Goal: Transaction & Acquisition: Register for event/course

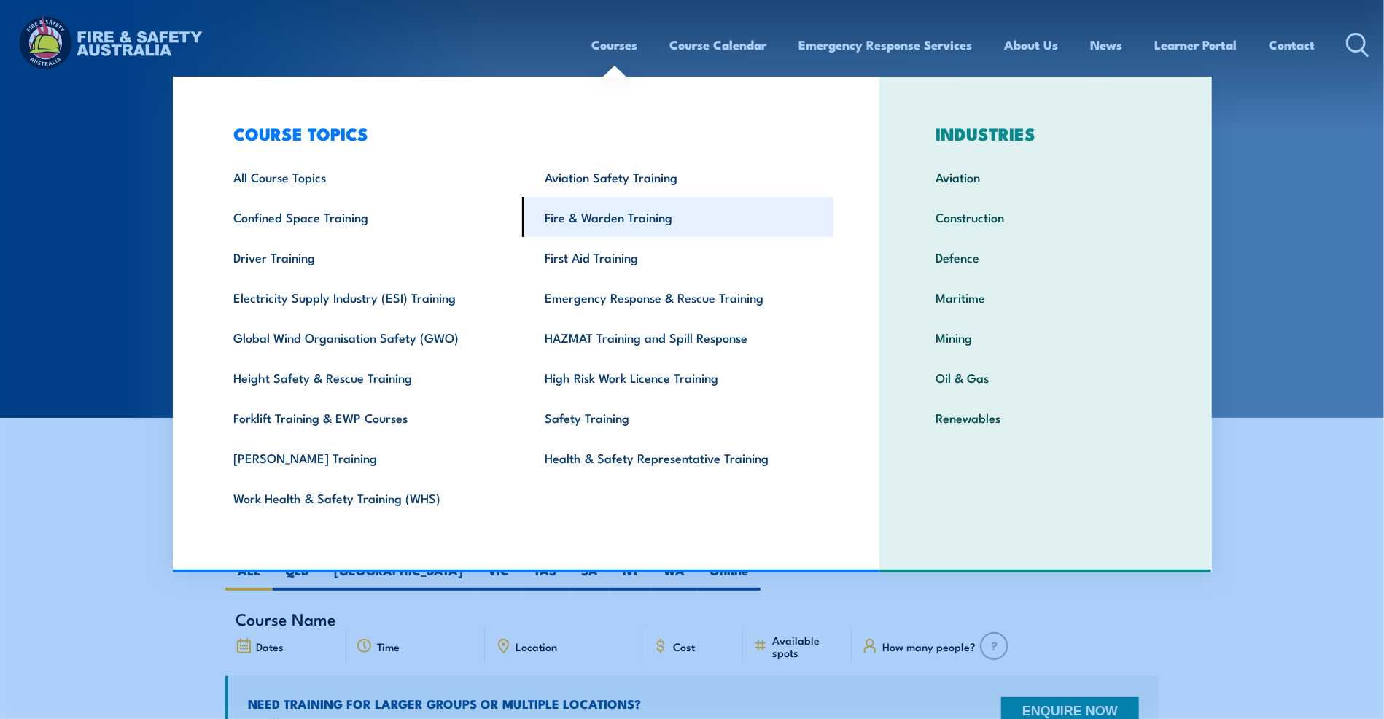
click at [604, 225] on link "Fire & Warden Training" at bounding box center [677, 217] width 311 height 40
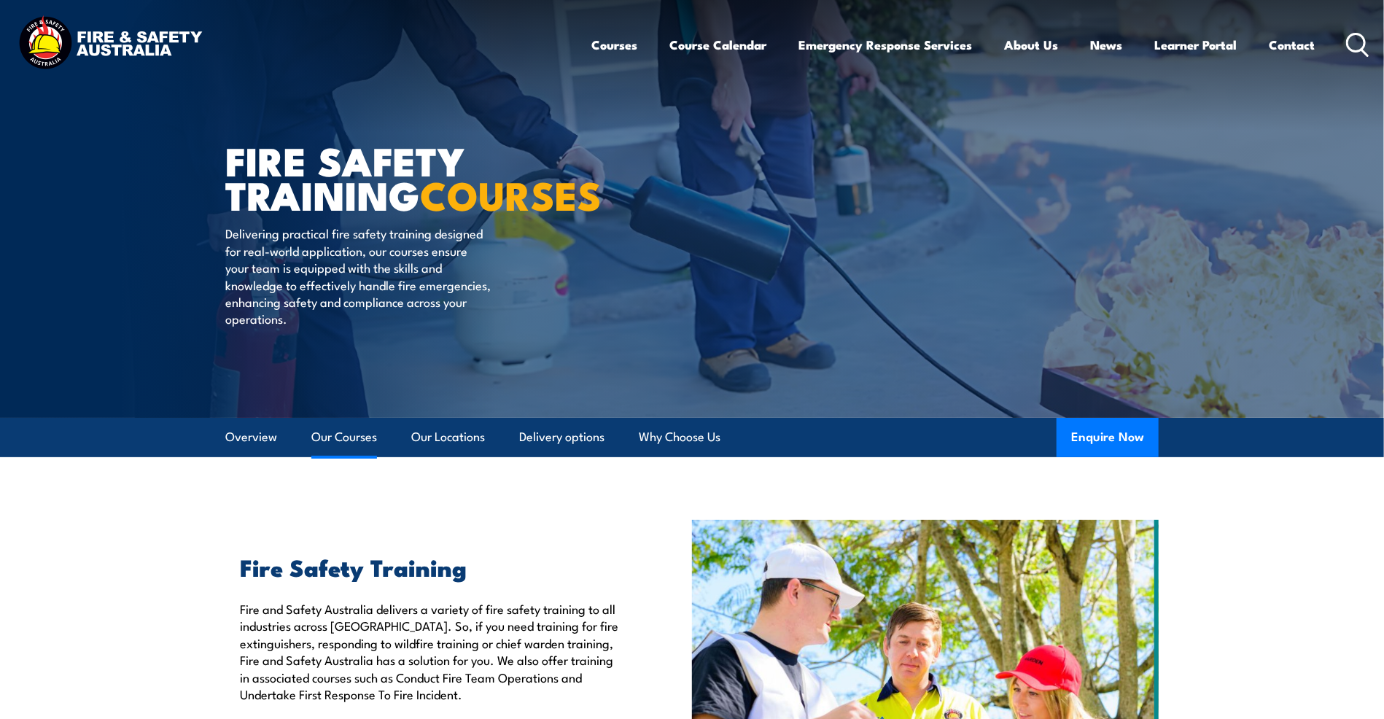
click at [339, 435] on link "Our Courses" at bounding box center [344, 437] width 66 height 39
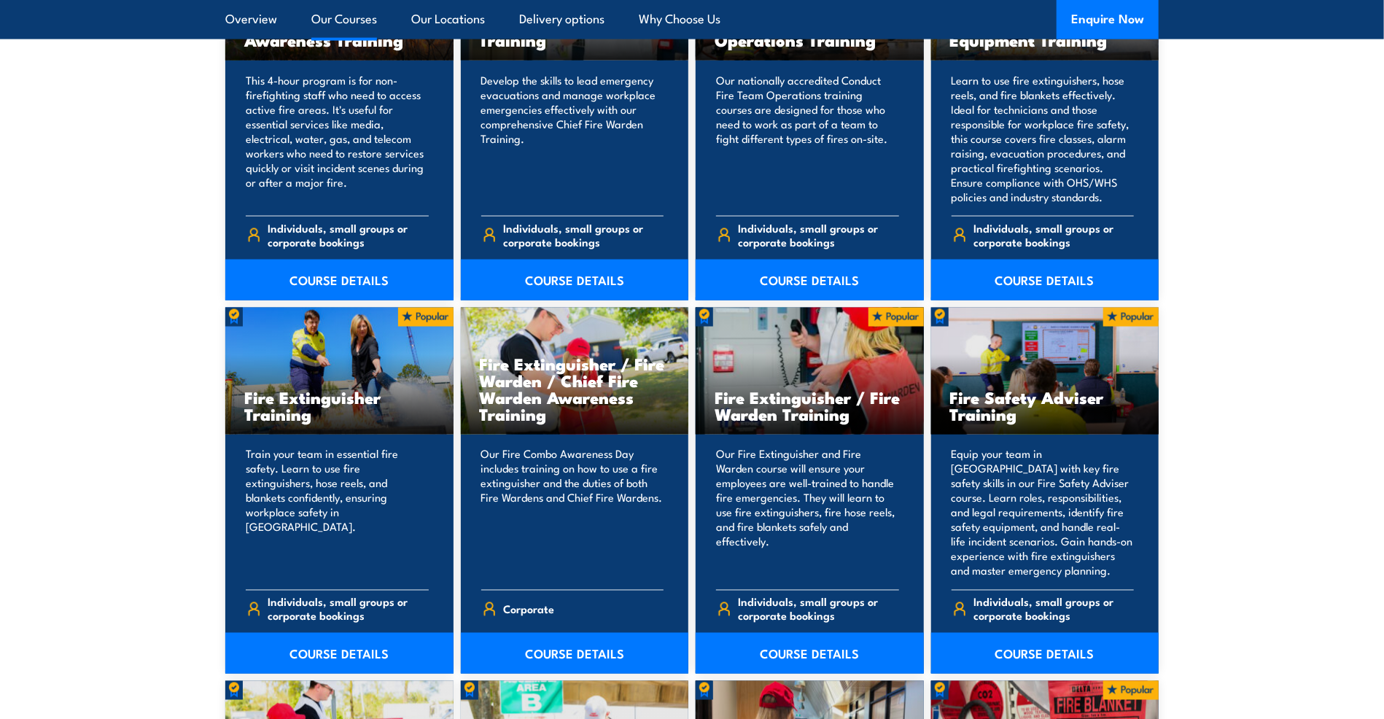
scroll to position [1324, 0]
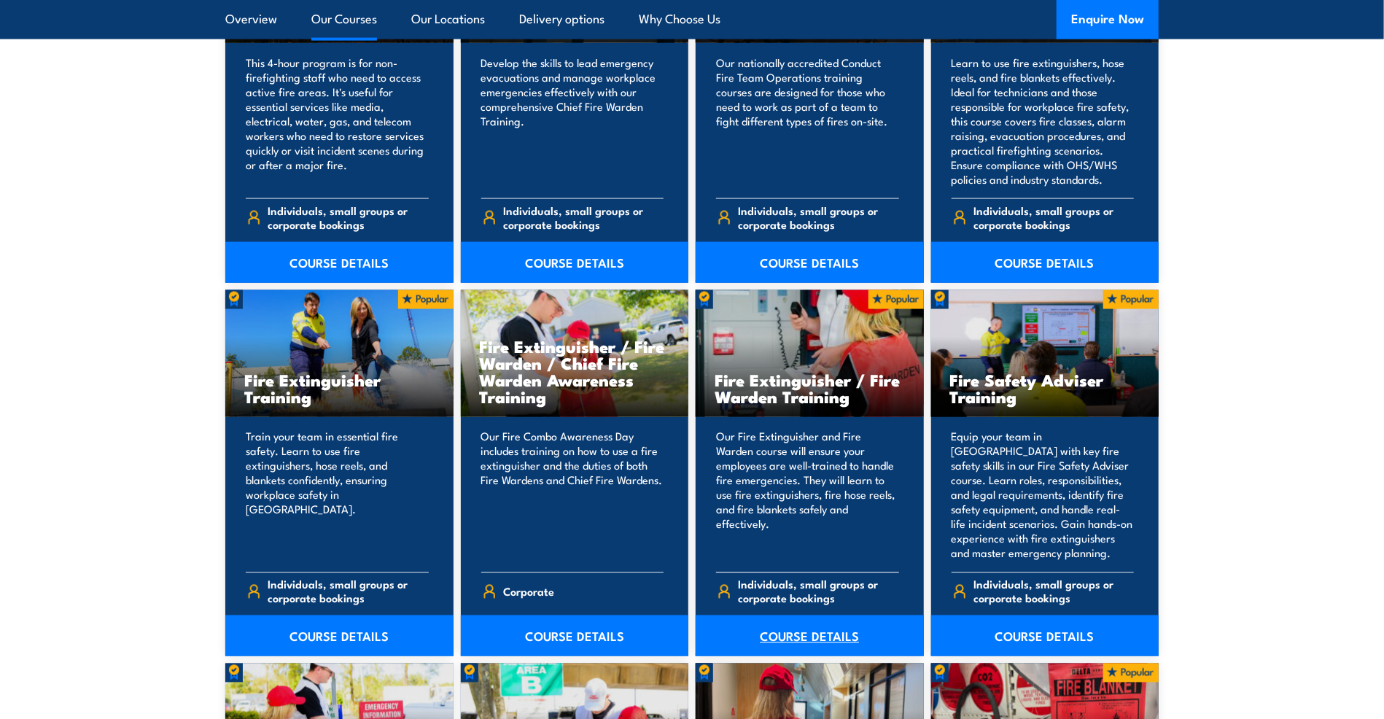
click at [841, 631] on link "COURSE DETAILS" at bounding box center [810, 635] width 228 height 41
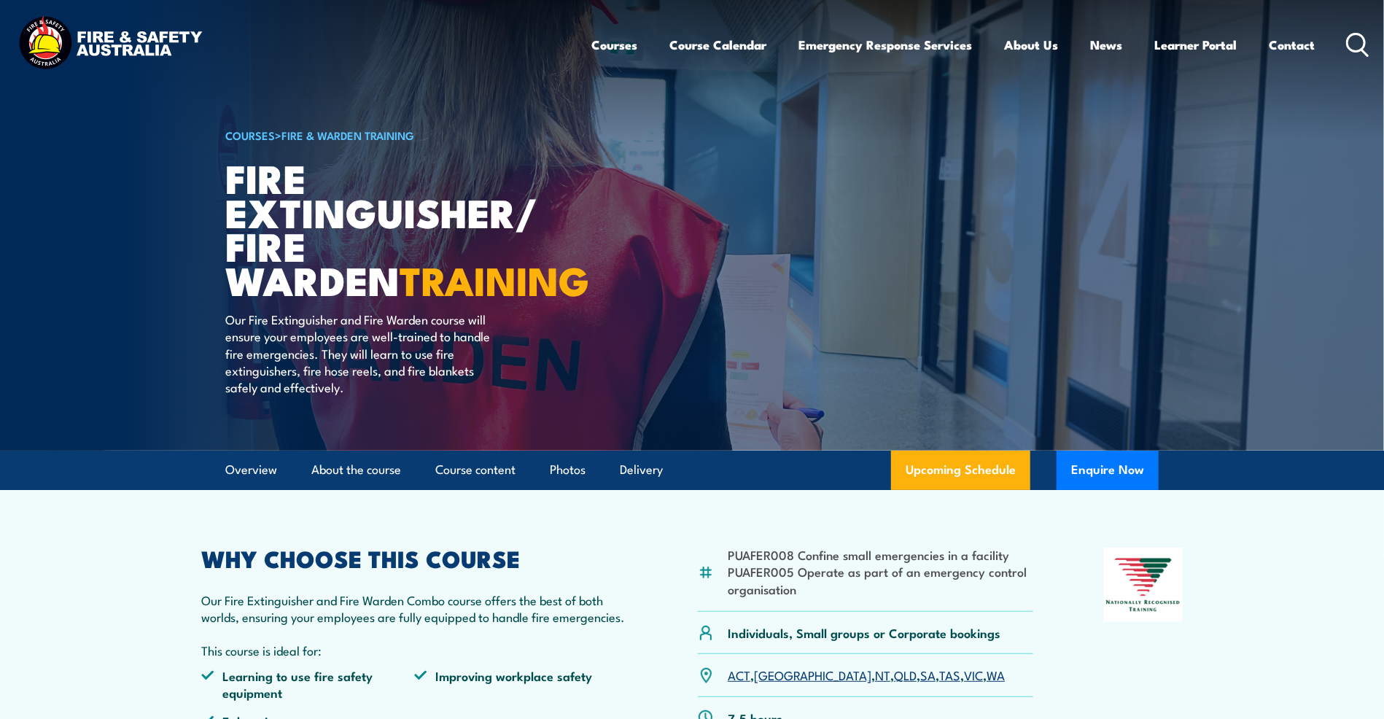
scroll to position [365, 0]
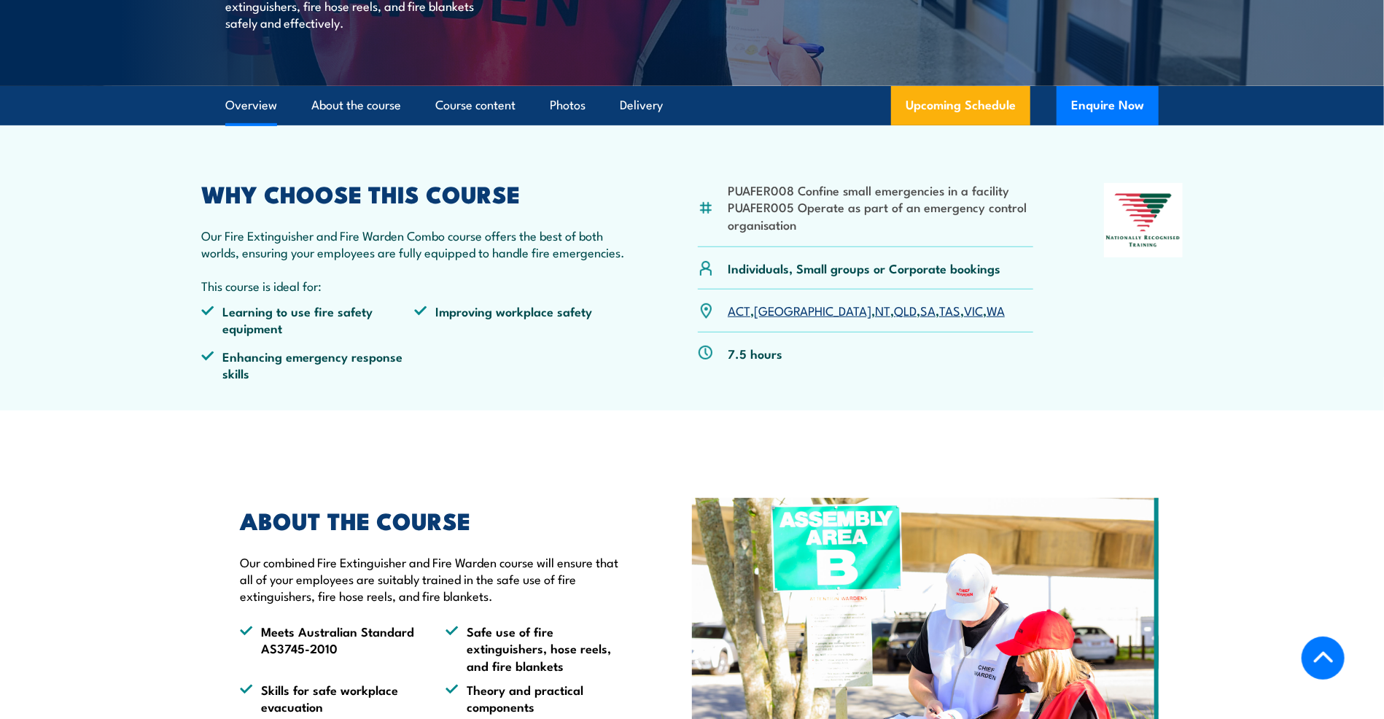
click at [920, 307] on link "SA" at bounding box center [927, 309] width 15 height 17
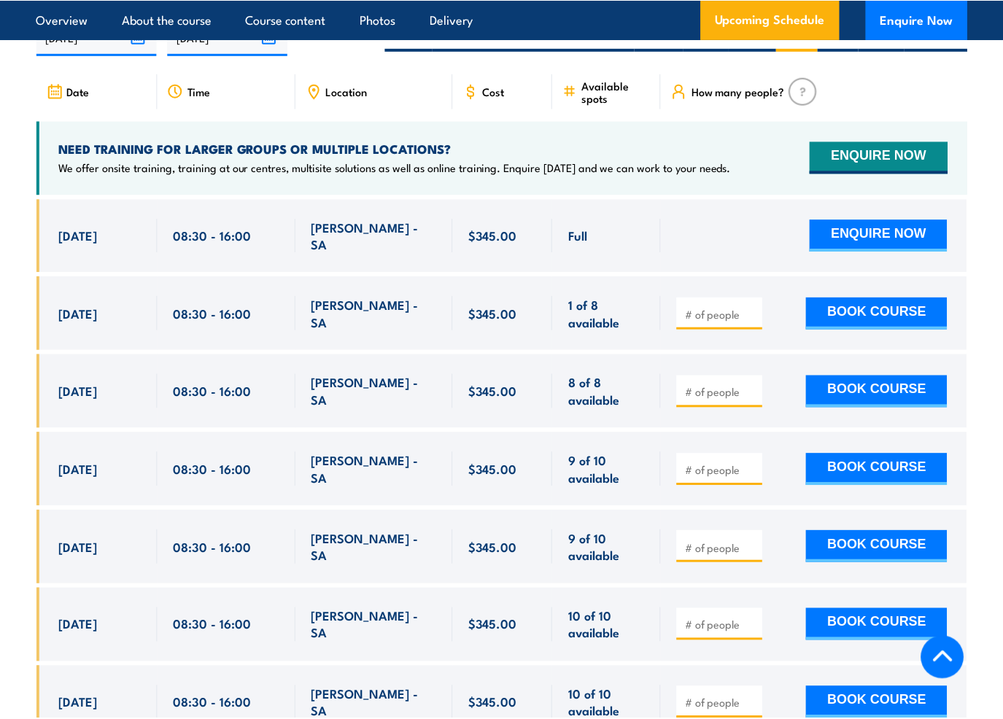
scroll to position [2383, 0]
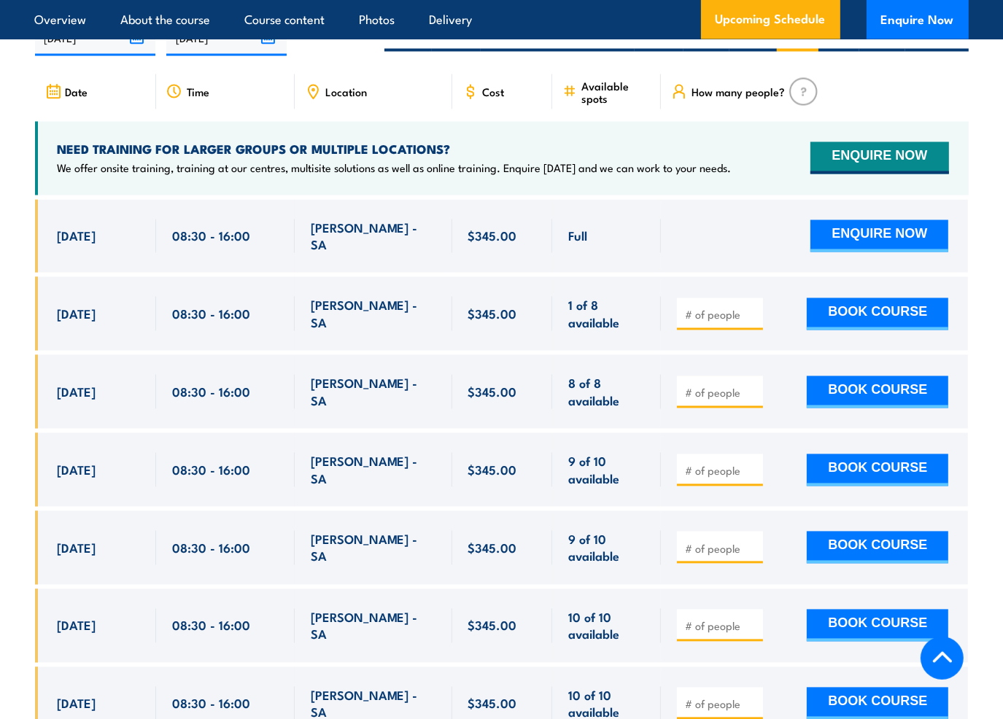
click at [720, 464] on input "number" at bounding box center [721, 471] width 73 height 15
click at [753, 464] on input "1" at bounding box center [721, 471] width 73 height 15
click at [753, 464] on input "2" at bounding box center [721, 471] width 73 height 15
click at [753, 464] on input "3" at bounding box center [721, 471] width 73 height 15
type input "4"
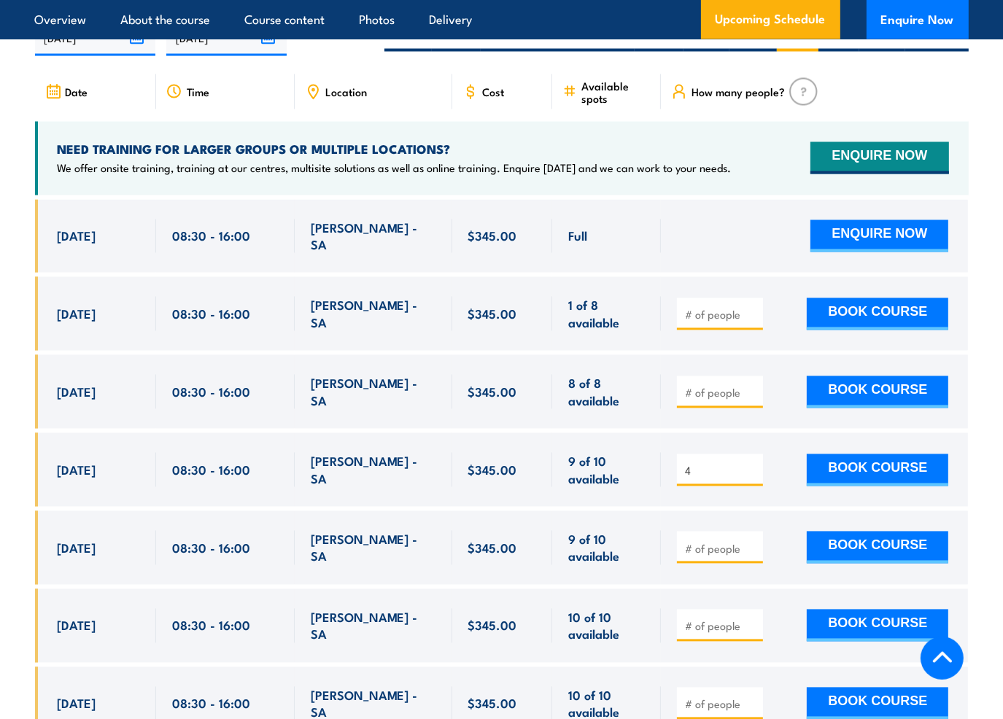
click at [753, 464] on input "4" at bounding box center [721, 471] width 73 height 15
click at [863, 454] on button "BOOK COURSE" at bounding box center [876, 470] width 141 height 32
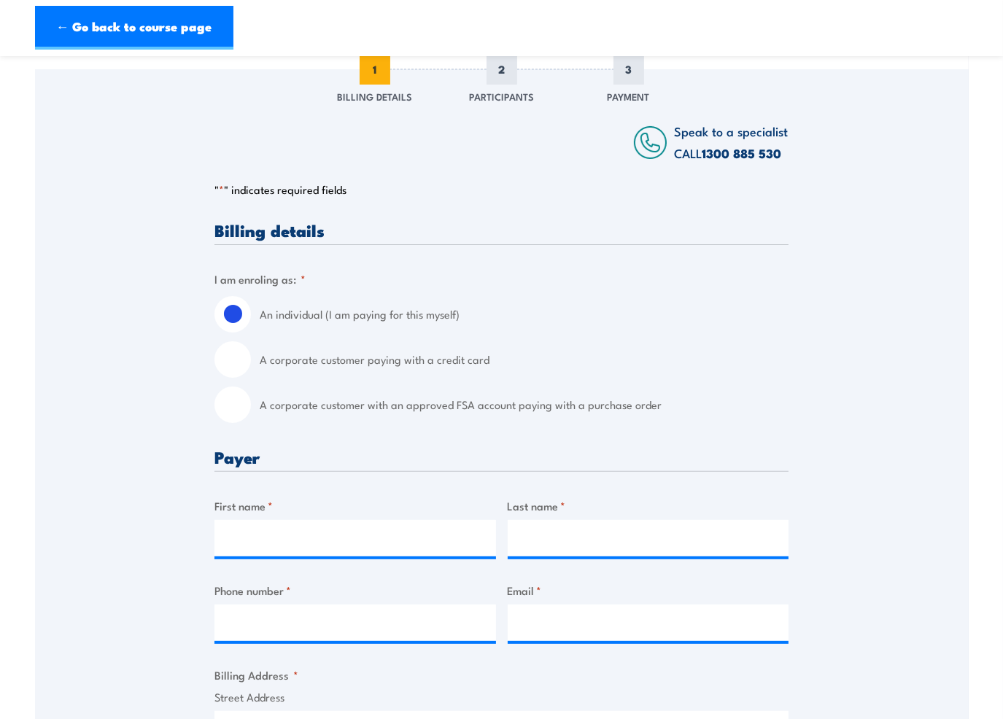
scroll to position [219, 0]
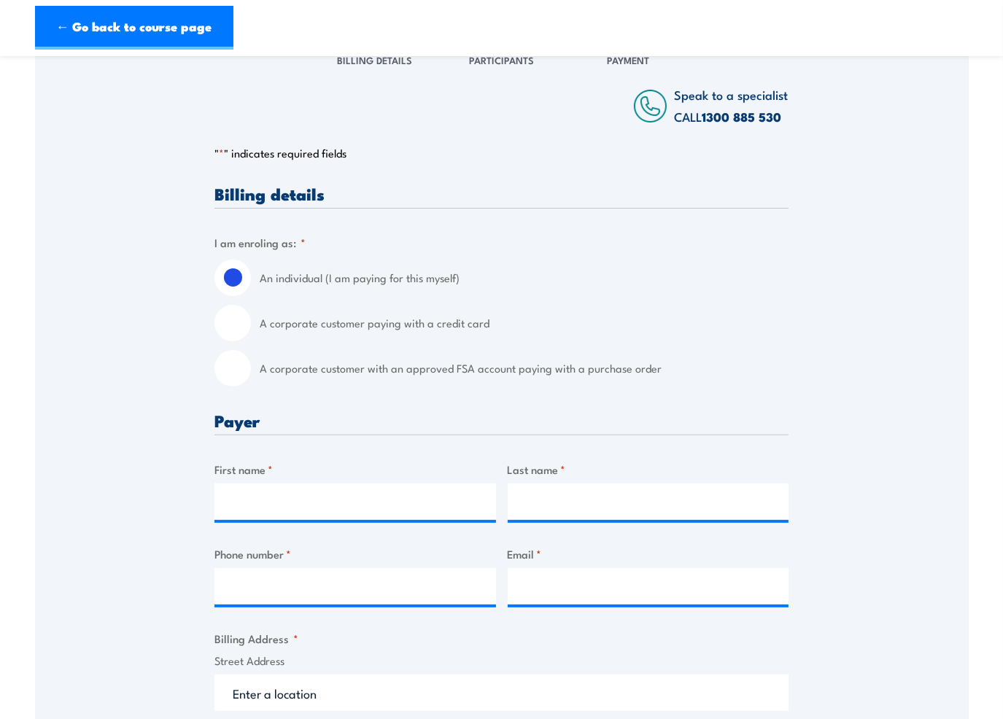
click at [230, 370] on input "A corporate customer with an approved FSA account paying with a purchase order" at bounding box center [232, 368] width 36 height 36
radio input "true"
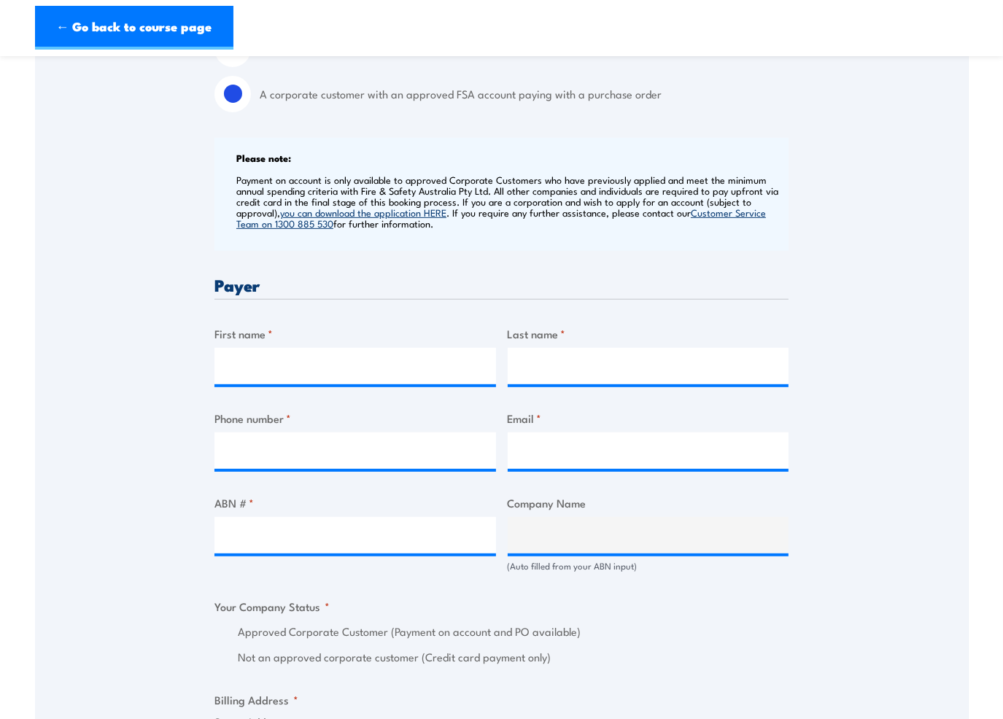
scroll to position [510, 0]
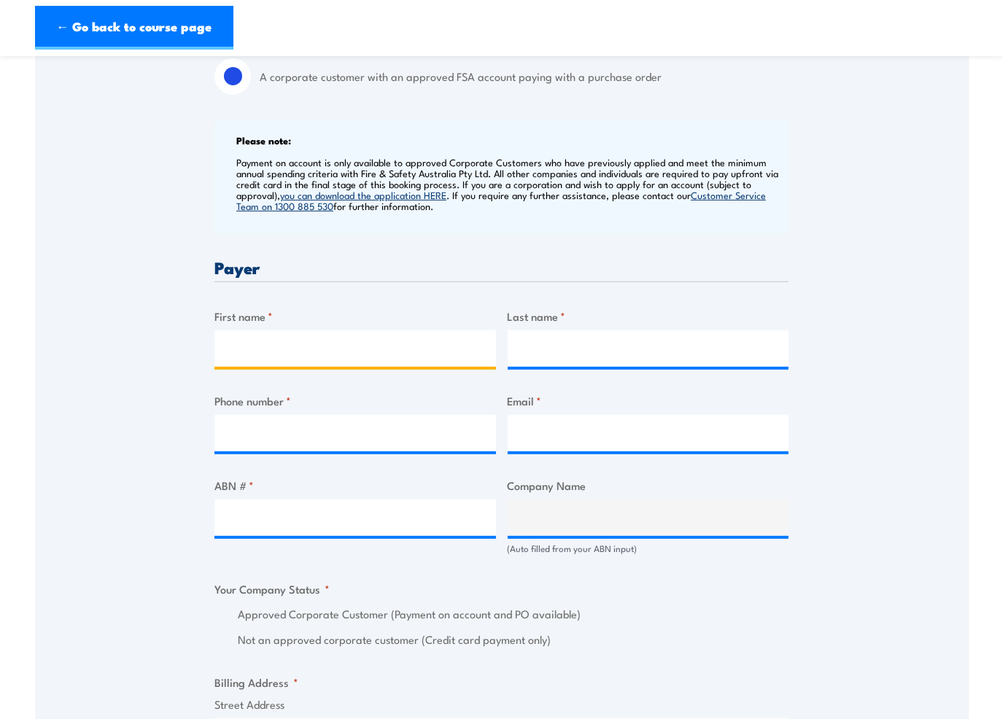
click at [268, 352] on input "First name *" at bounding box center [354, 348] width 281 height 36
type input "Jenny"
type input "Mudge"
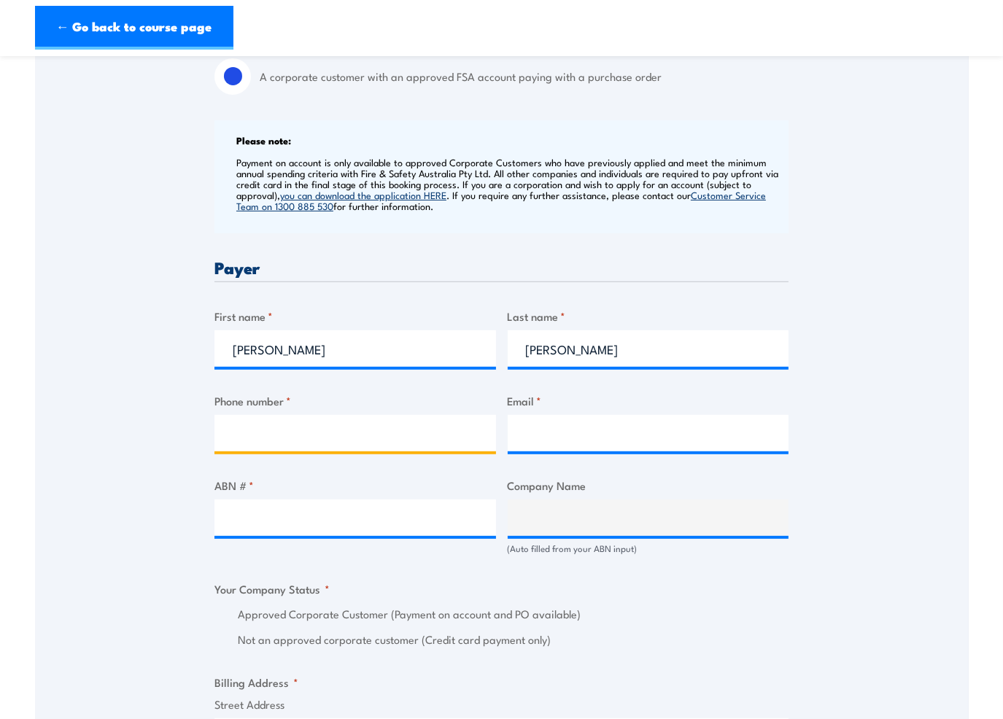
type input "0882690800"
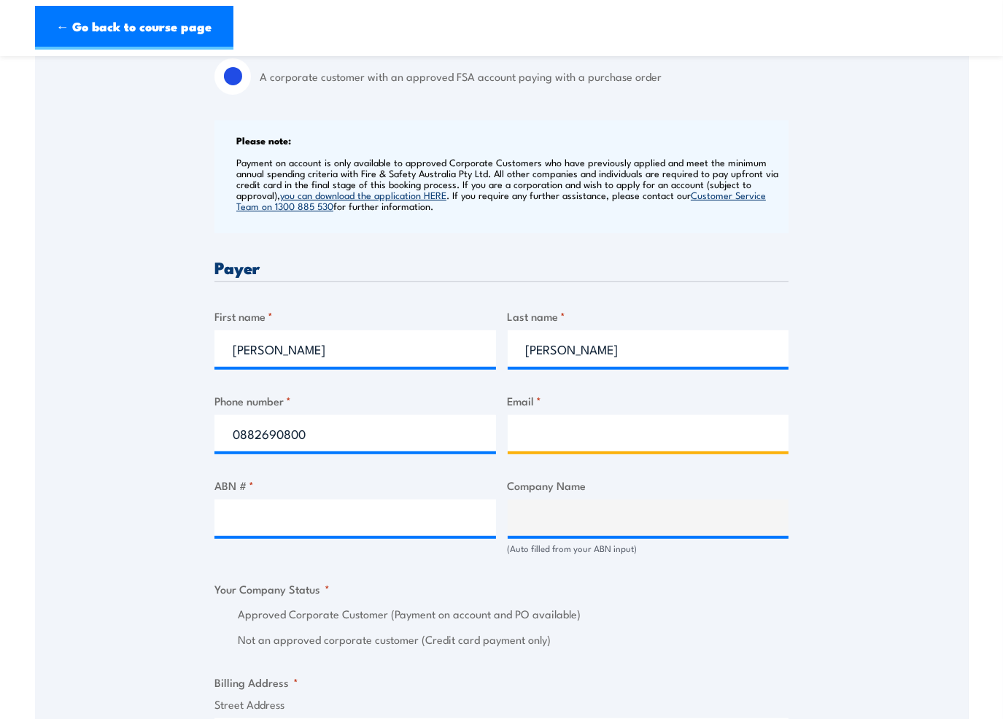
type input "prospectsit@bunnings.com.au"
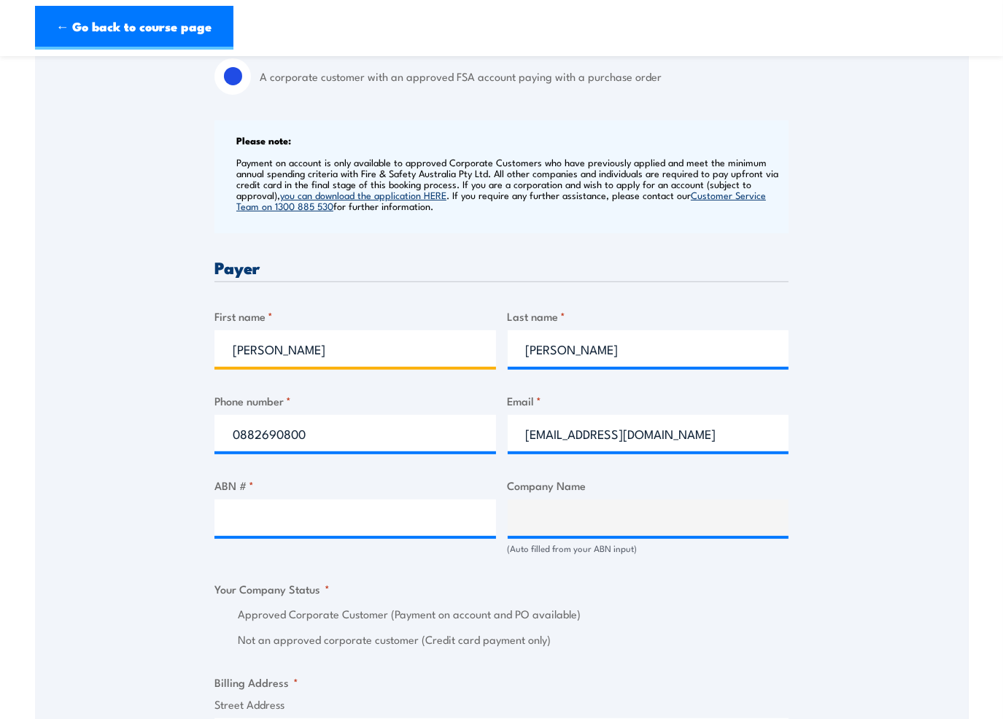
type input "Jenny"
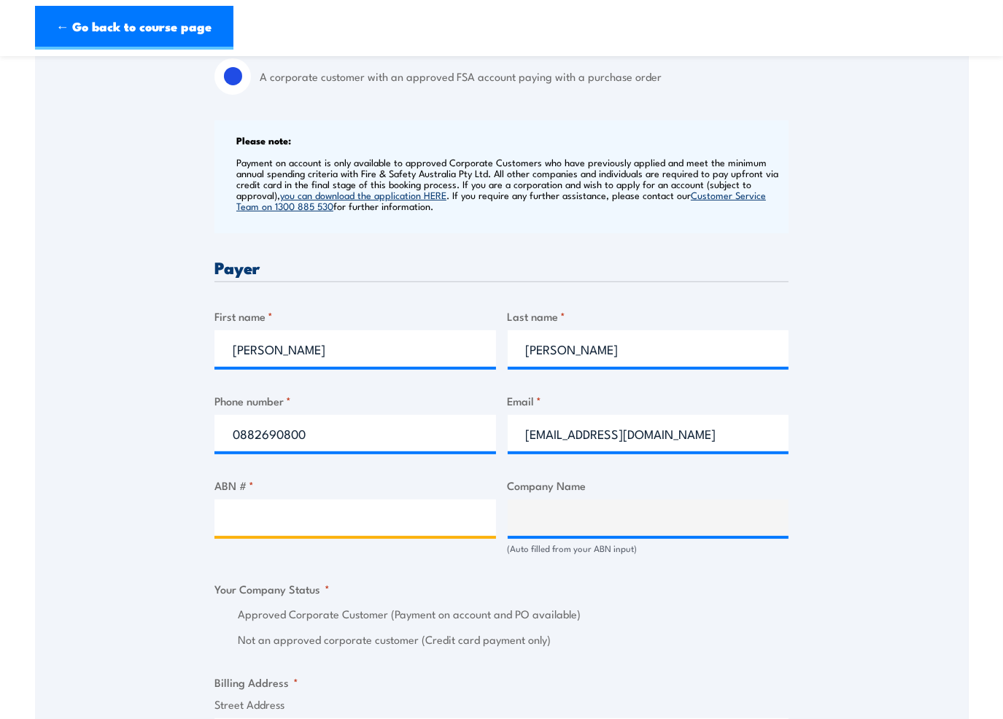
click at [406, 517] on input "ABN # *" at bounding box center [354, 517] width 281 height 36
type input "26008672179"
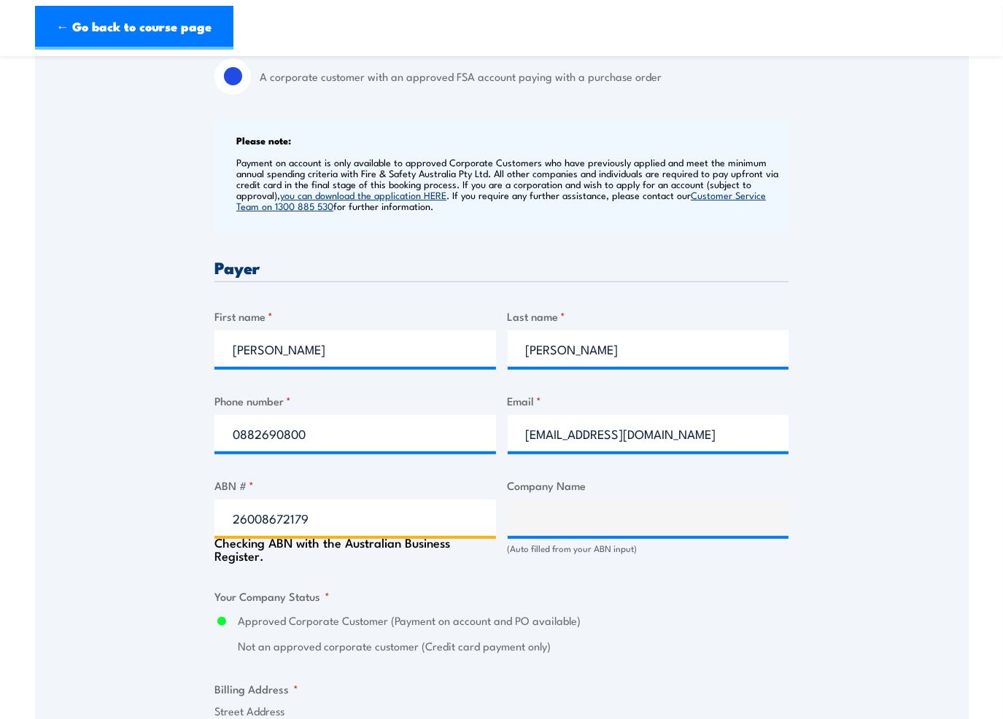
type input "BUNNINGS GROUP LIMITED"
radio input "true"
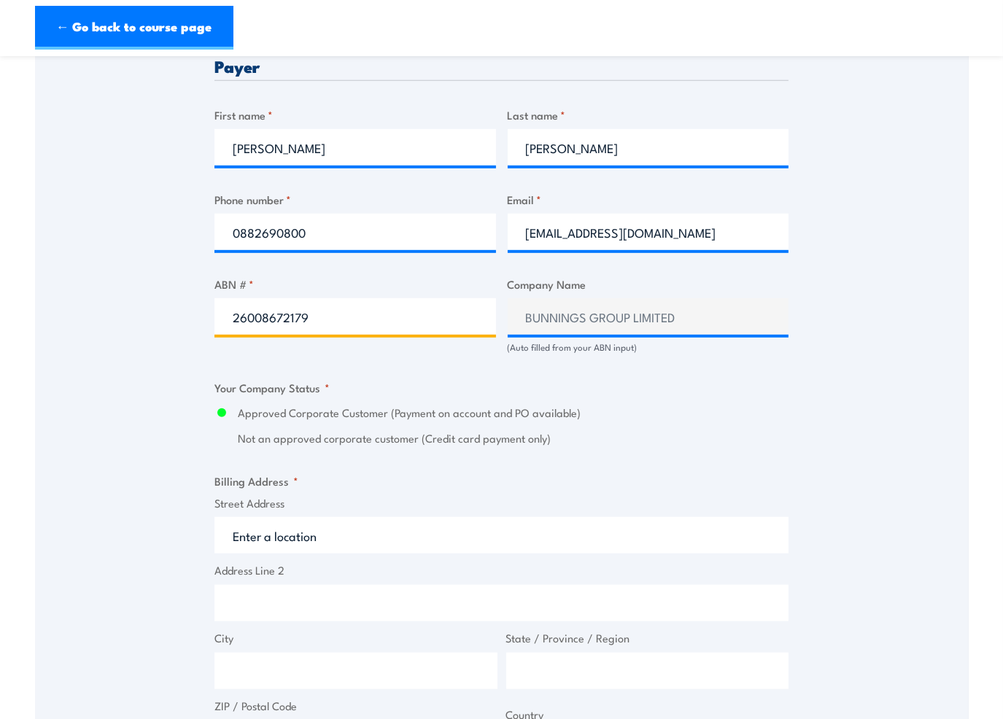
scroll to position [729, 0]
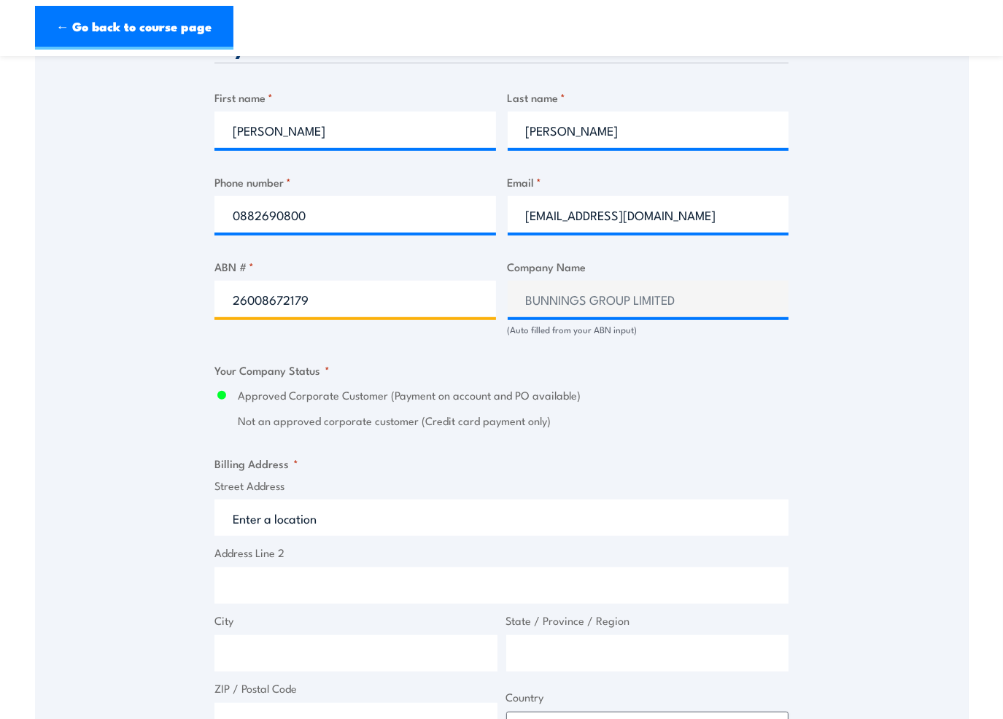
type input "26008672179"
click at [339, 520] on input "Street Address" at bounding box center [501, 517] width 574 height 36
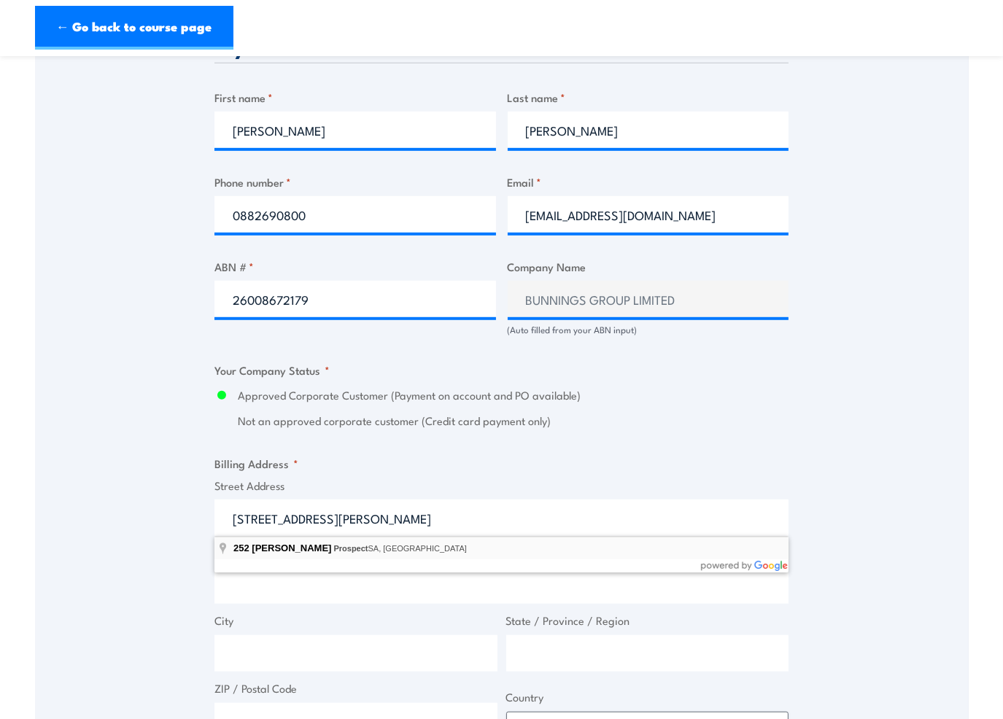
type input "252 Churchill Rd, Prospect SA, Australia"
type input "252 Churchill Rd"
type input "Prospect"
type input "[GEOGRAPHIC_DATA]"
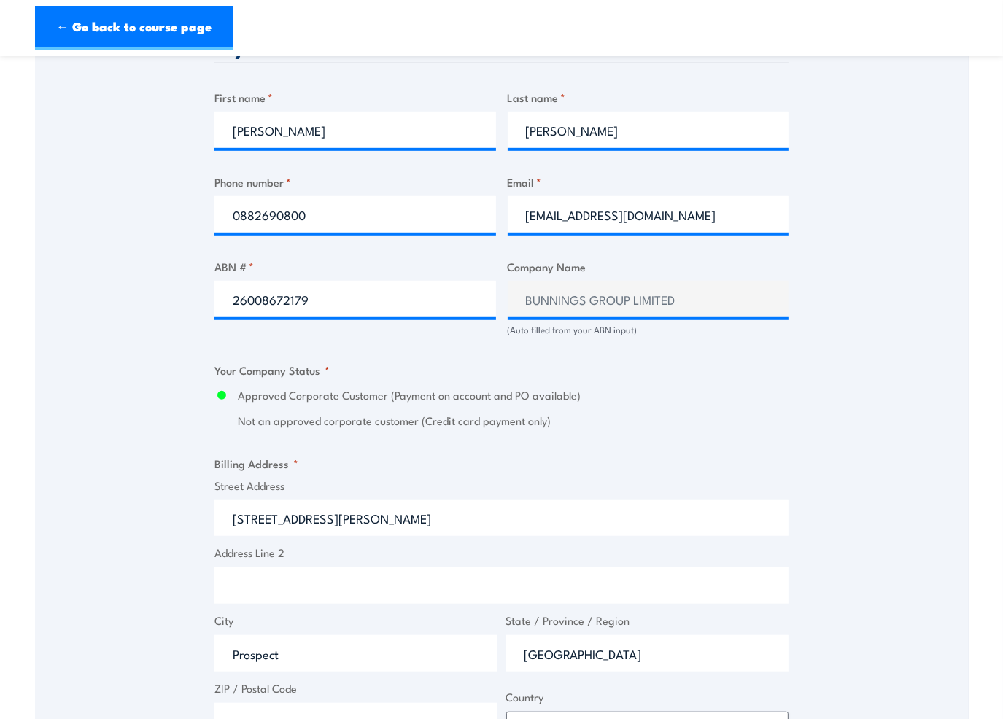
type input "5082"
select select "Australia"
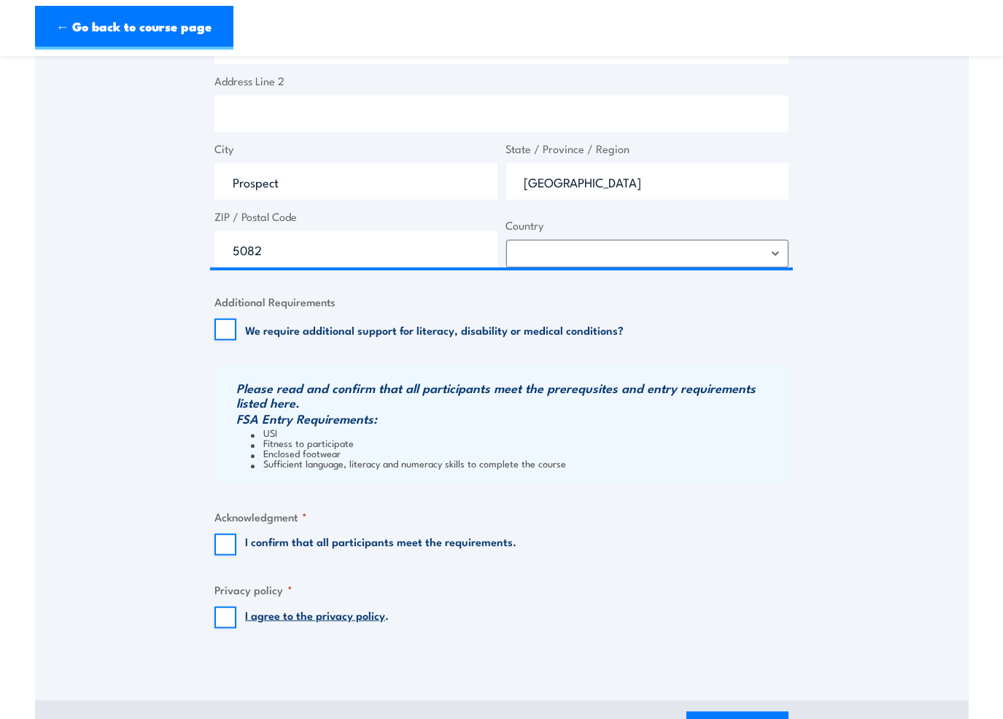
scroll to position [1240, 0]
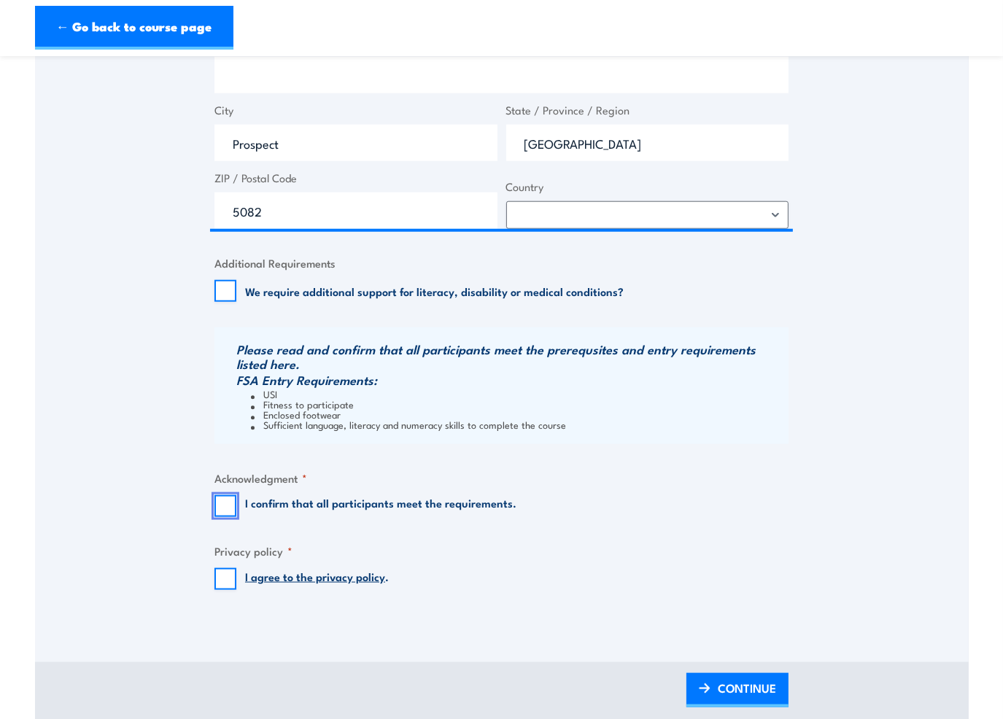
click at [229, 505] on input "I confirm that all participants meet the requirements." at bounding box center [225, 506] width 22 height 22
checkbox input "true"
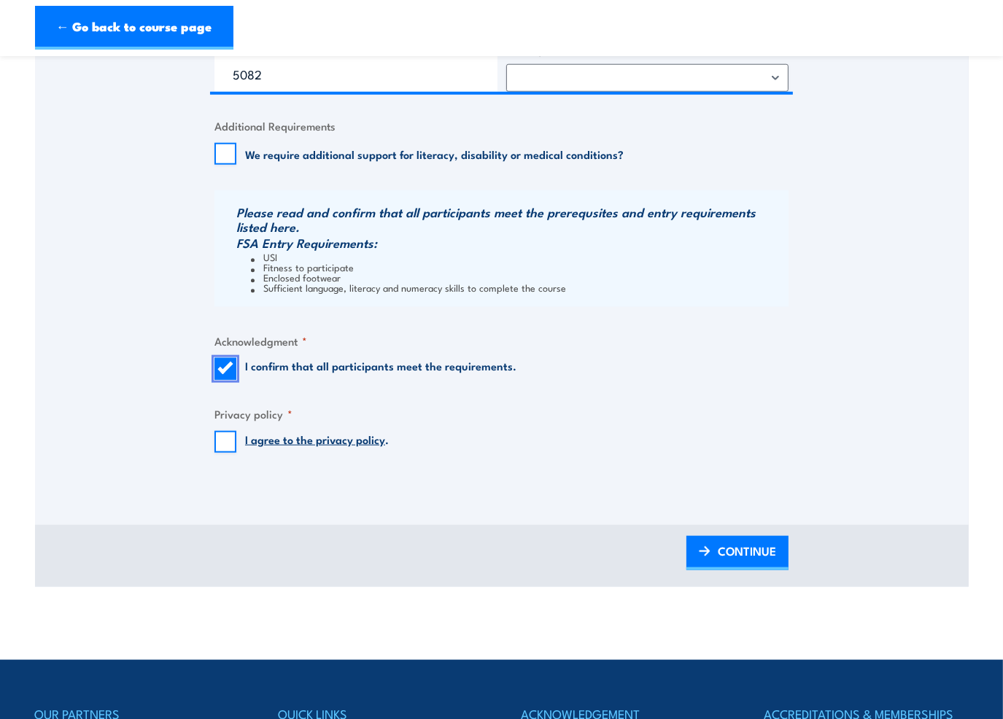
scroll to position [1385, 0]
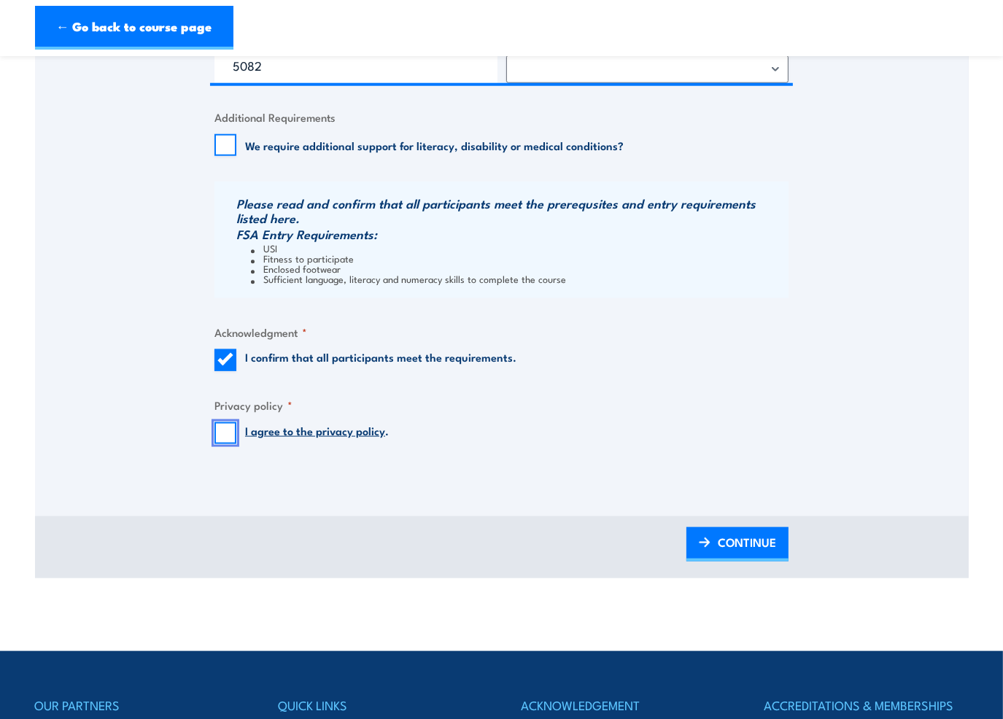
click at [225, 432] on input "I agree to the privacy policy ." at bounding box center [225, 433] width 22 height 22
checkbox input "true"
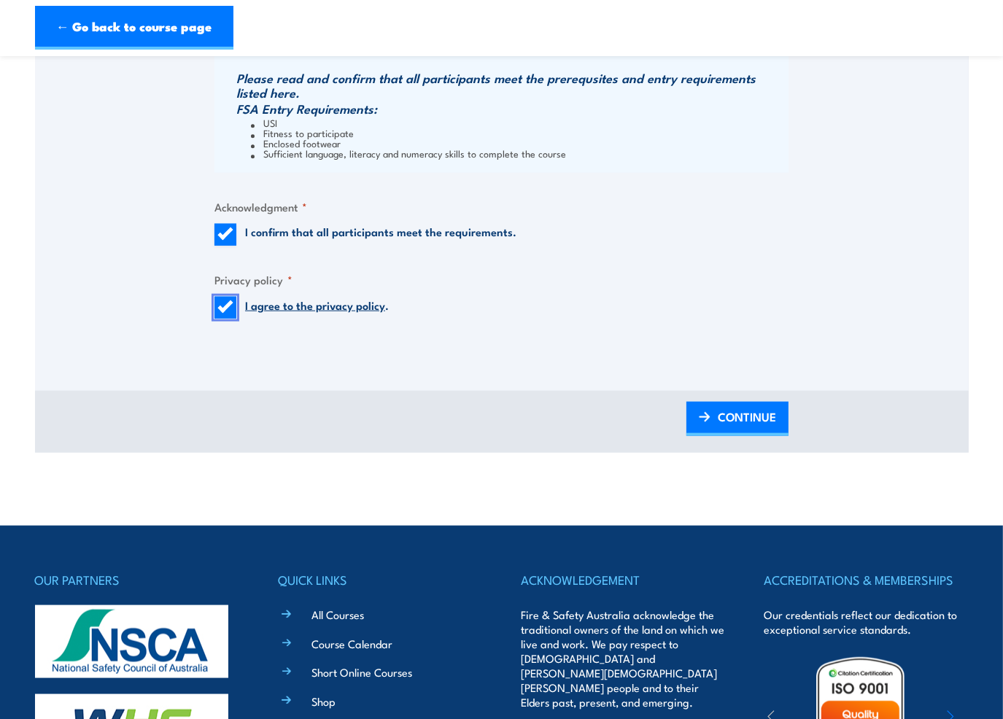
scroll to position [1531, 0]
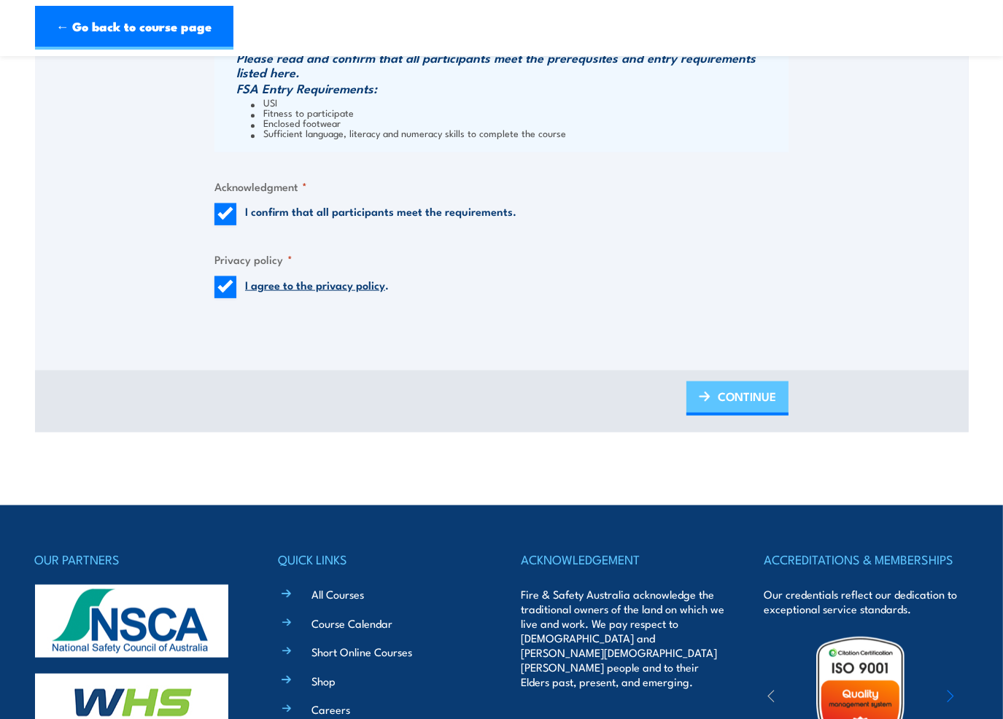
click at [736, 400] on span "CONTINUE" at bounding box center [746, 396] width 58 height 39
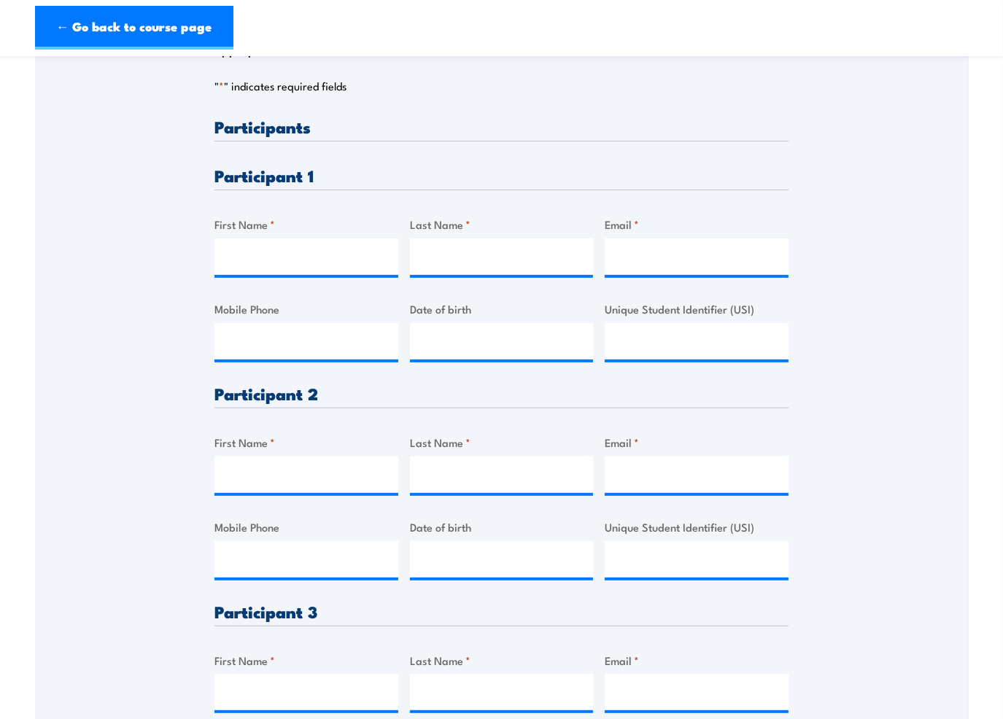
scroll to position [365, 0]
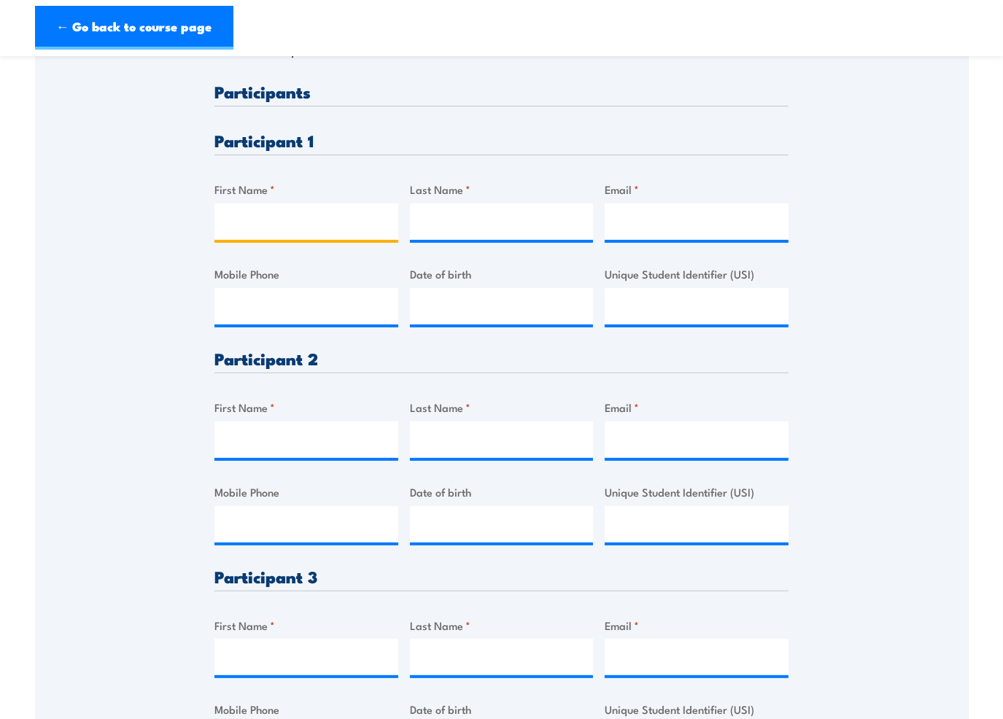
click at [241, 218] on input "First Name *" at bounding box center [306, 221] width 184 height 36
type input "Maria"
click at [452, 225] on input "Last Name *" at bounding box center [502, 221] width 184 height 36
type input "Coporella"
click at [647, 219] on input "Email *" at bounding box center [696, 221] width 184 height 36
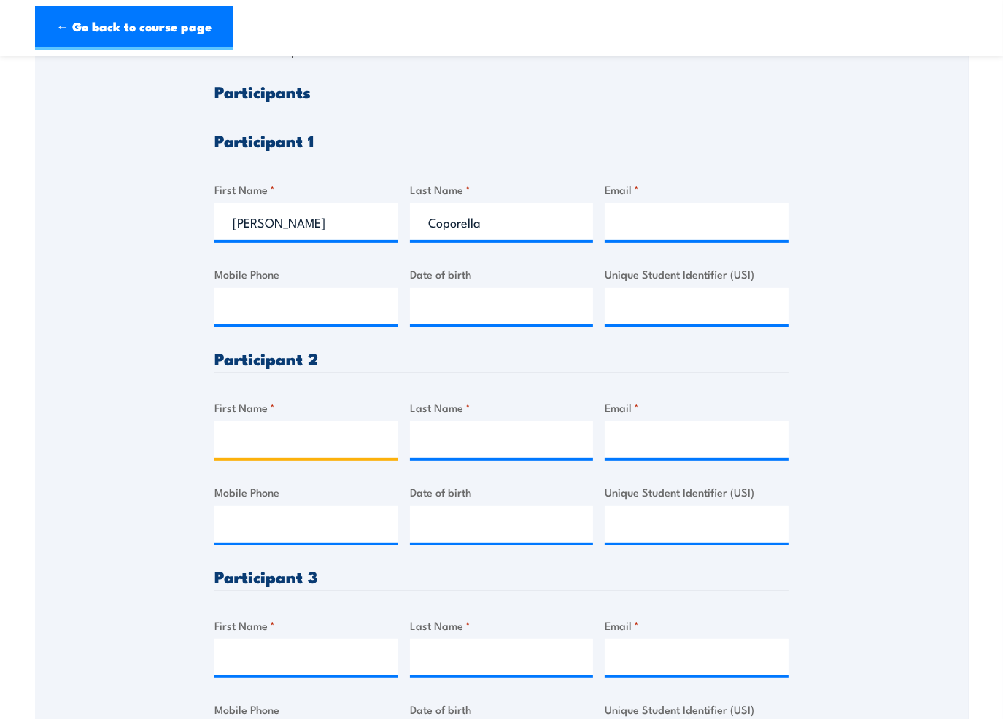
click at [277, 440] on input "First Name *" at bounding box center [306, 439] width 184 height 36
type input "Ryan"
click at [451, 440] on input "Last Name *" at bounding box center [502, 439] width 184 height 36
type input "Fenwick"
click at [666, 436] on input "Email *" at bounding box center [696, 439] width 184 height 36
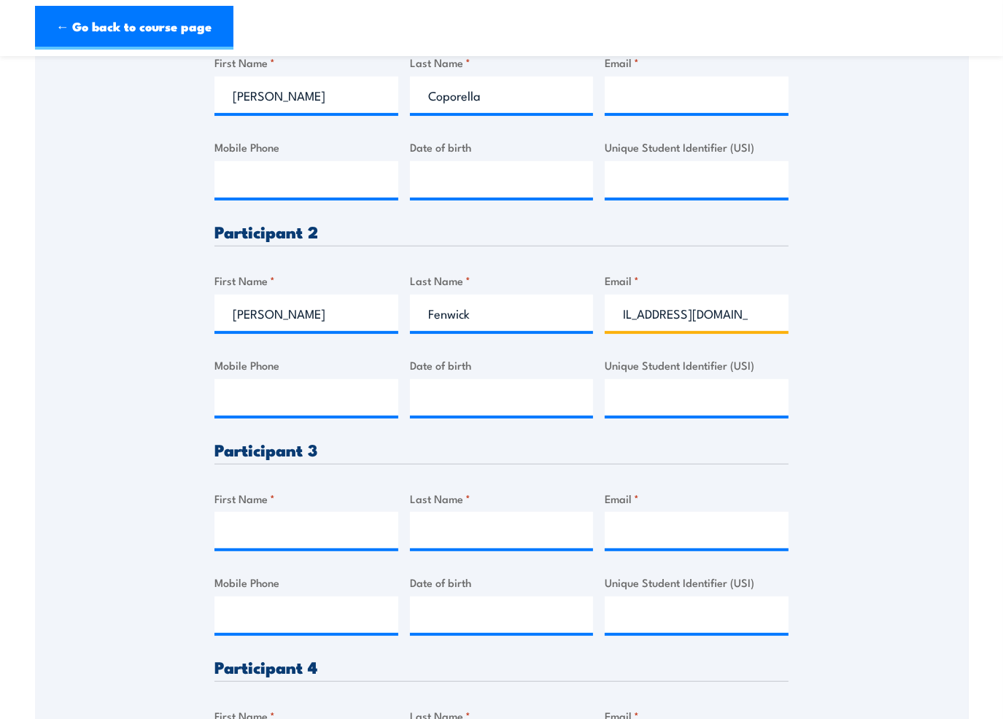
scroll to position [292, 0]
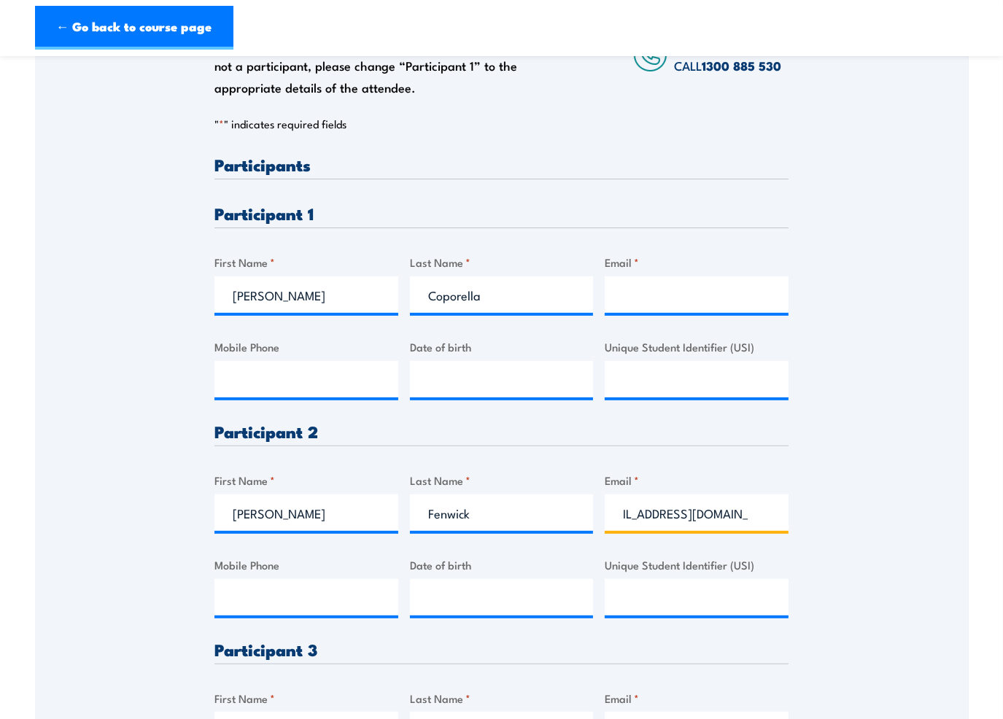
type input "ryanfenwick97@outlook.com"
click at [634, 297] on input "Email *" at bounding box center [696, 294] width 184 height 36
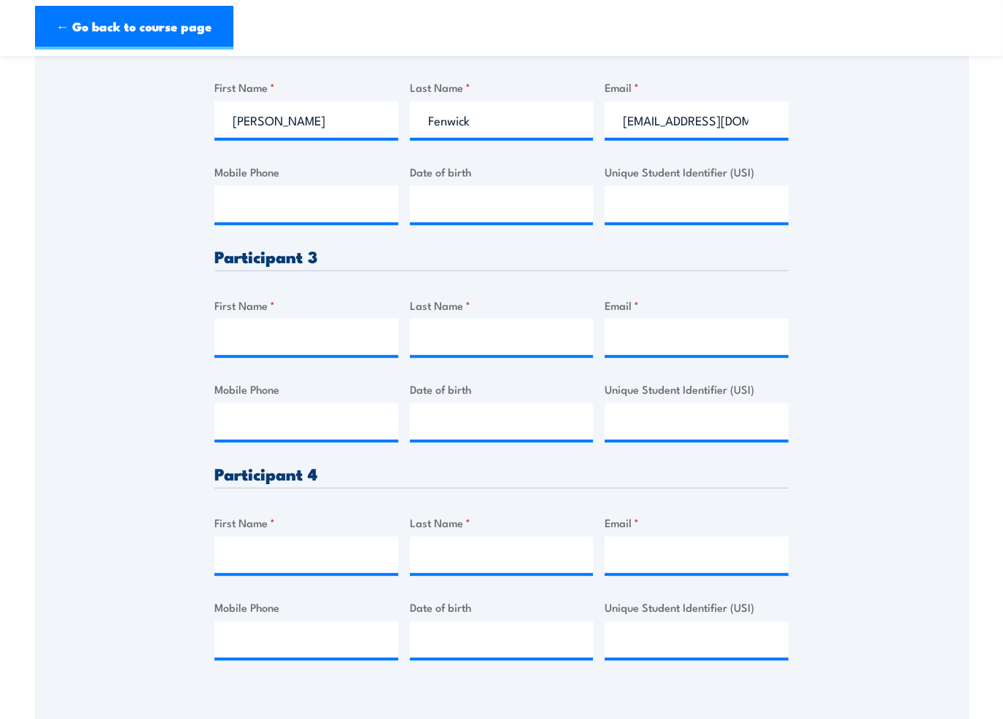
scroll to position [729, 0]
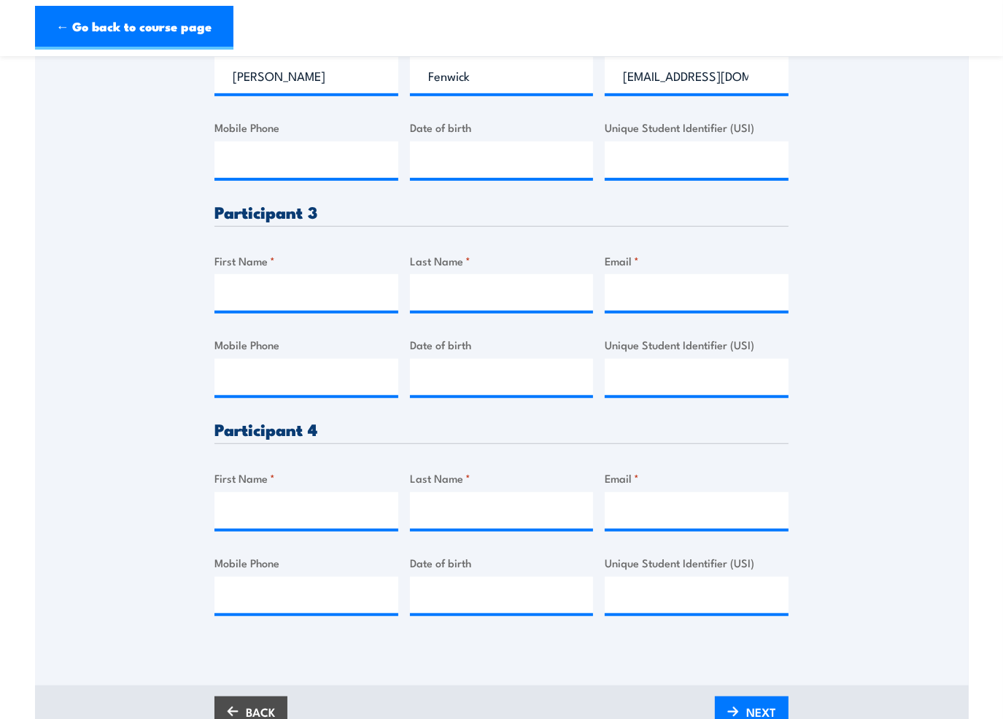
type input "booboo_1405@icloud.com"
click at [311, 298] on input "First Name *" at bounding box center [306, 292] width 184 height 36
type input "taylor"
type input "dorsey"
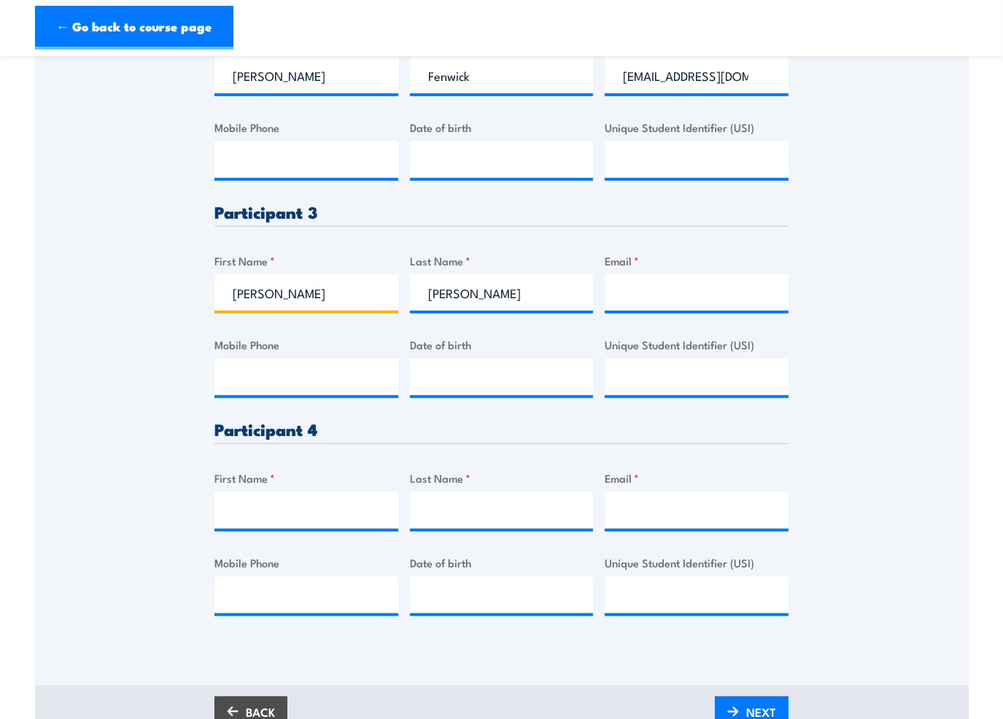
type input "Taylor"
type input "Dorsey"
click at [668, 298] on input "Email *" at bounding box center [696, 292] width 184 height 36
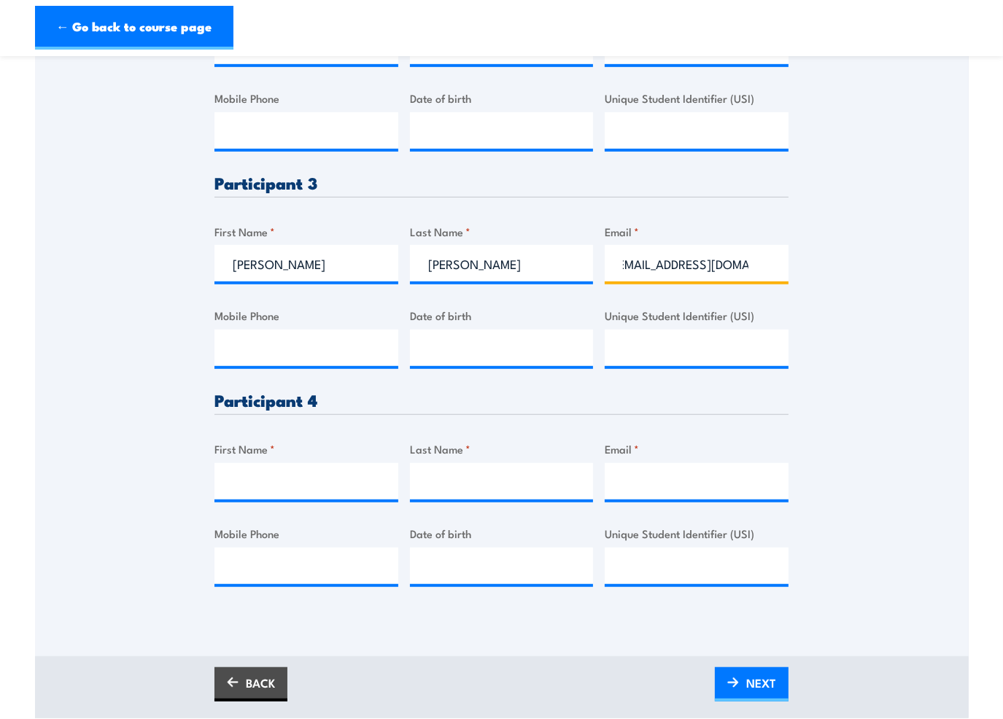
scroll to position [802, 0]
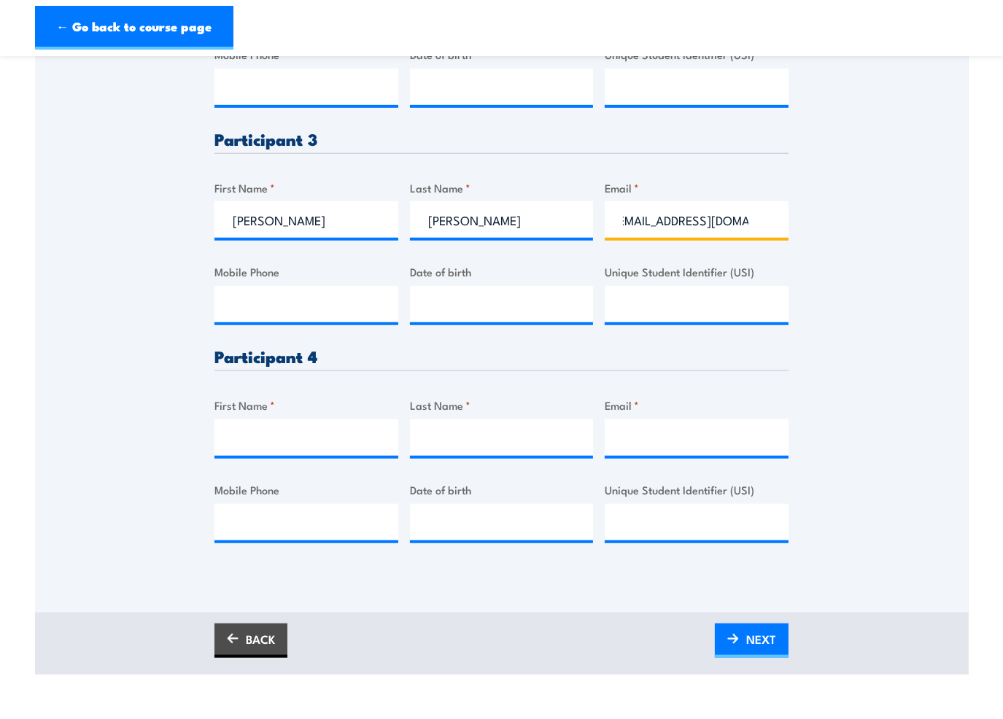
type input "117143@bunnings.com.au"
click at [254, 435] on input "First Name *" at bounding box center [306, 437] width 184 height 36
type input "Nathan"
type input "Rattley"
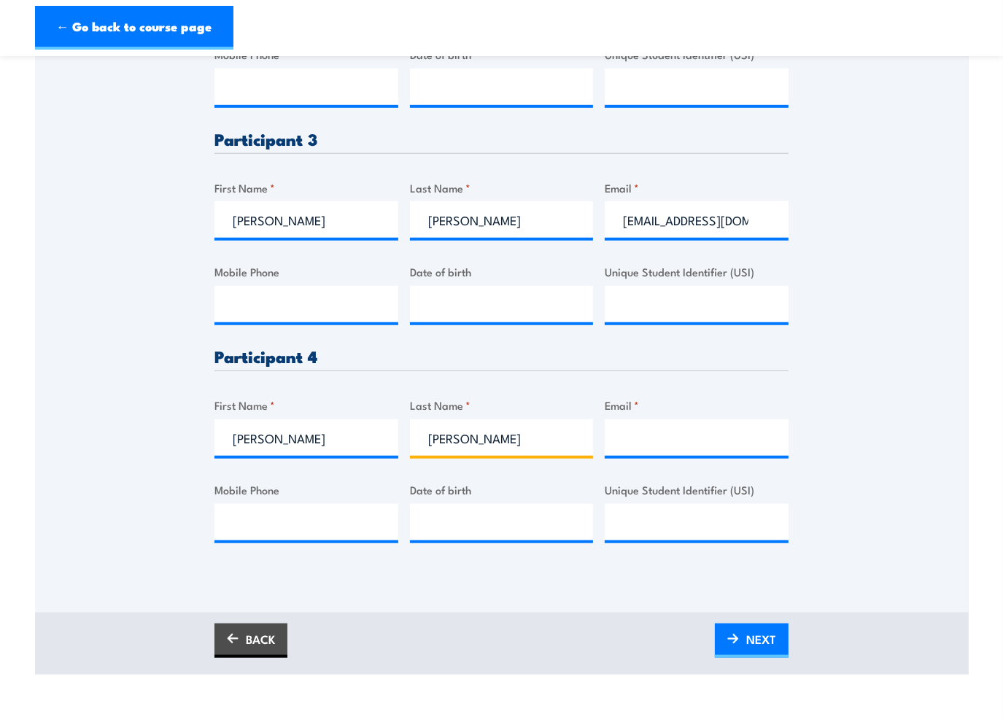
type input "rattley1972@gmail.com"
type input "0487251725"
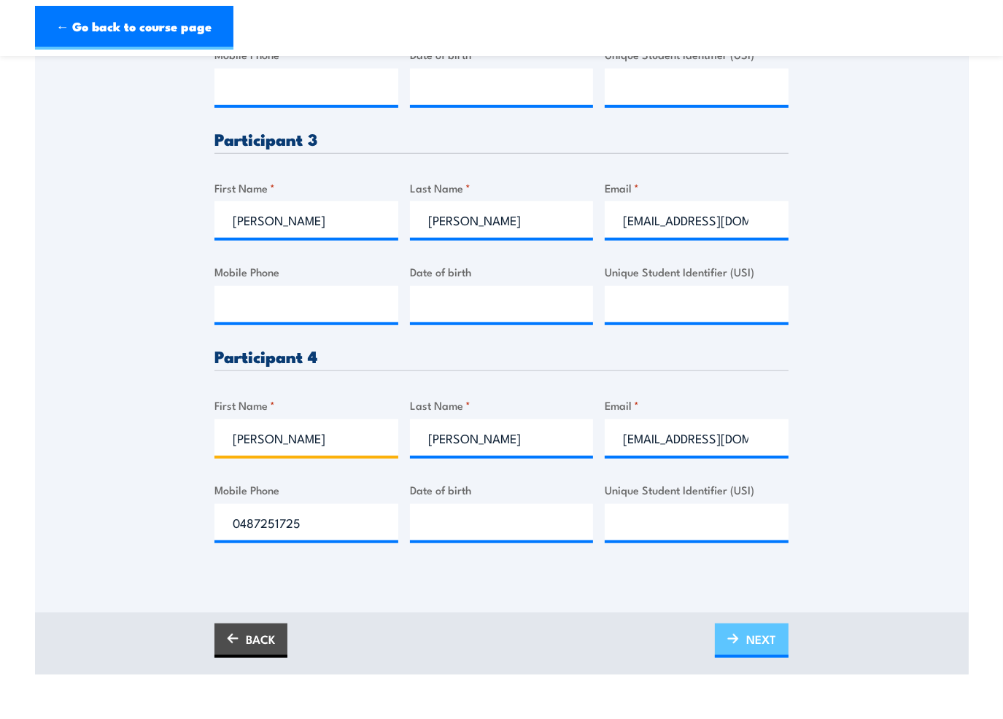
type input "Nathan"
click at [753, 639] on span "NEXT" at bounding box center [761, 639] width 30 height 39
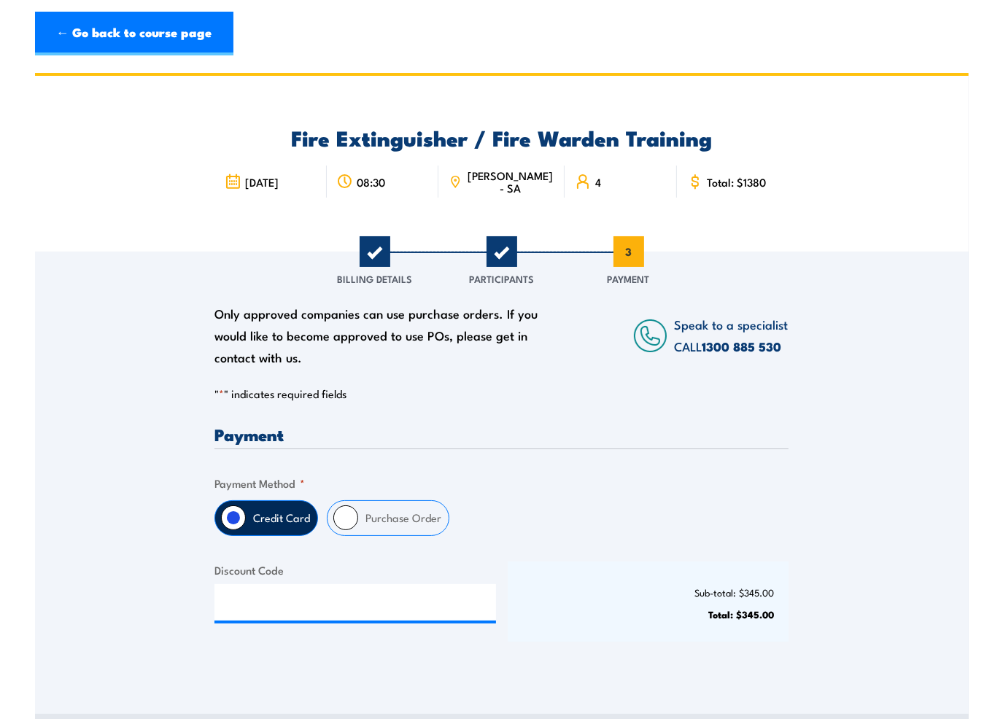
click at [353, 512] on input "Purchase Order" at bounding box center [345, 517] width 25 height 25
radio input "true"
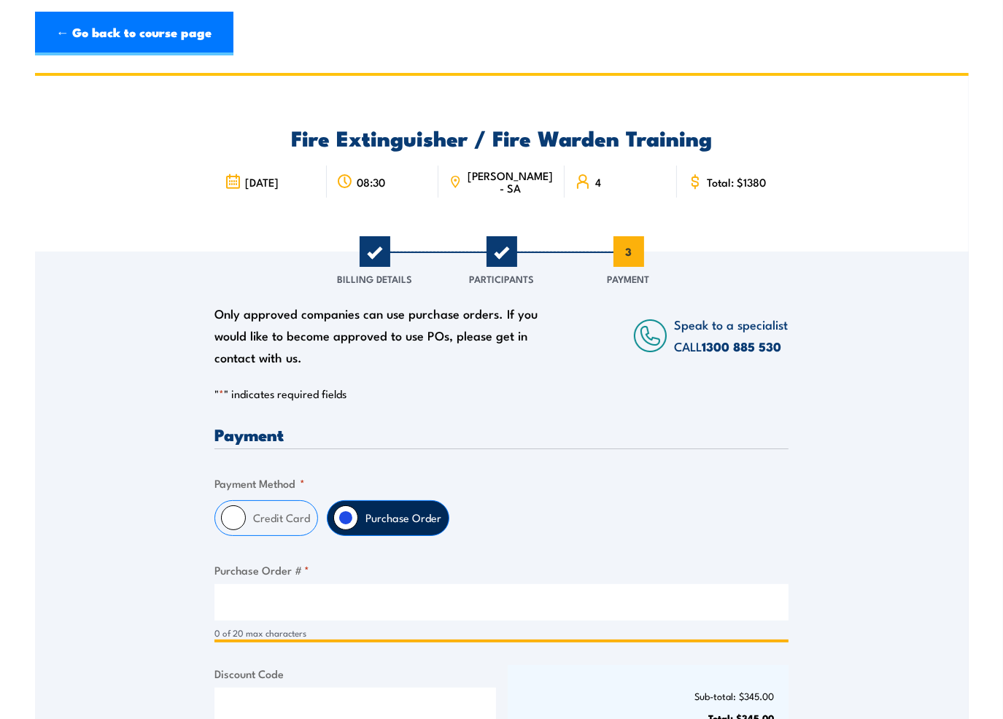
click at [259, 610] on input "Purchase Order # *" at bounding box center [501, 602] width 574 height 36
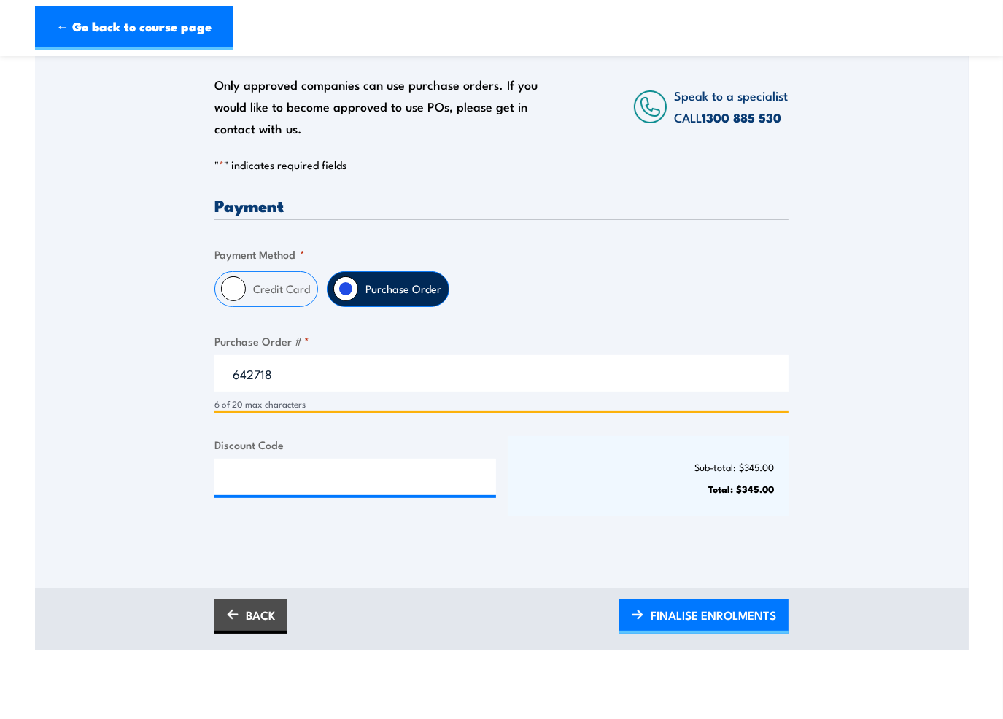
scroll to position [292, 0]
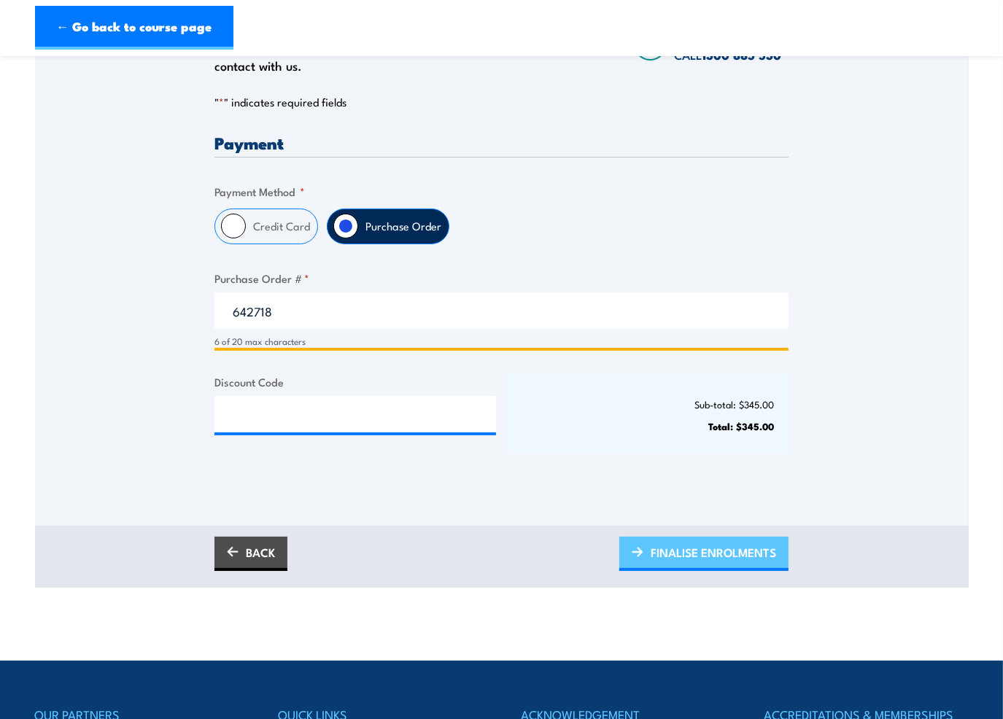
type input "642718"
click at [705, 545] on span "FINALISE ENROLMENTS" at bounding box center [712, 552] width 125 height 39
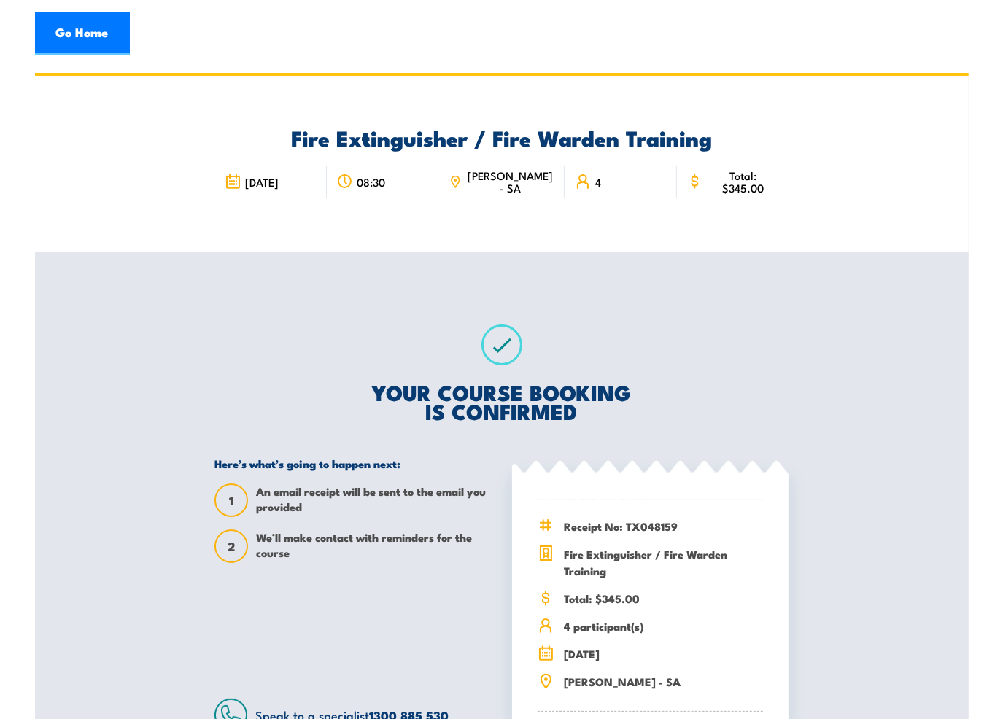
click at [462, 182] on icon at bounding box center [454, 182] width 13 height 16
click at [93, 24] on link "Go Home" at bounding box center [82, 34] width 95 height 44
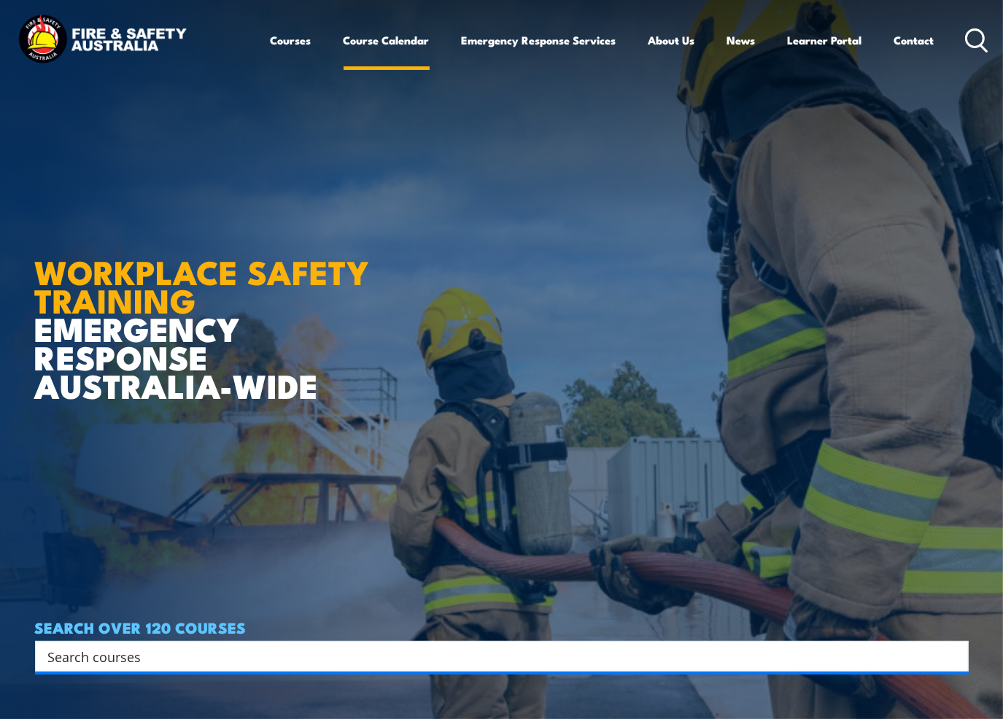
click at [370, 39] on link "Course Calendar" at bounding box center [386, 40] width 86 height 35
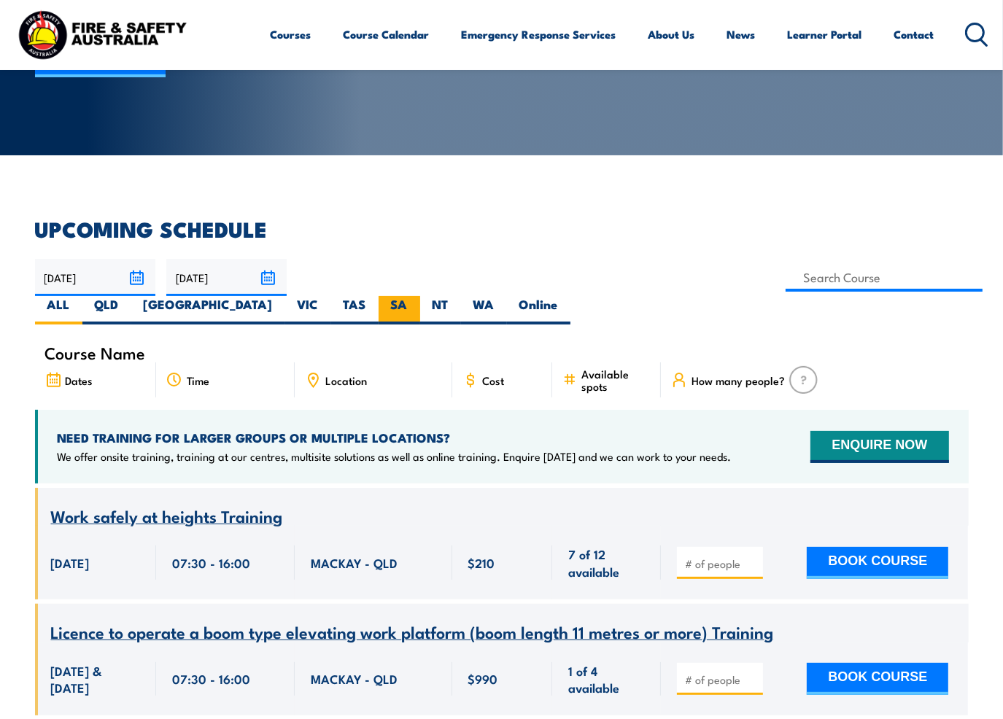
click at [420, 296] on label "SA" at bounding box center [399, 310] width 42 height 28
click at [417, 296] on input "SA" at bounding box center [412, 300] width 9 height 9
radio input "true"
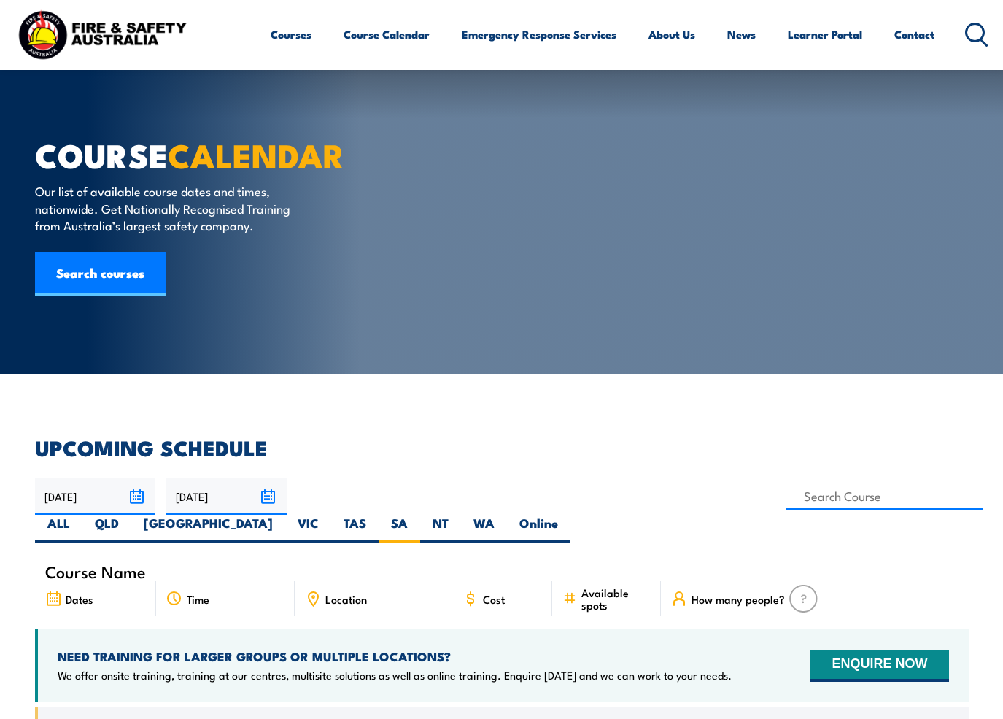
click at [295, 42] on link "Courses" at bounding box center [291, 34] width 41 height 35
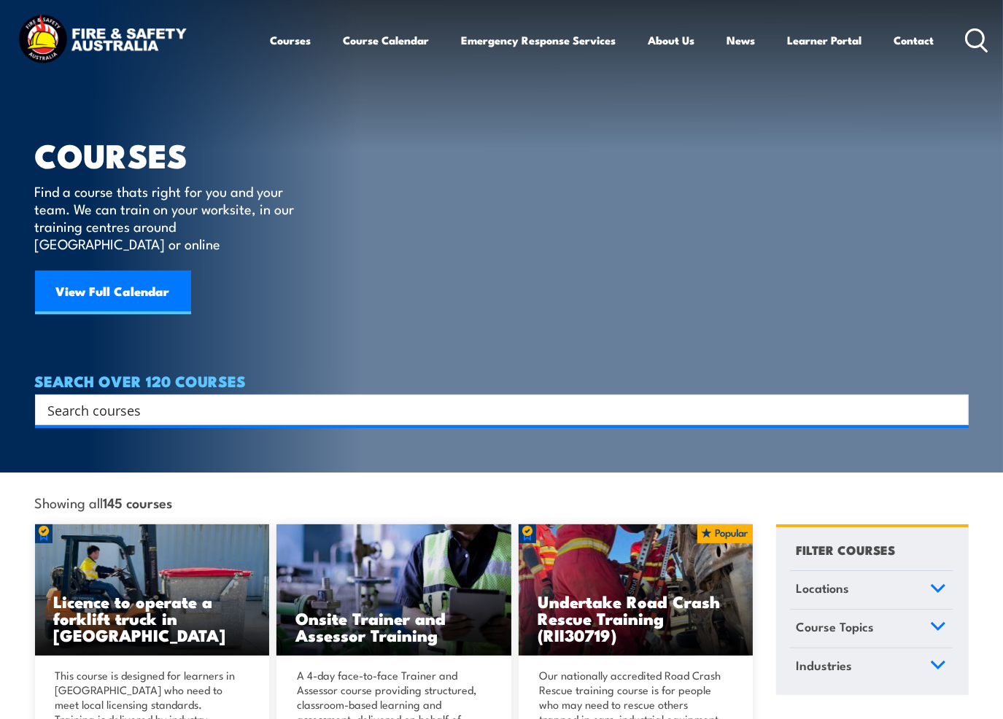
click at [289, 43] on link "Courses" at bounding box center [291, 40] width 41 height 35
click at [289, 42] on link "Courses" at bounding box center [291, 40] width 41 height 35
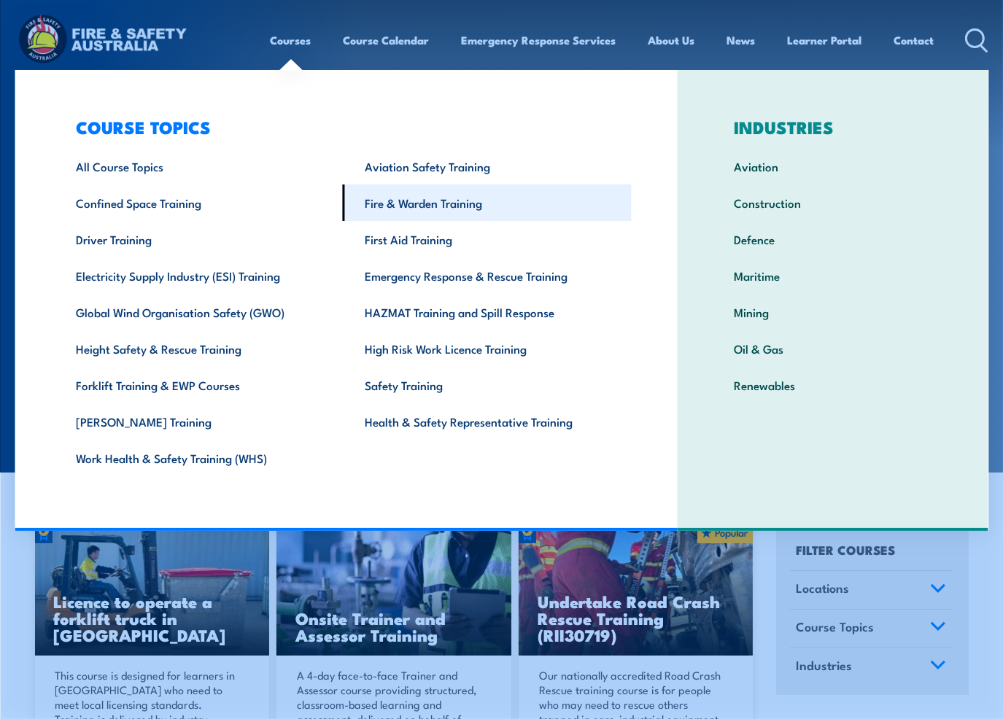
click at [405, 206] on link "Fire & Warden Training" at bounding box center [486, 202] width 289 height 36
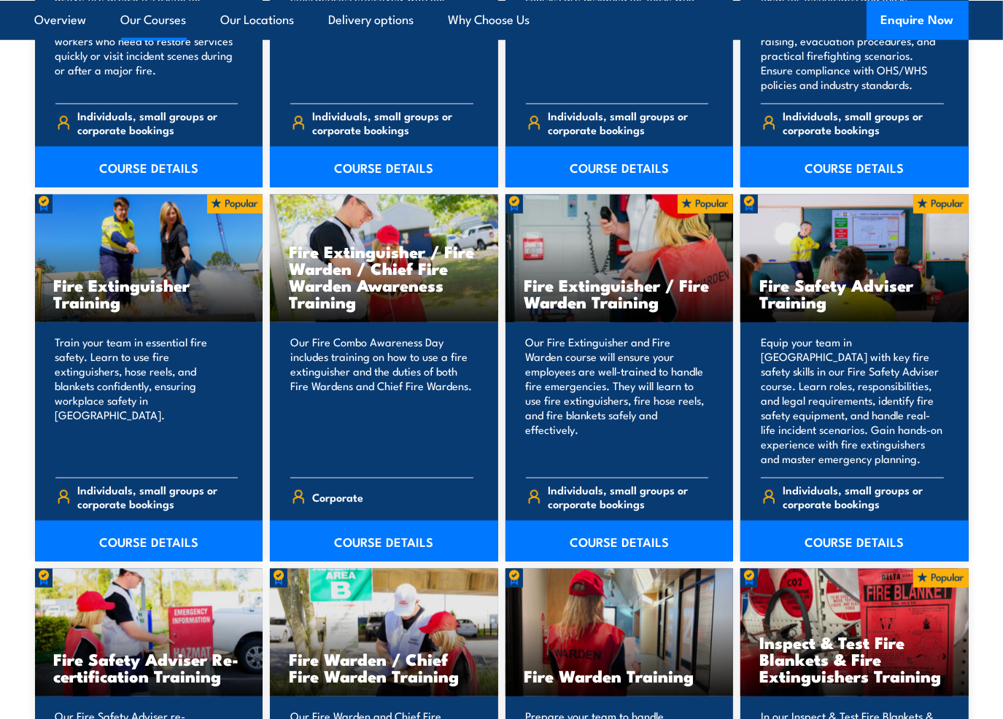
scroll to position [1385, 0]
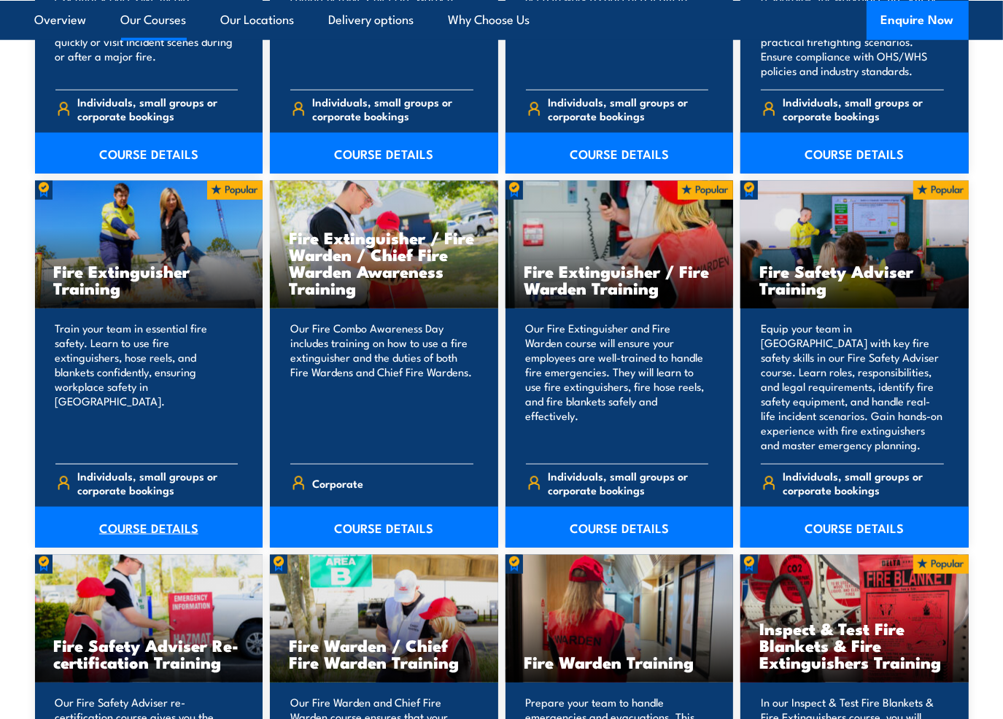
click at [155, 526] on link "COURSE DETAILS" at bounding box center [149, 527] width 228 height 41
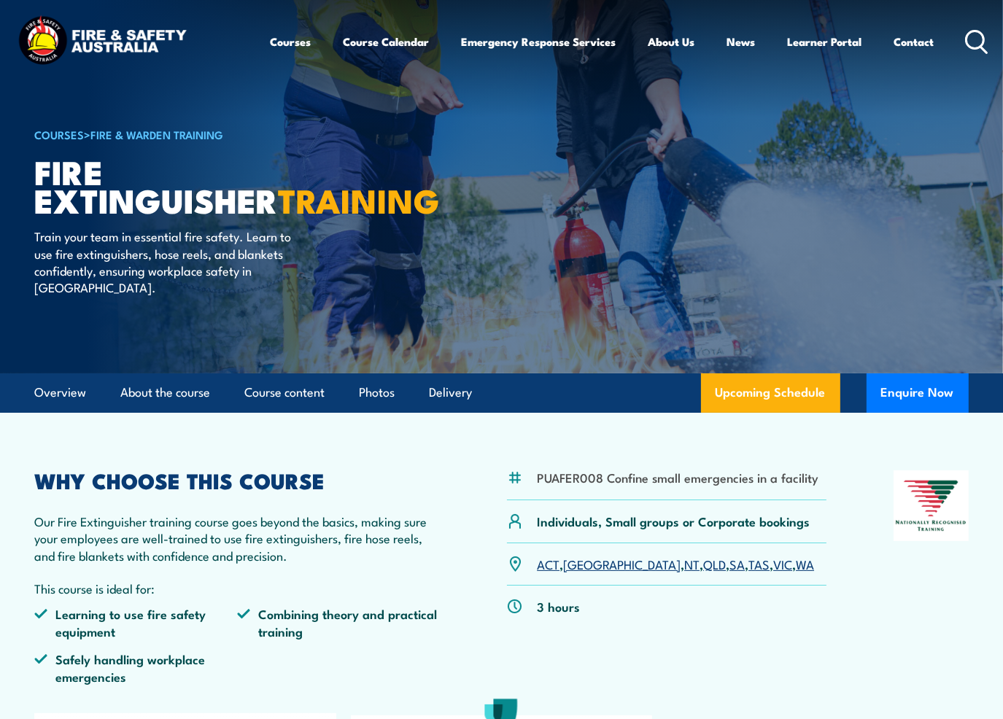
click at [729, 565] on link "SA" at bounding box center [736, 563] width 15 height 17
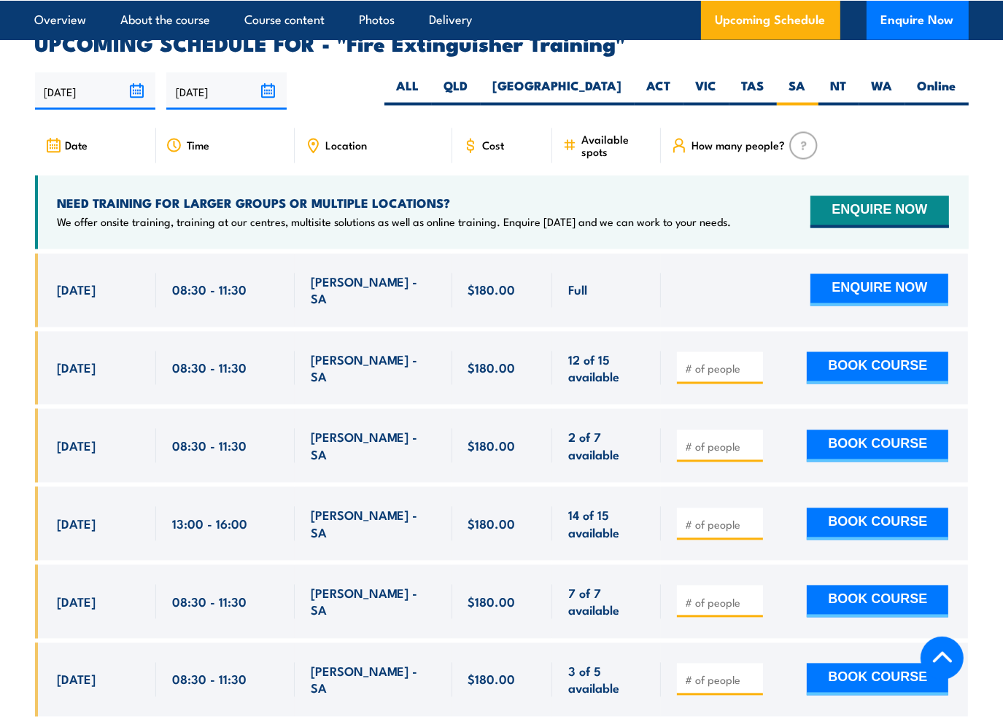
scroll to position [2380, 0]
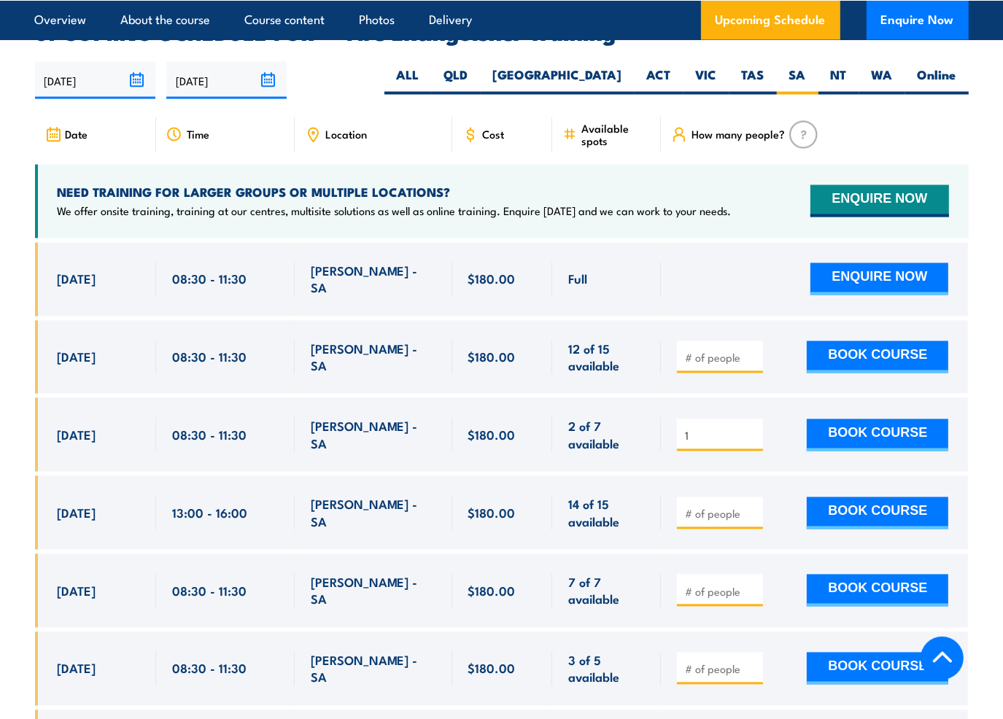
type input "1"
click at [752, 429] on input "1" at bounding box center [721, 436] width 73 height 15
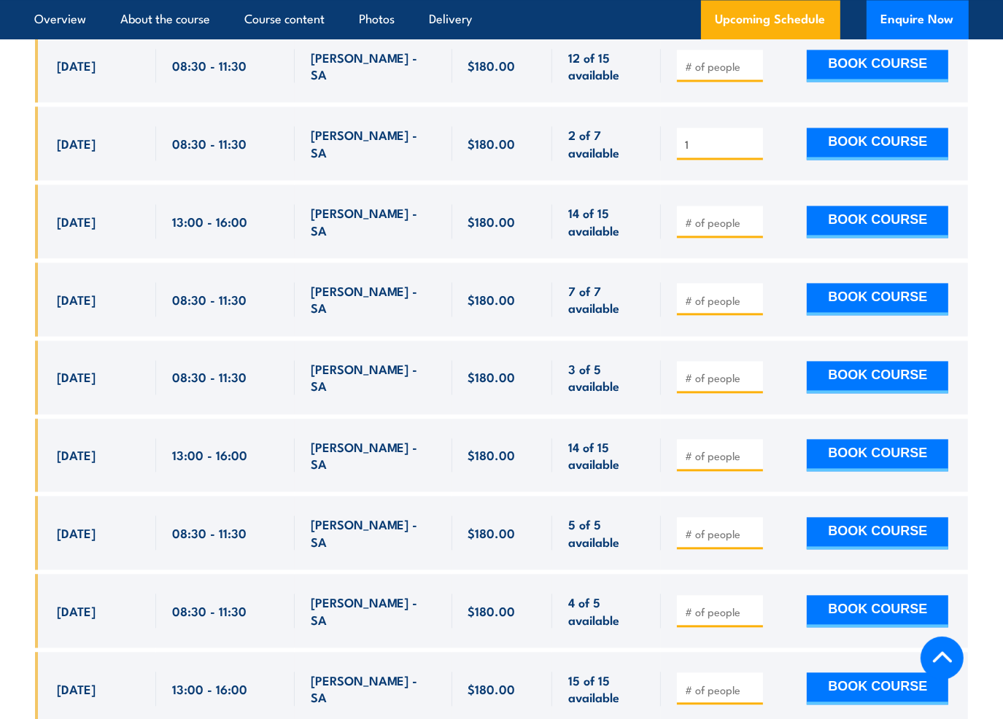
scroll to position [2599, 0]
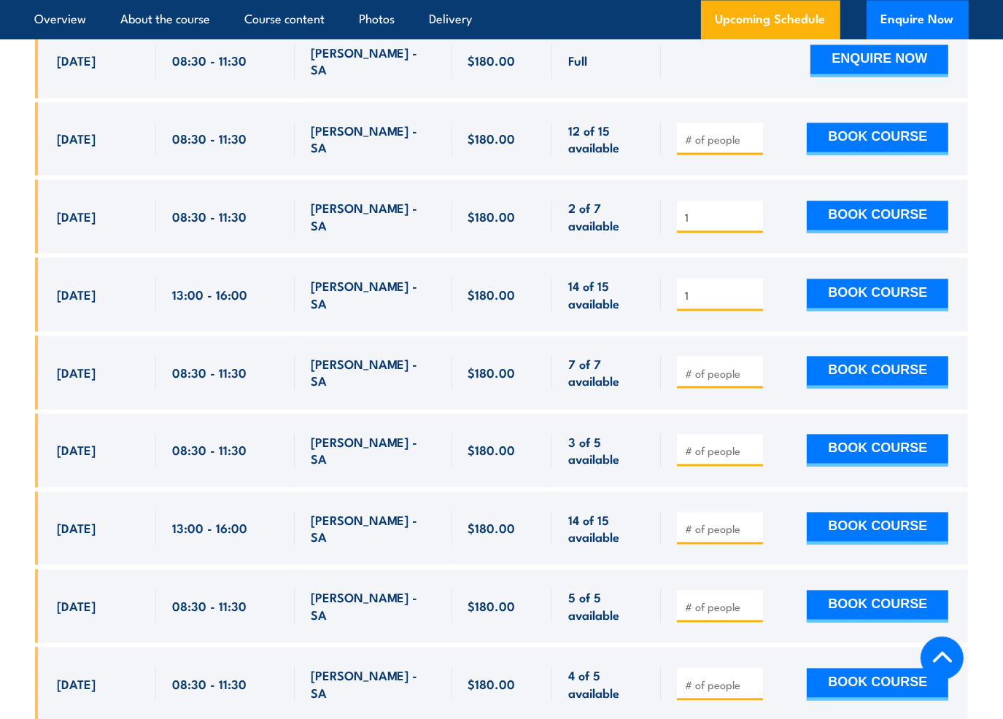
click at [750, 288] on input "1" at bounding box center [721, 295] width 73 height 15
type input "2"
click at [750, 288] on input "2" at bounding box center [721, 295] width 73 height 15
click at [890, 279] on button "BOOK COURSE" at bounding box center [876, 295] width 141 height 32
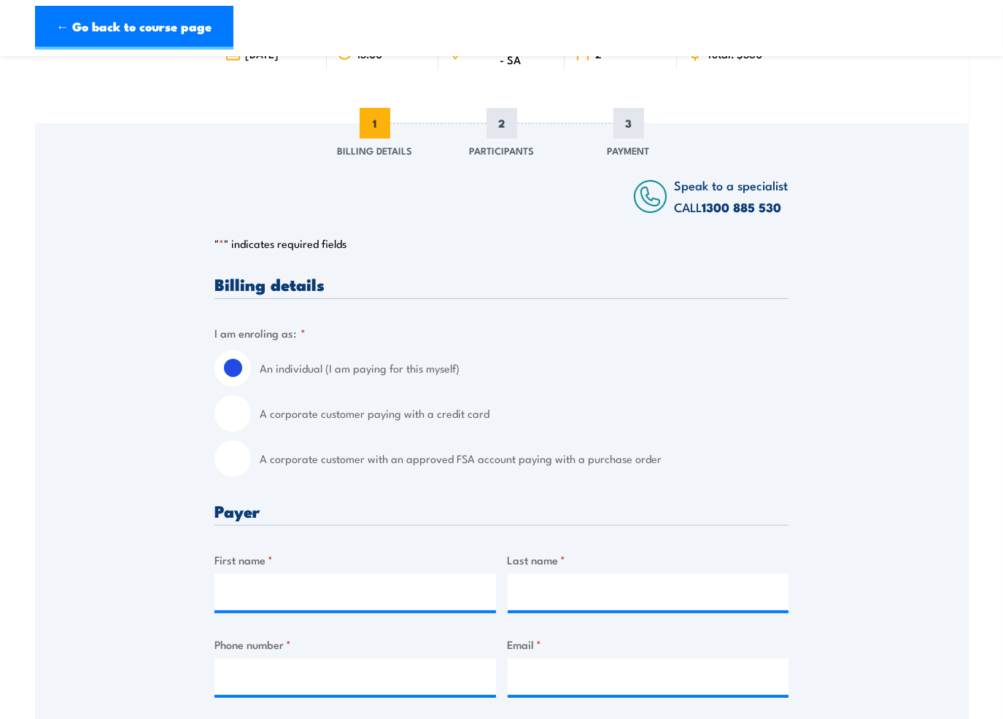
scroll to position [146, 0]
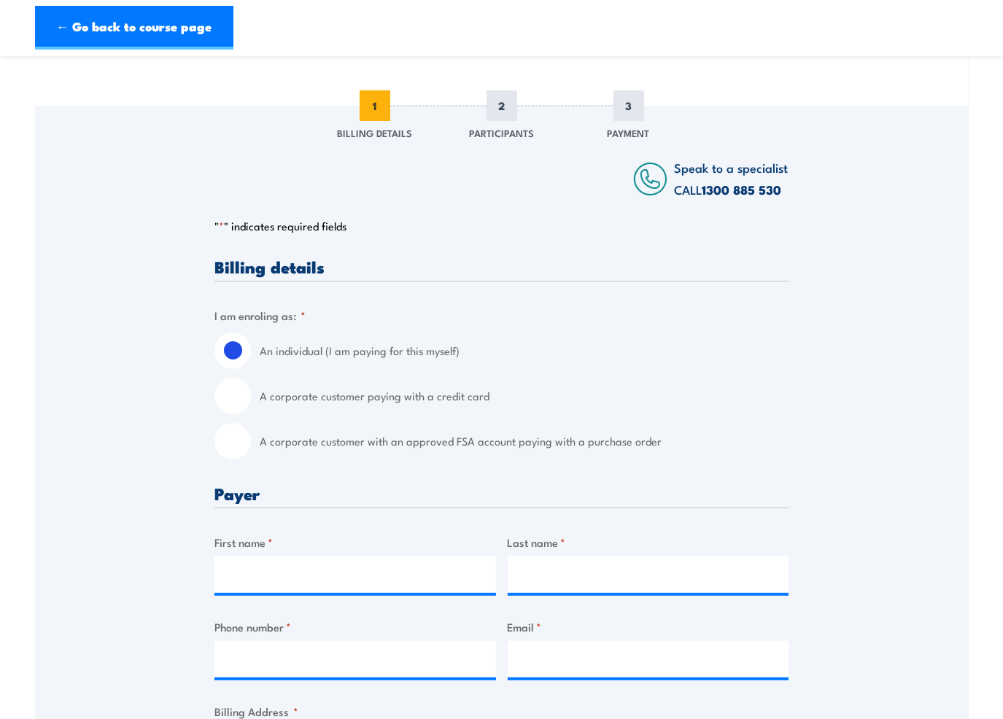
click at [229, 448] on input "A corporate customer with an approved FSA account paying with a purchase order" at bounding box center [232, 441] width 36 height 36
radio input "true"
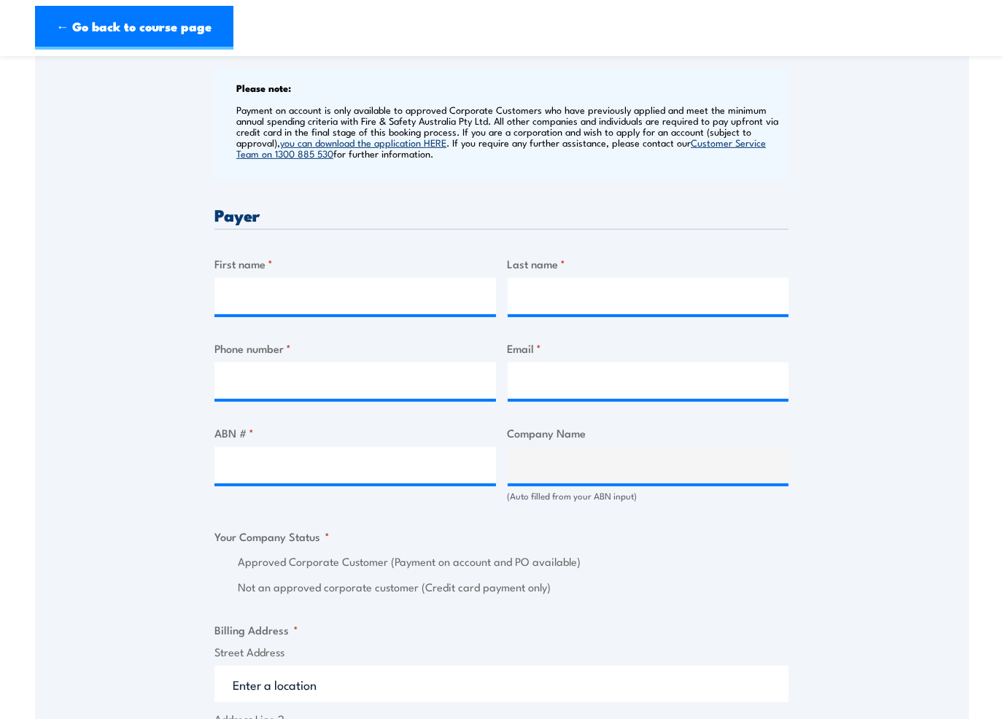
scroll to position [583, 0]
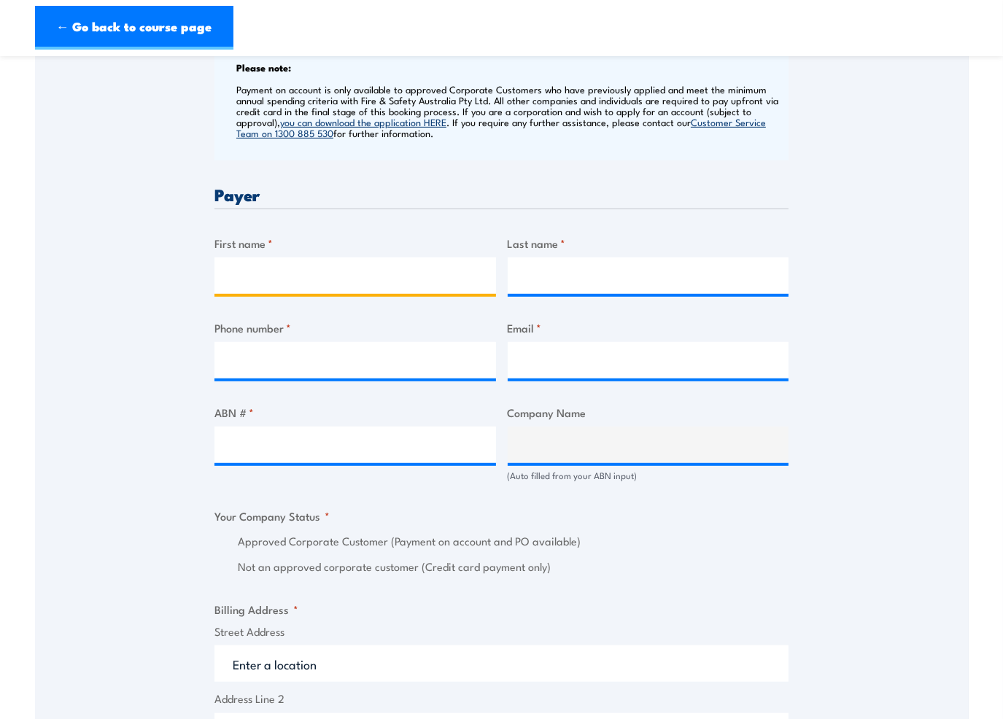
click at [271, 268] on input "First name *" at bounding box center [354, 275] width 281 height 36
type input "[PERSON_NAME]"
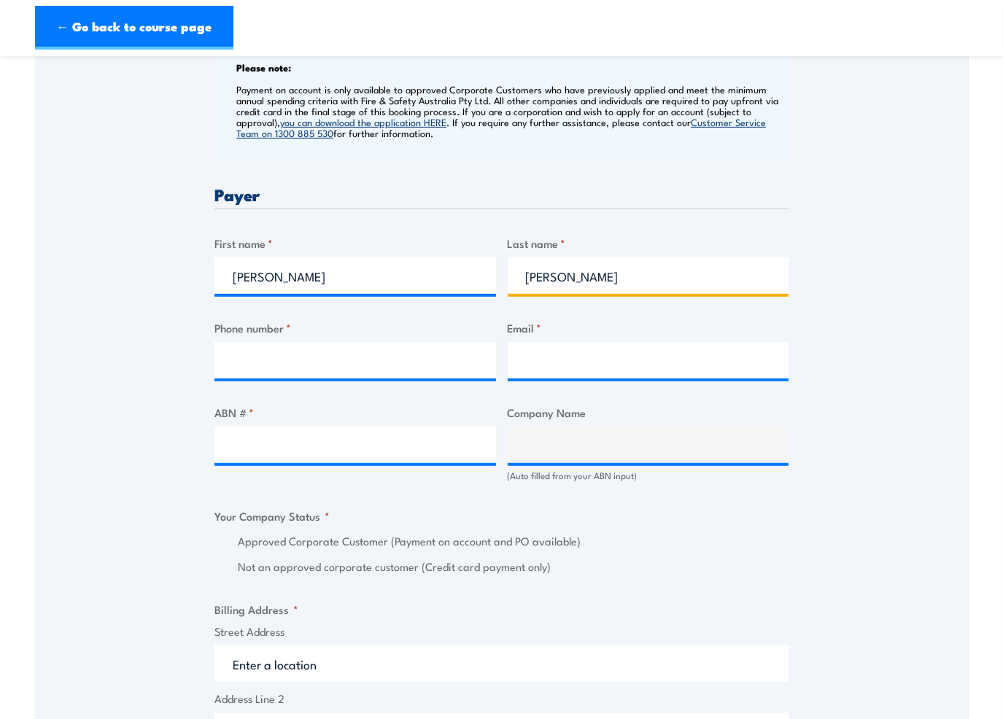
type input "0882690800"
type input "prospectsit@bunnings.com.au"
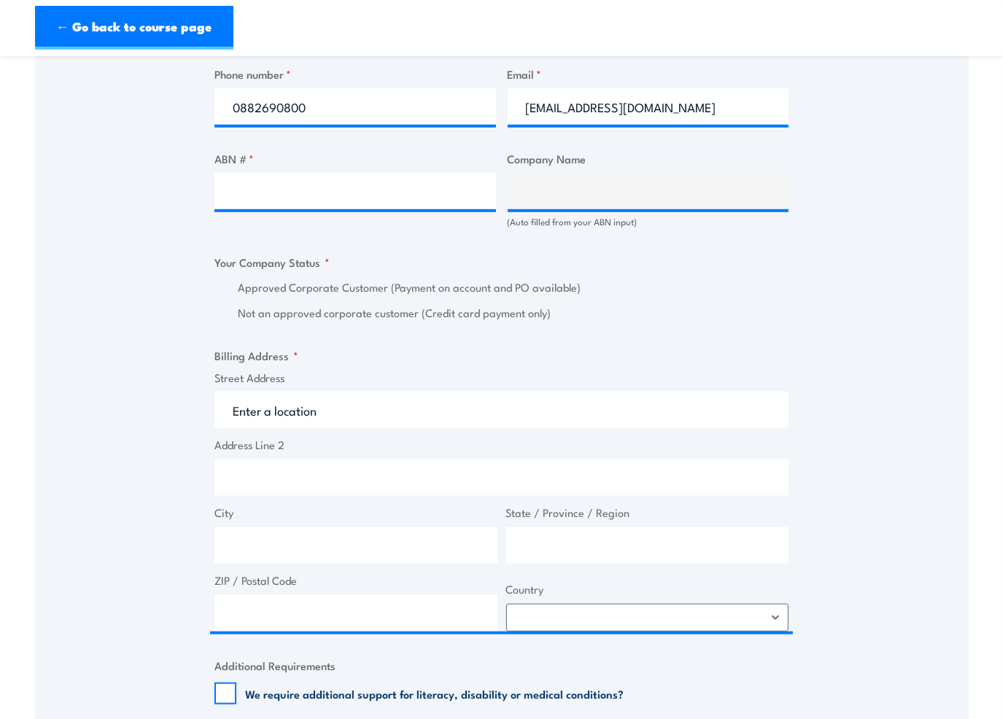
scroll to position [875, 0]
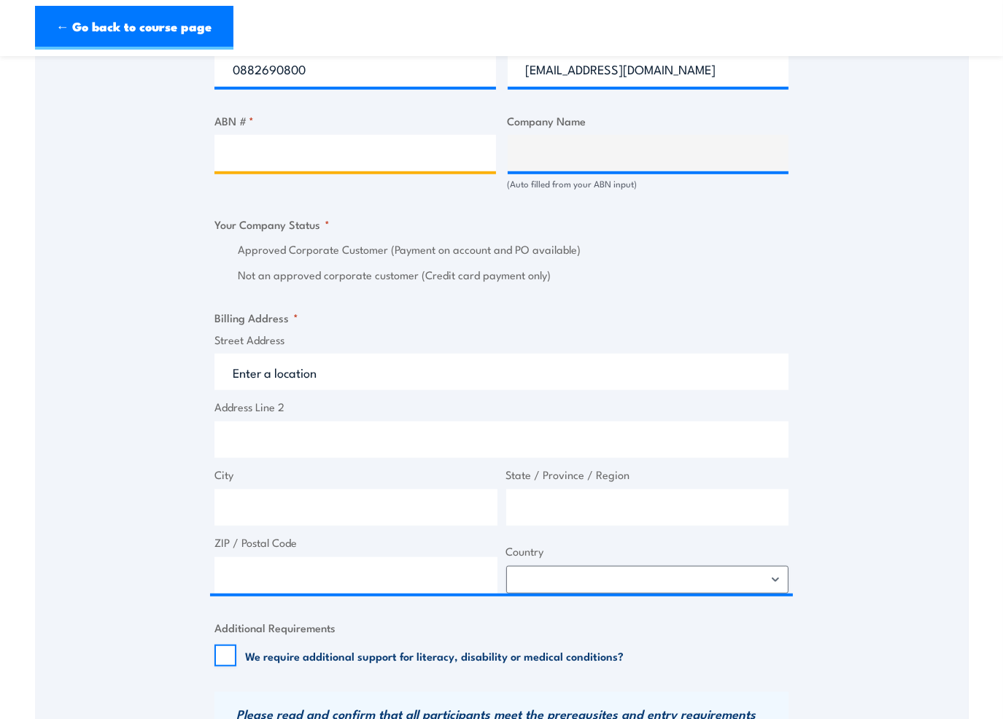
click at [269, 147] on input "ABN # *" at bounding box center [354, 153] width 281 height 36
type input "26008672179"
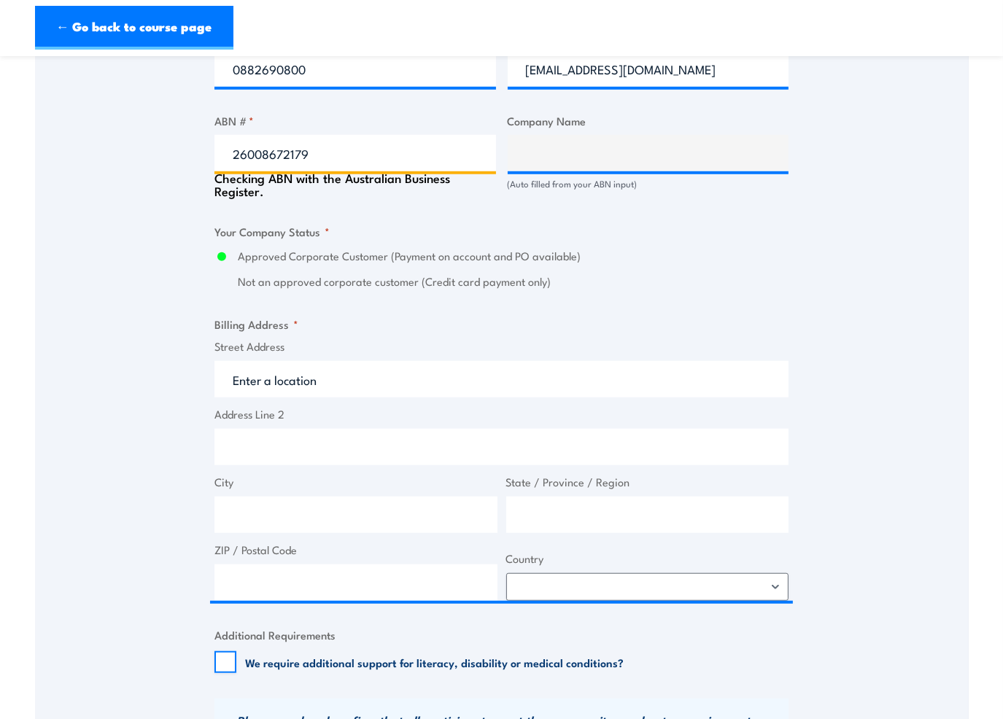
type input "BUNNINGS GROUP LIMITED"
radio input "true"
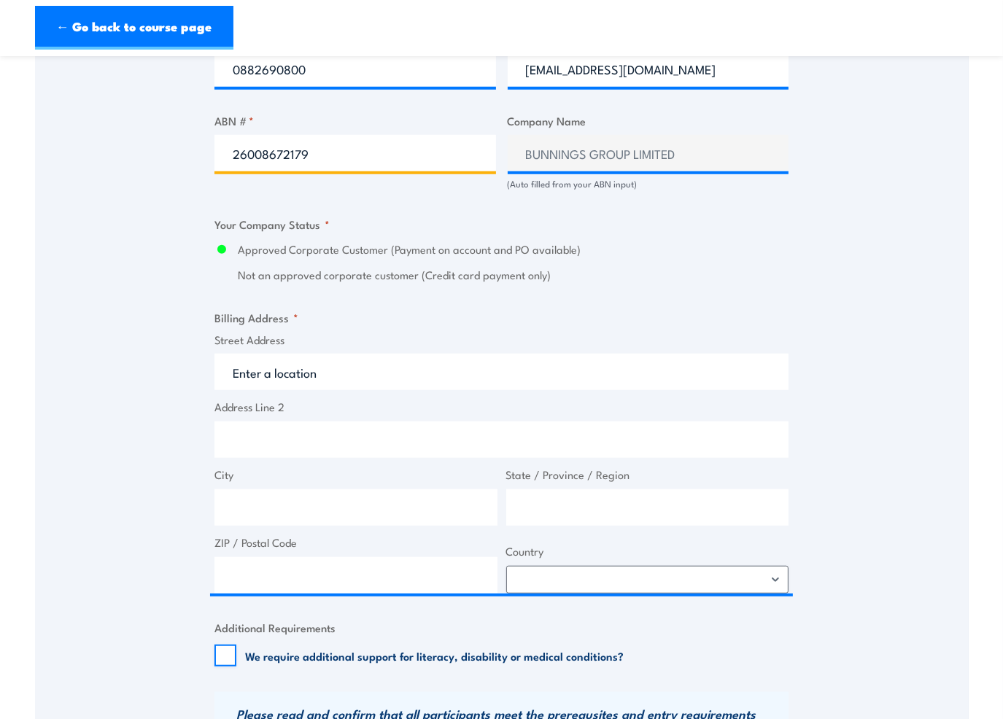
type input "26008672179"
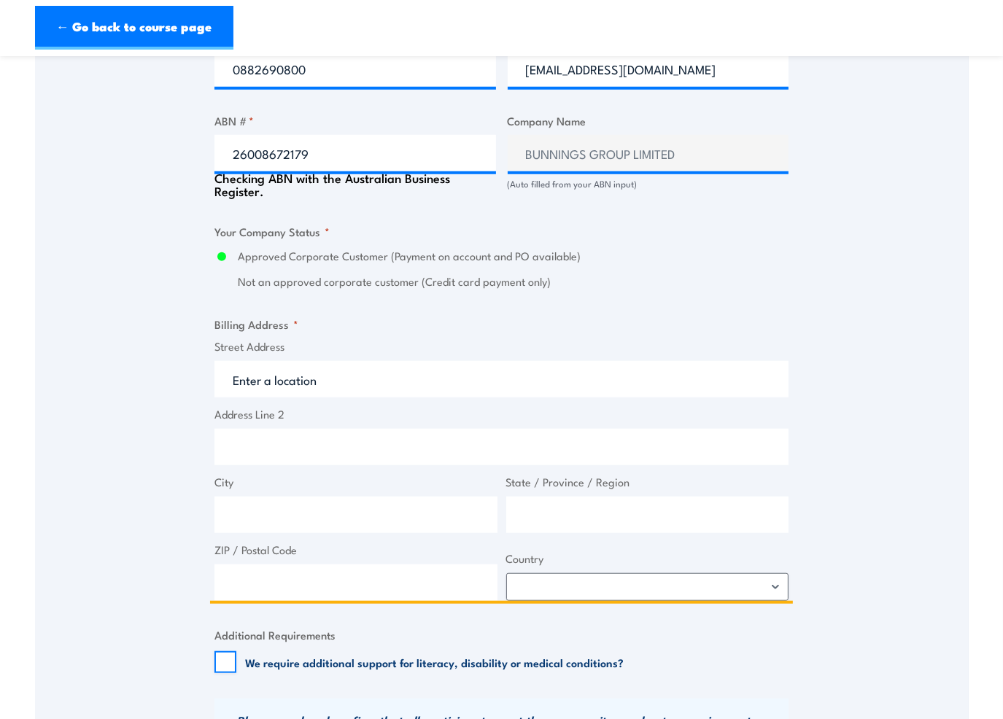
click at [330, 372] on input "Street Address" at bounding box center [501, 379] width 574 height 36
type input "252 Churchill Rd"
type input "Prospect"
type input "South Australia"
type input "5082"
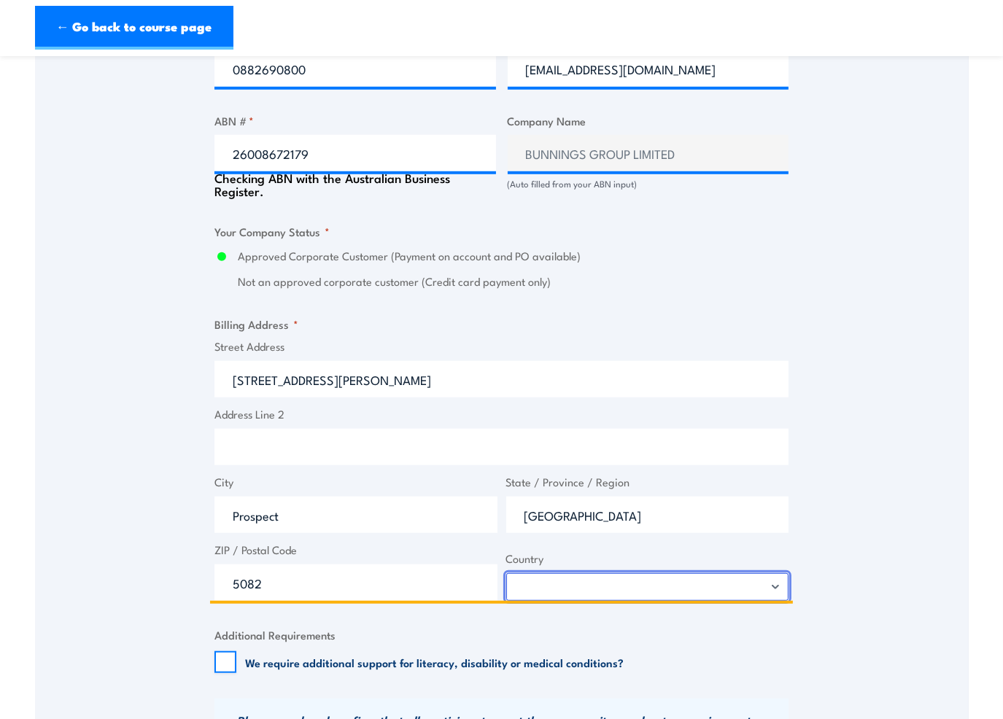
select select "Australia"
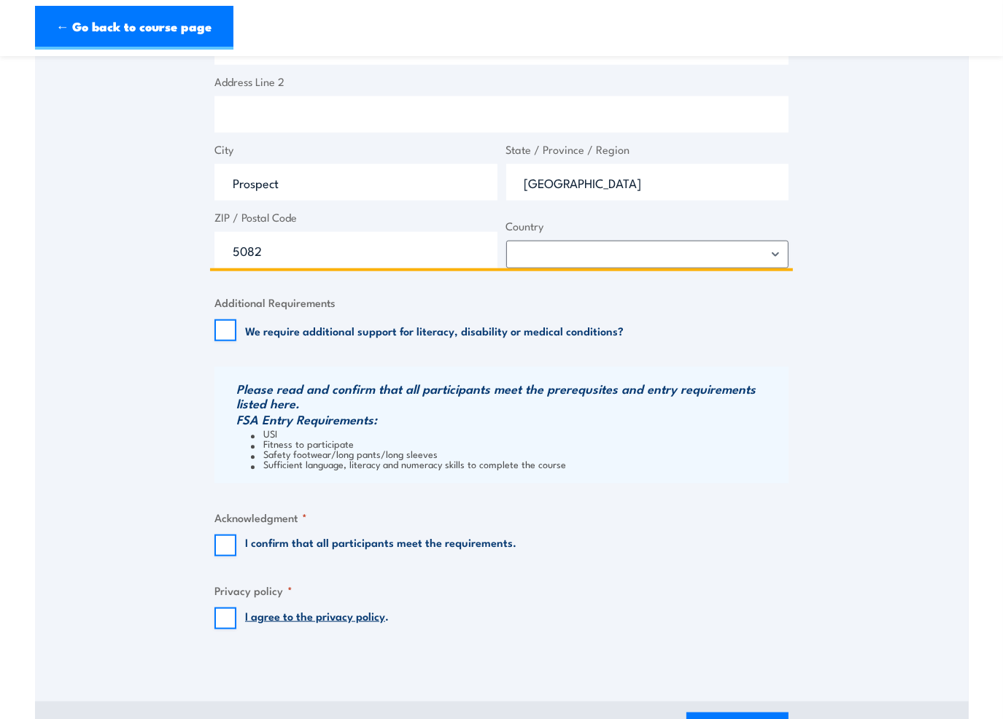
scroll to position [1232, 0]
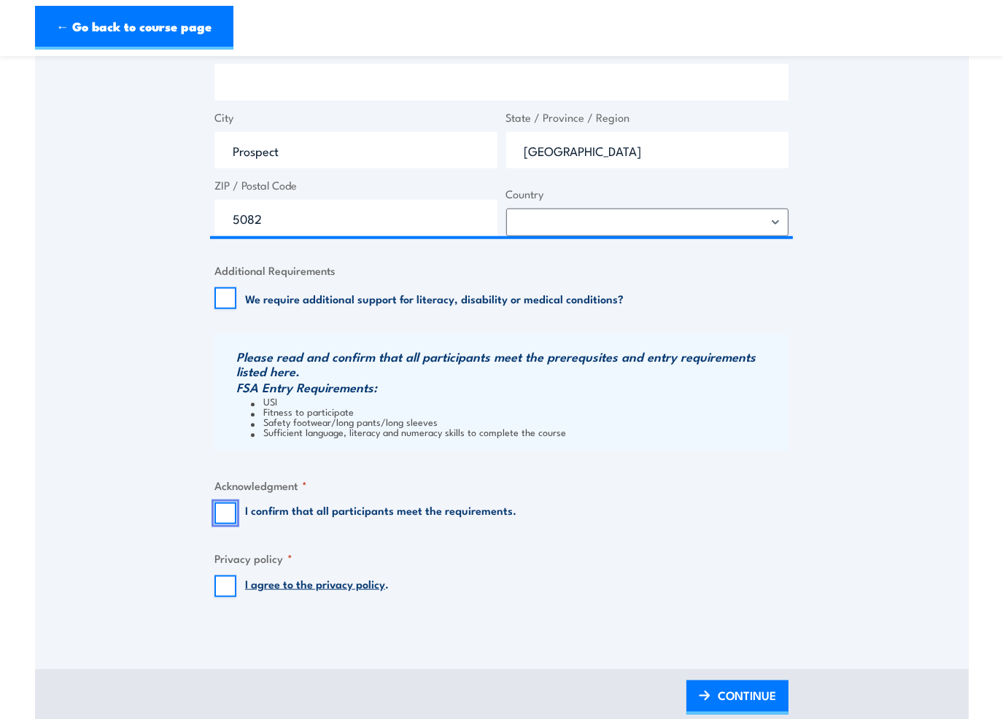
click at [225, 507] on input "I confirm that all participants meet the requirements." at bounding box center [225, 513] width 22 height 22
checkbox input "true"
click at [228, 585] on input "I agree to the privacy policy ." at bounding box center [225, 586] width 22 height 22
checkbox input "true"
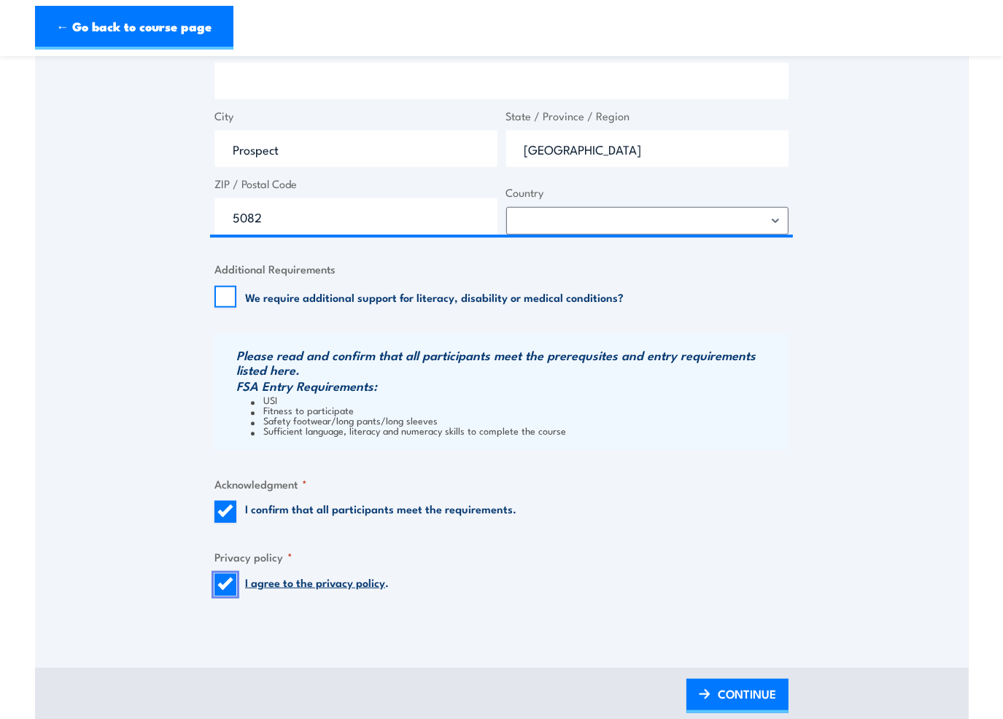
scroll to position [1305, 0]
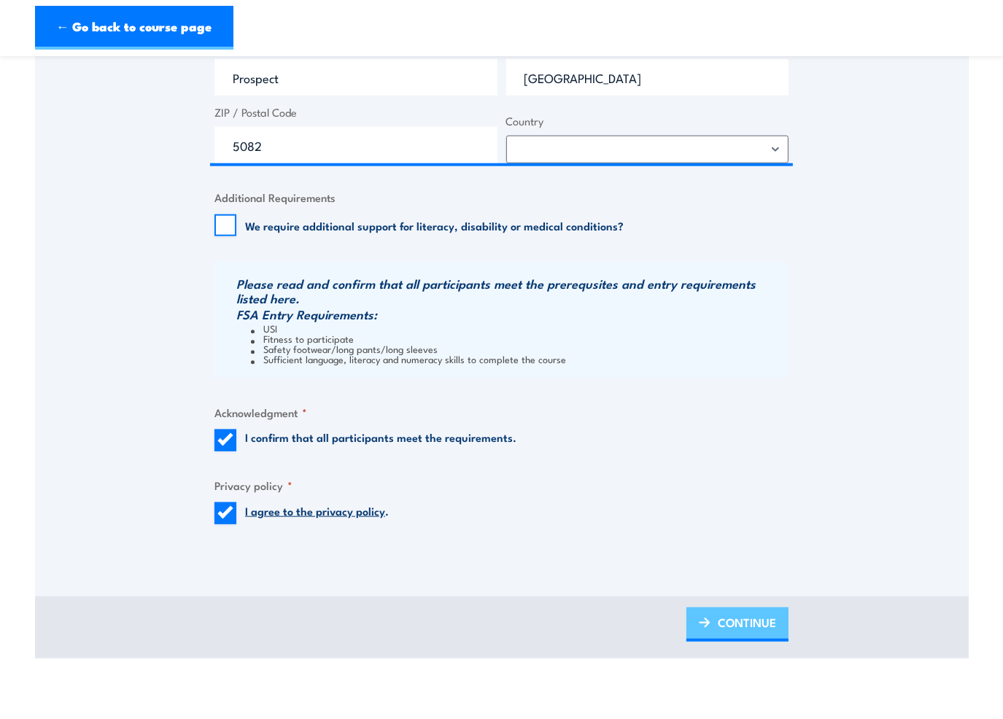
click at [744, 622] on span "CONTINUE" at bounding box center [746, 622] width 58 height 39
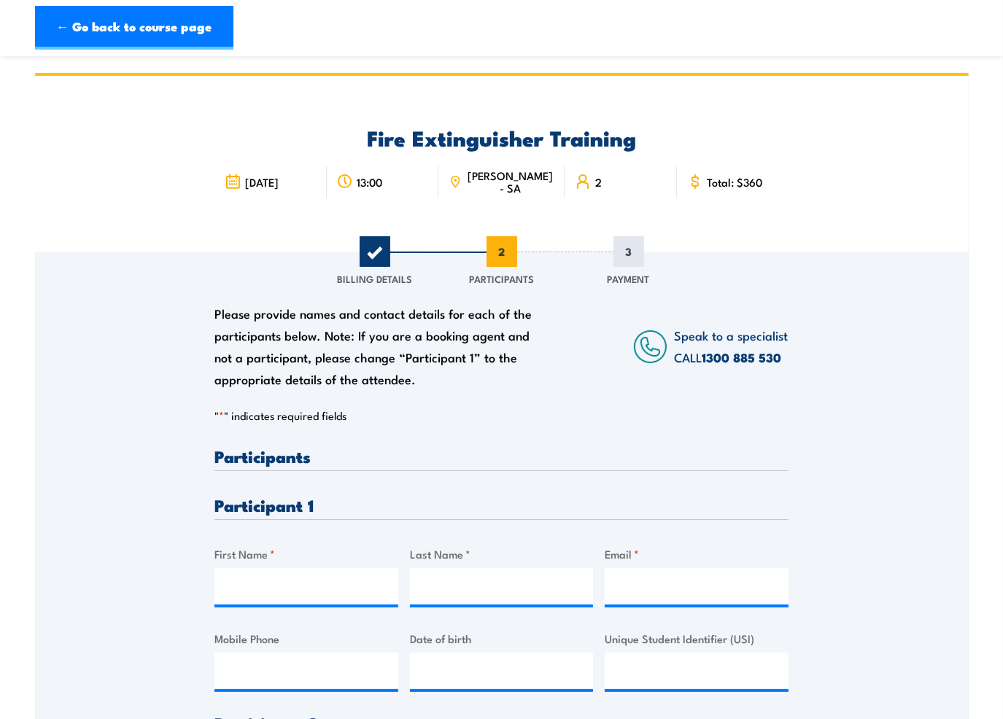
scroll to position [146, 0]
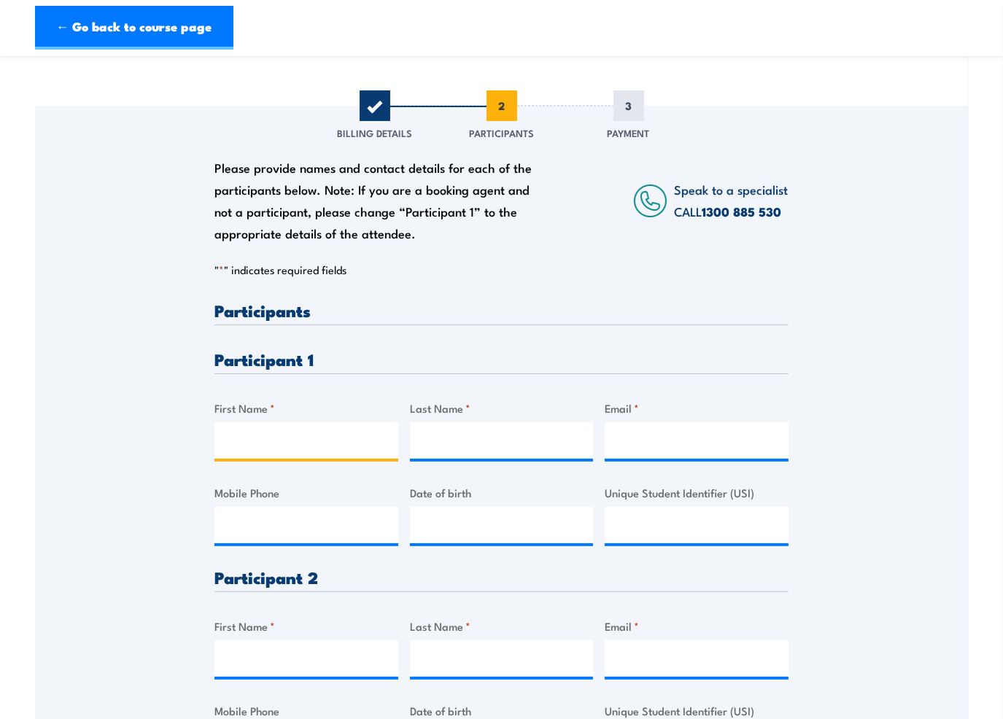
click at [277, 446] on input "First Name *" at bounding box center [306, 440] width 184 height 36
type input "Latisha"
click at [415, 444] on input "Last Name *" at bounding box center [502, 440] width 184 height 36
type input "Bond"
click at [668, 447] on input "Email *" at bounding box center [696, 440] width 184 height 36
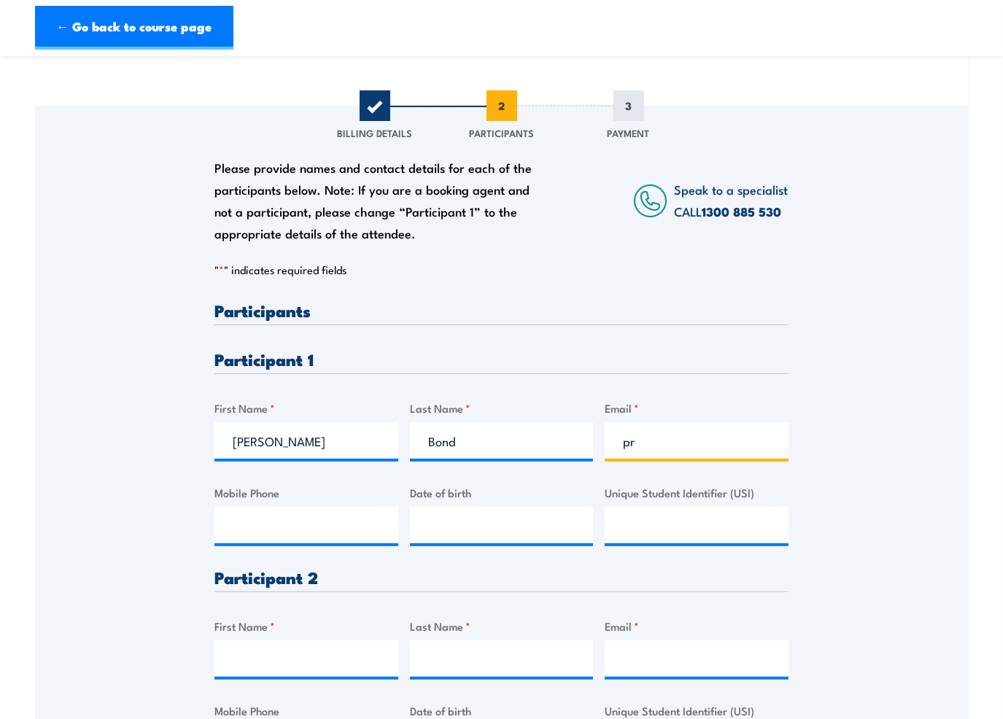
type input "p"
type input "360633@bunnings.com.au"
click at [276, 653] on input "First Name *" at bounding box center [306, 658] width 184 height 36
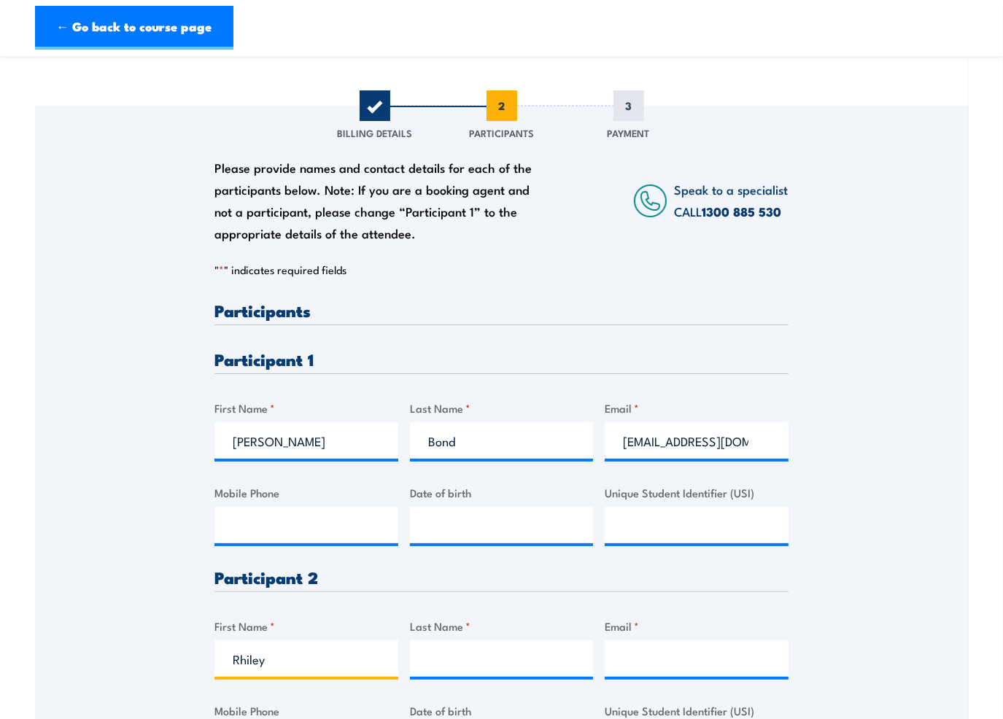
type input "Rhiley"
click at [461, 672] on input "Last Name *" at bounding box center [502, 658] width 184 height 36
type input "Rosemeier"
click at [640, 663] on input "Email *" at bounding box center [696, 658] width 184 height 36
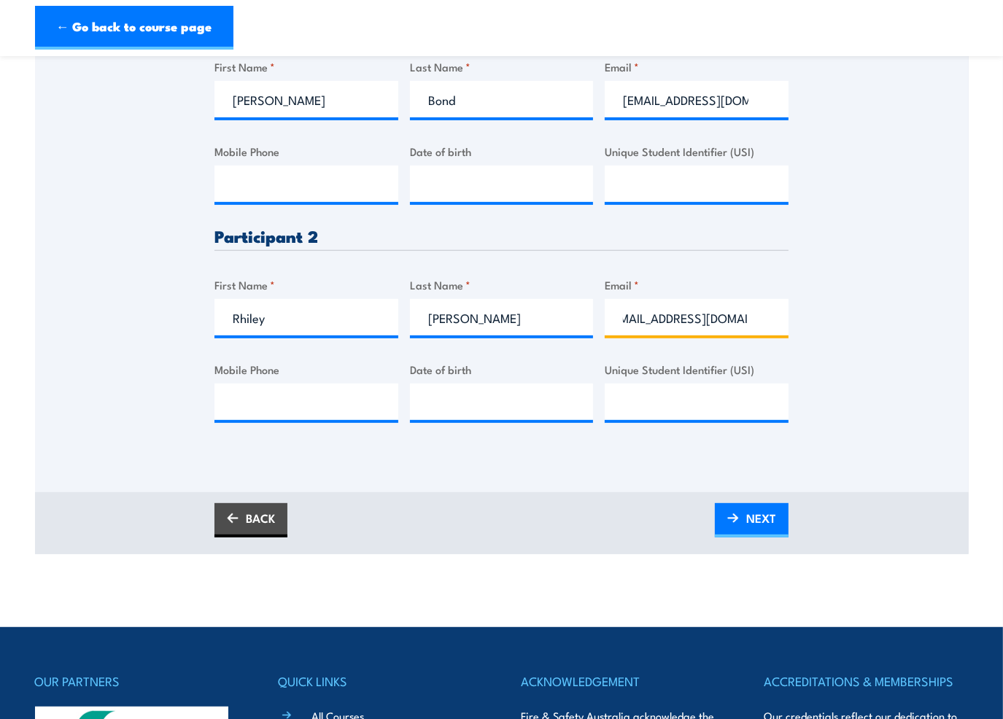
scroll to position [510, 0]
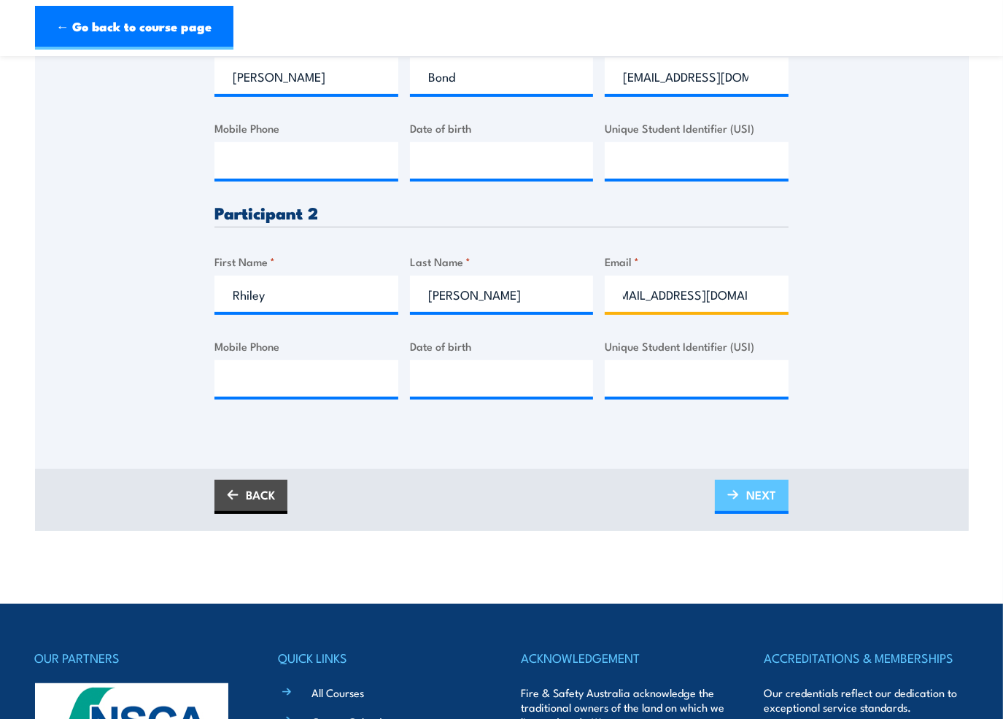
type input "113002@bunnings.com.au"
click at [759, 492] on span "NEXT" at bounding box center [761, 494] width 30 height 39
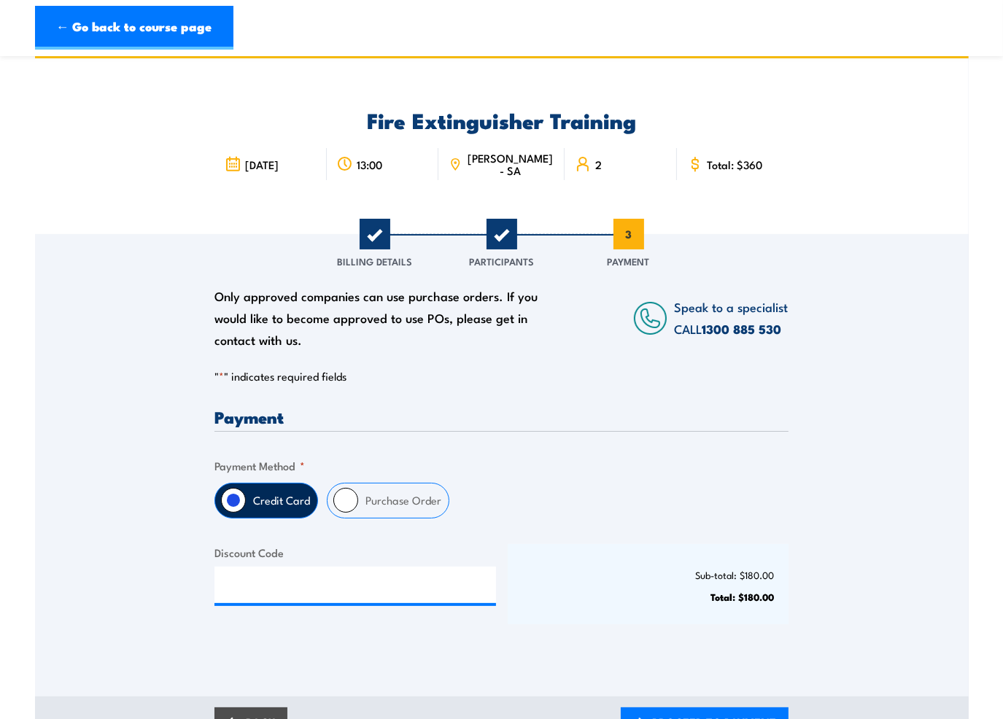
scroll to position [0, 0]
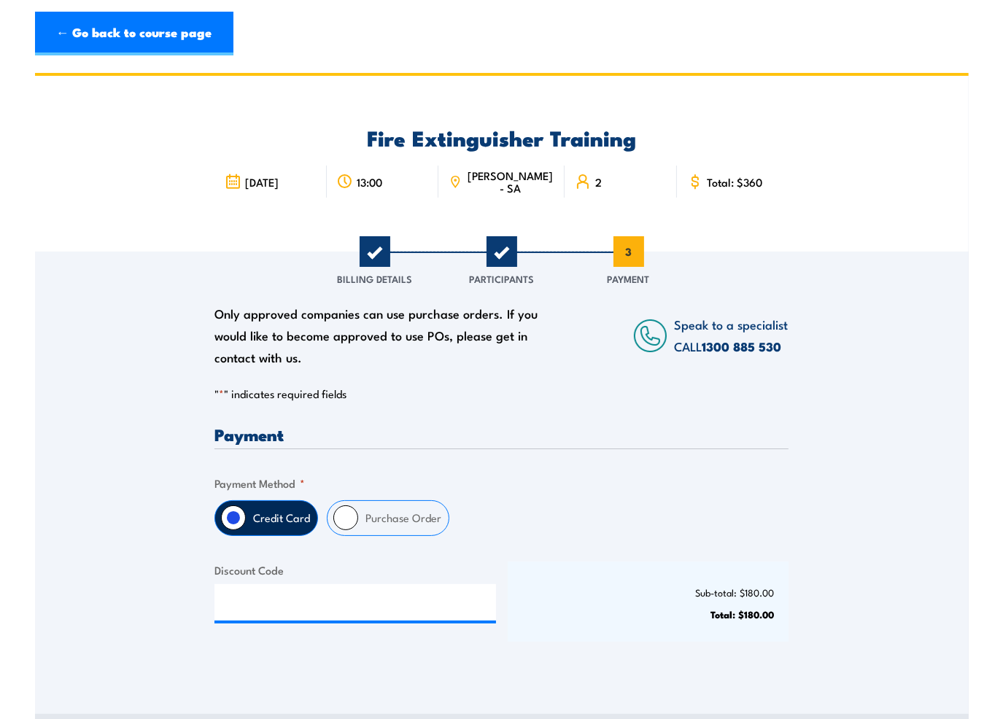
click at [344, 519] on input "Purchase Order" at bounding box center [345, 517] width 25 height 25
radio input "true"
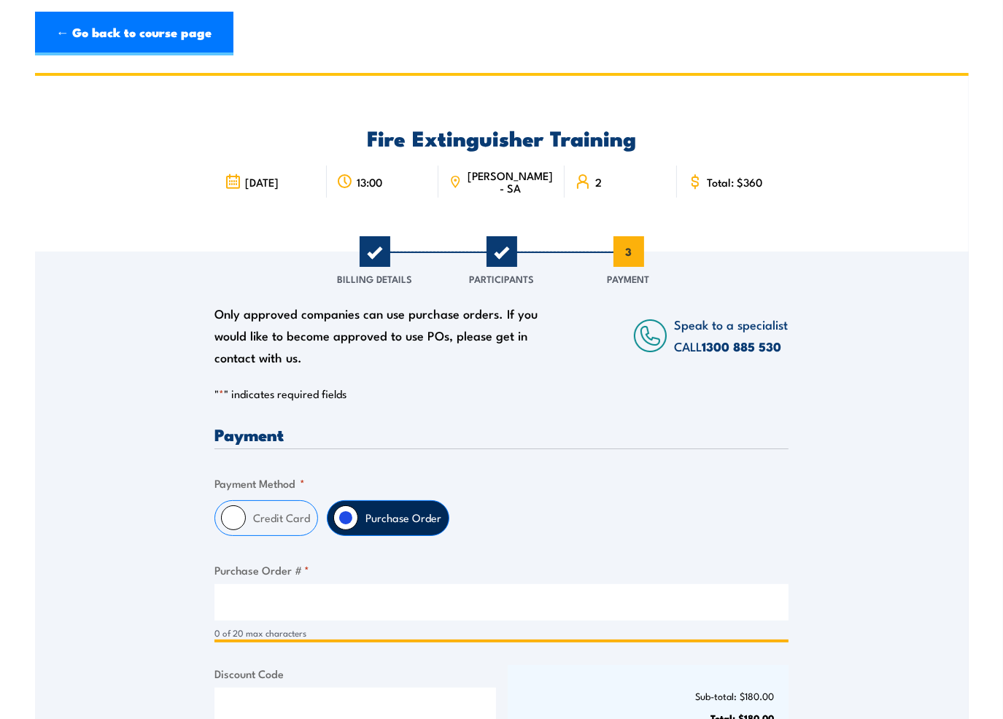
click at [265, 602] on input "Purchase Order # *" at bounding box center [501, 602] width 574 height 36
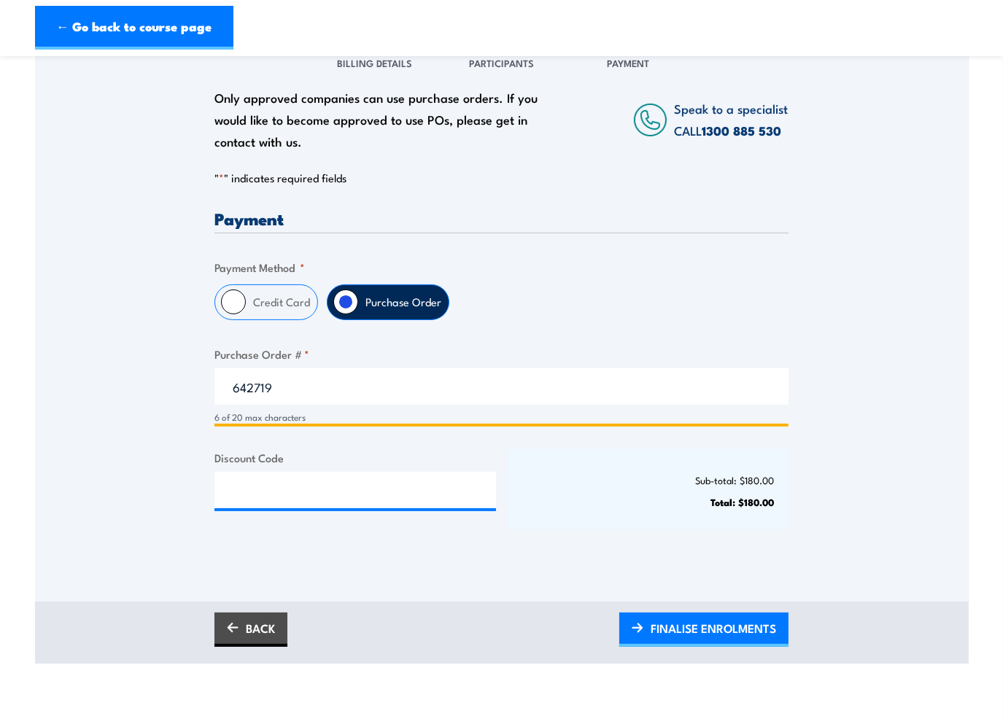
scroll to position [219, 0]
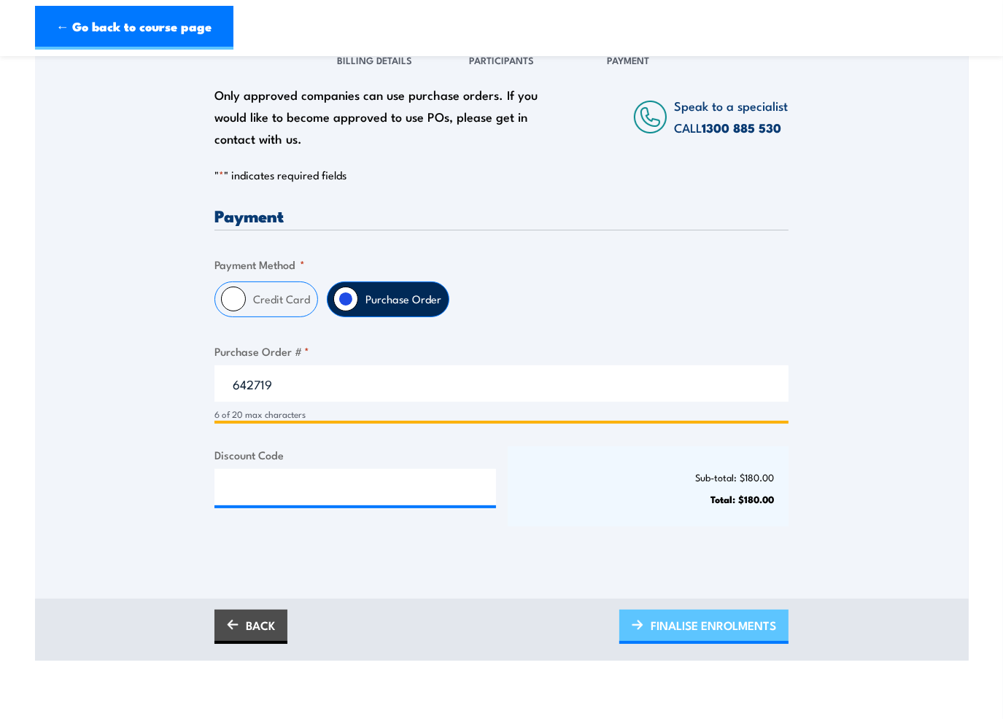
type input "642719"
click at [720, 631] on span "FINALISE ENROLMENTS" at bounding box center [712, 625] width 125 height 39
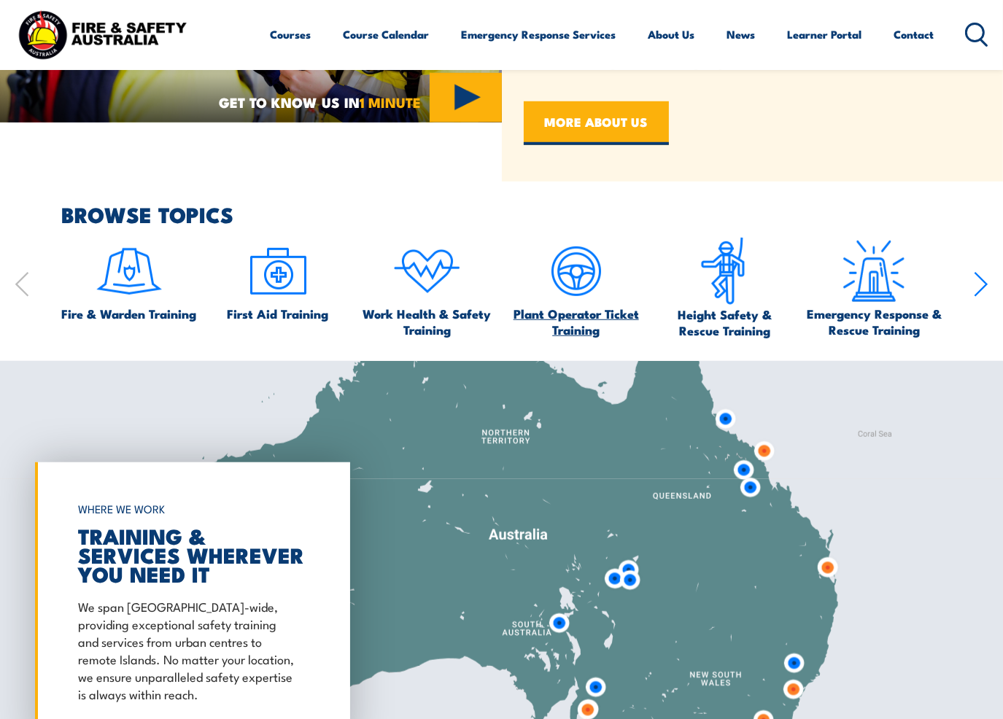
scroll to position [1167, 0]
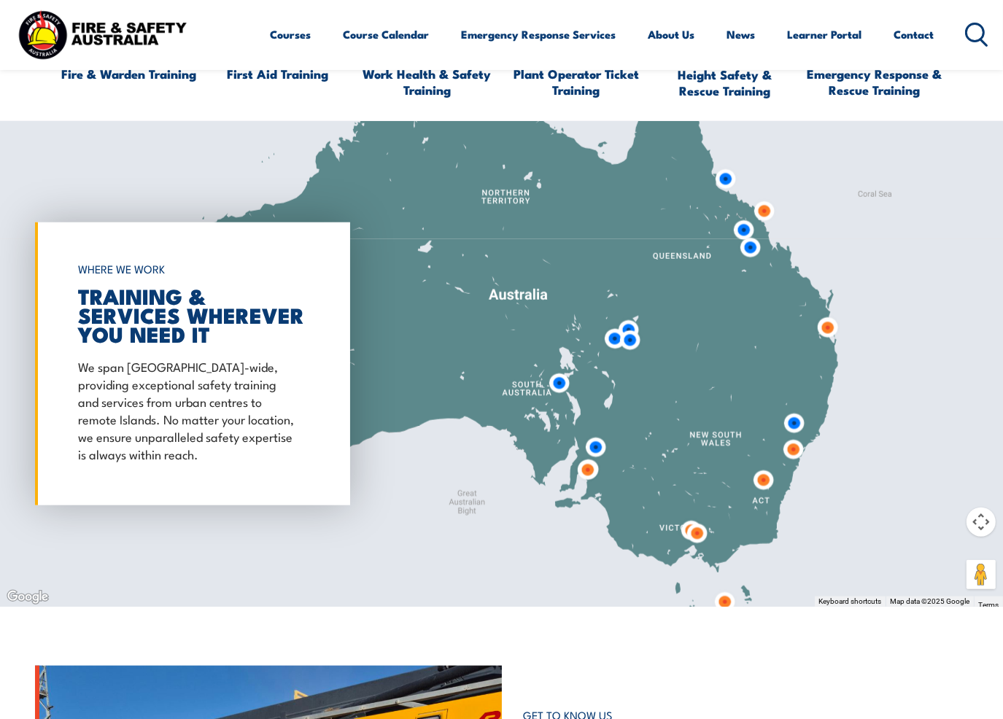
click at [995, 92] on section "BROWSE TOPICS Fire & Warden Training First Aid Training Work Health & Safety Tr…" at bounding box center [501, 31] width 1003 height 134
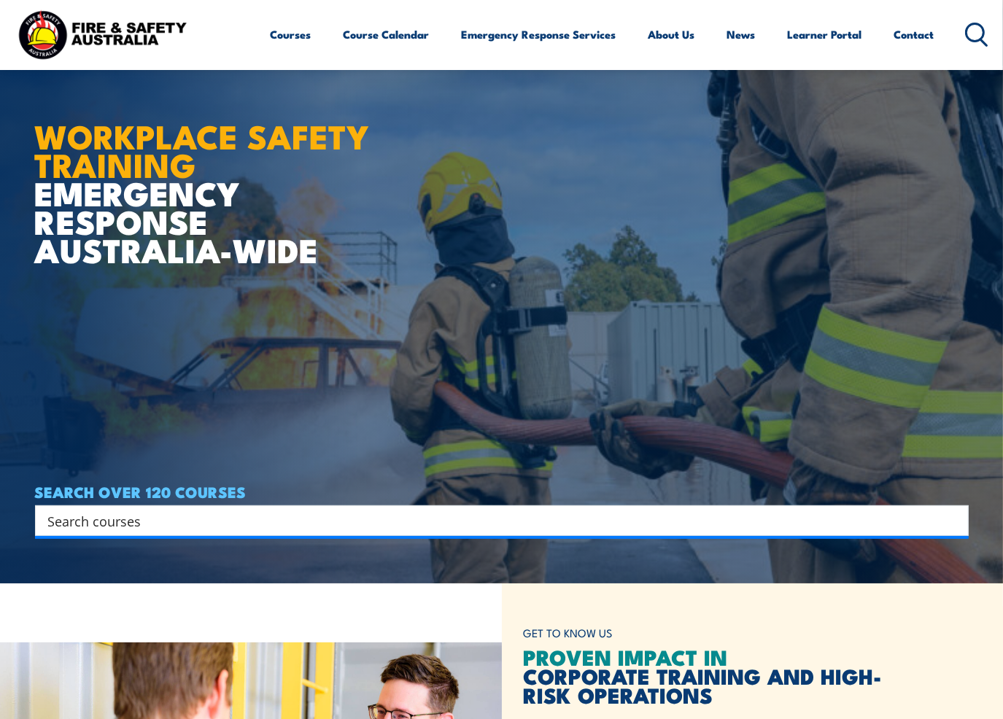
scroll to position [0, 0]
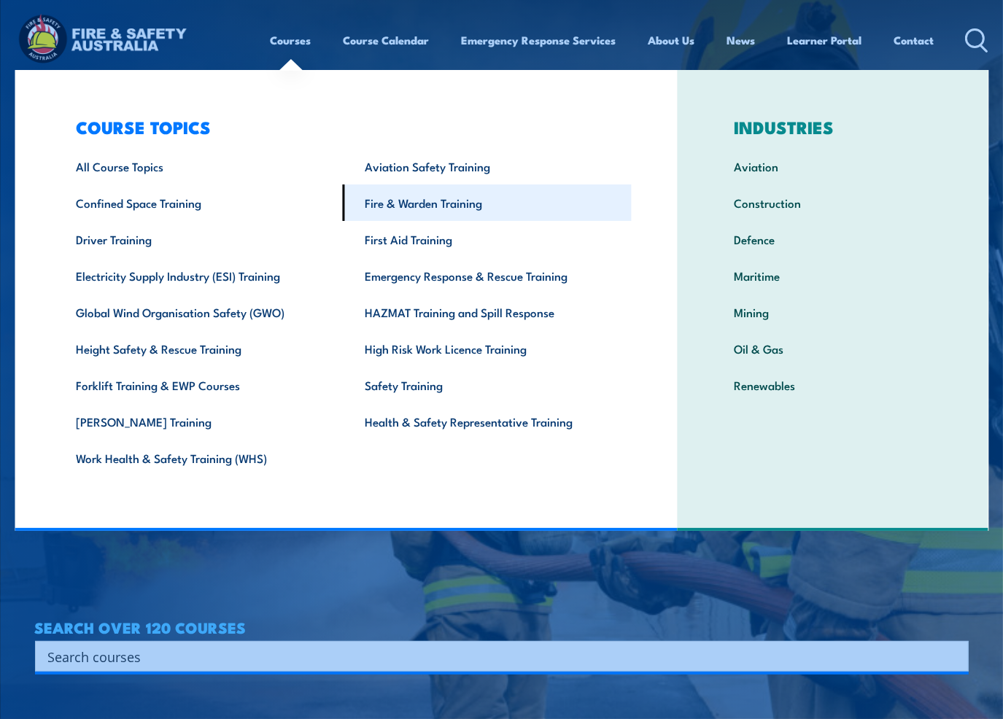
click at [411, 205] on link "Fire & Warden Training" at bounding box center [486, 202] width 289 height 36
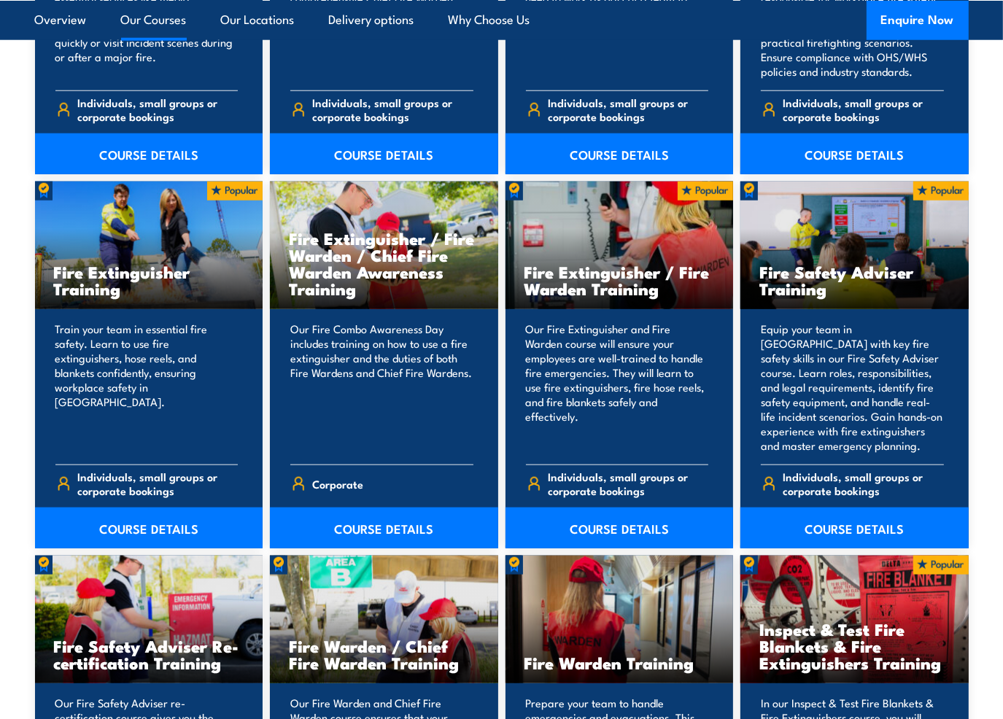
scroll to position [1385, 0]
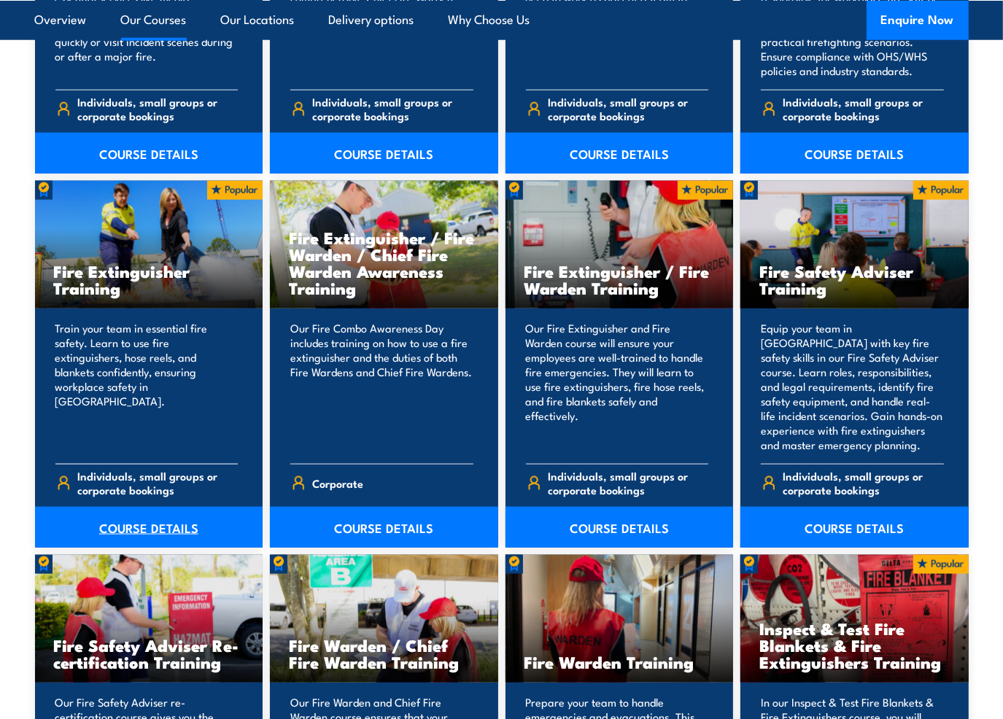
click at [146, 533] on link "COURSE DETAILS" at bounding box center [149, 527] width 228 height 41
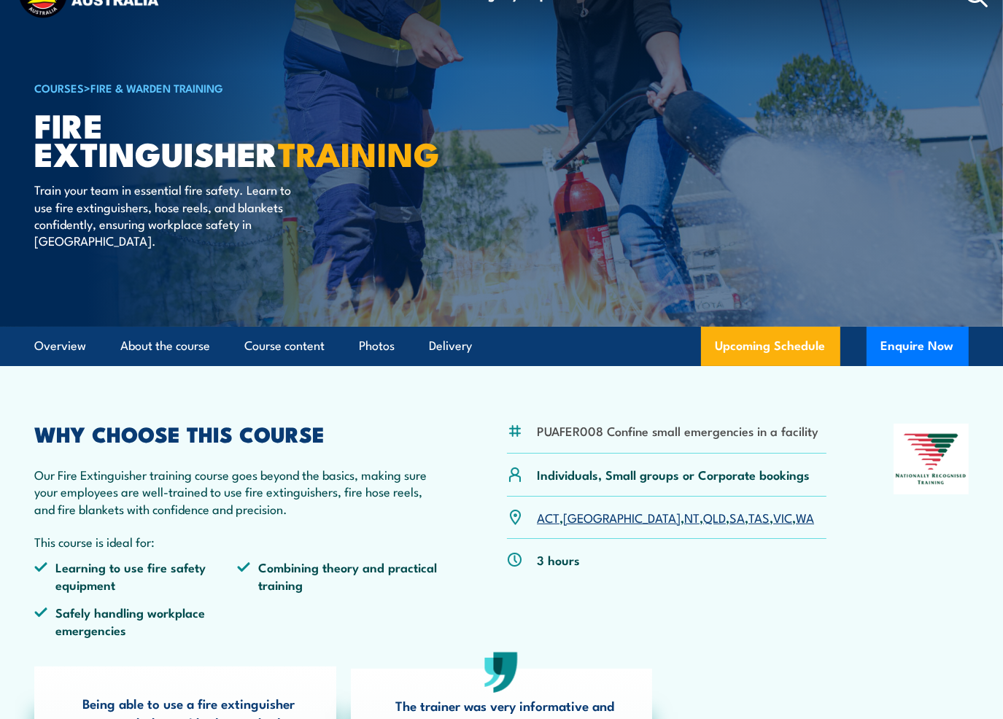
scroll to position [146, 0]
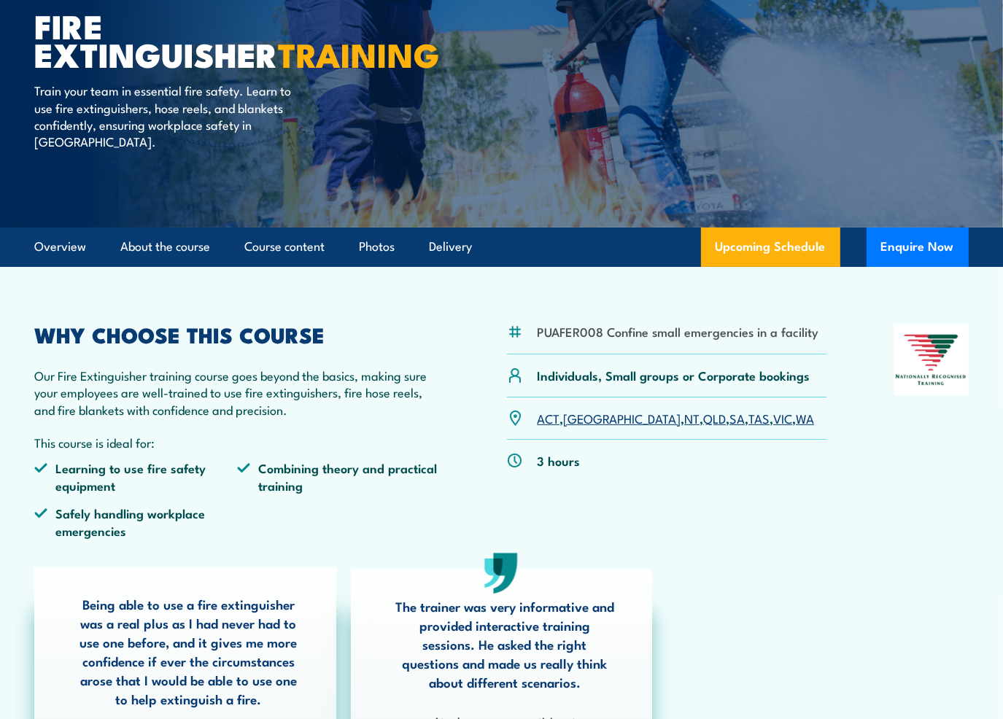
click at [729, 421] on link "SA" at bounding box center [736, 417] width 15 height 17
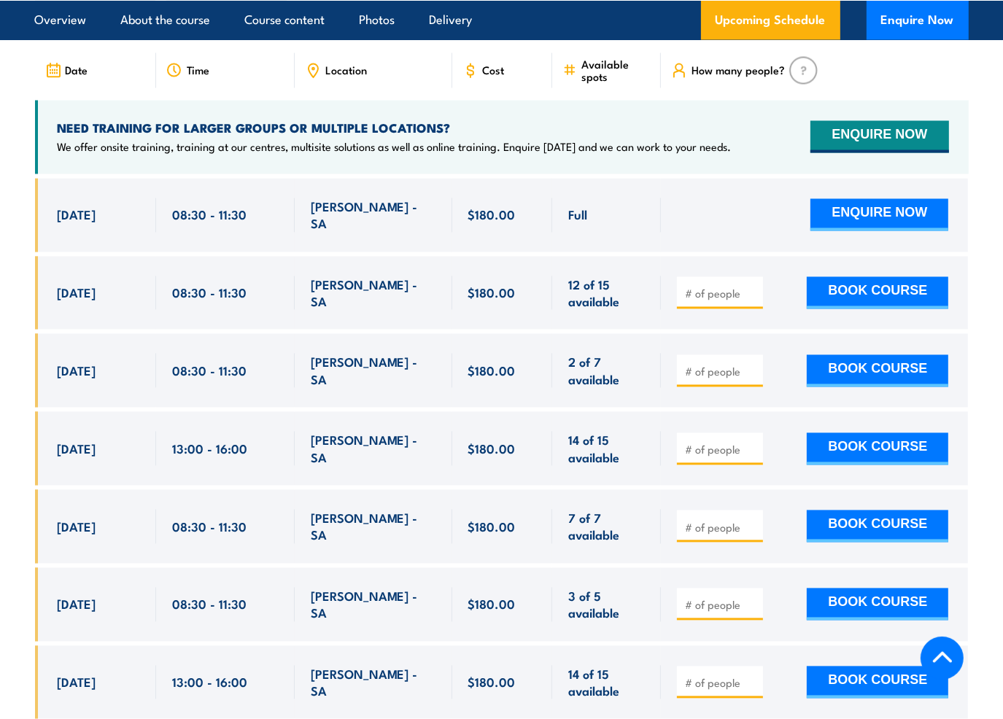
scroll to position [2453, 0]
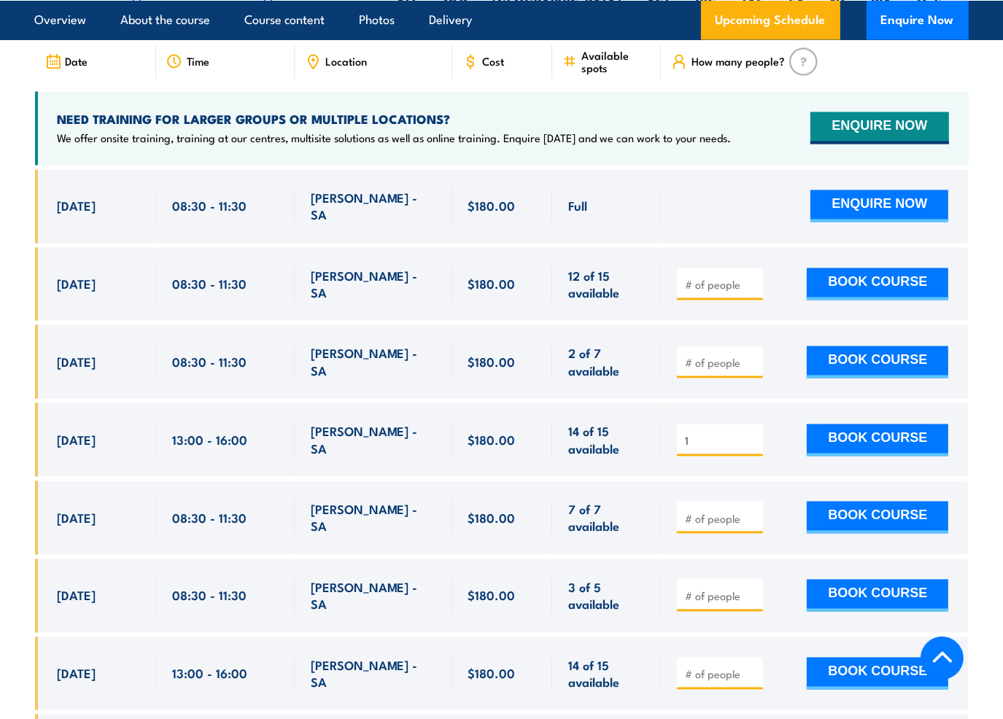
type input "1"
click at [753, 434] on input "1" at bounding box center [721, 441] width 73 height 15
click at [752, 434] on input "1" at bounding box center [721, 441] width 73 height 15
click at [724, 356] on input "number" at bounding box center [721, 363] width 73 height 15
type input "1"
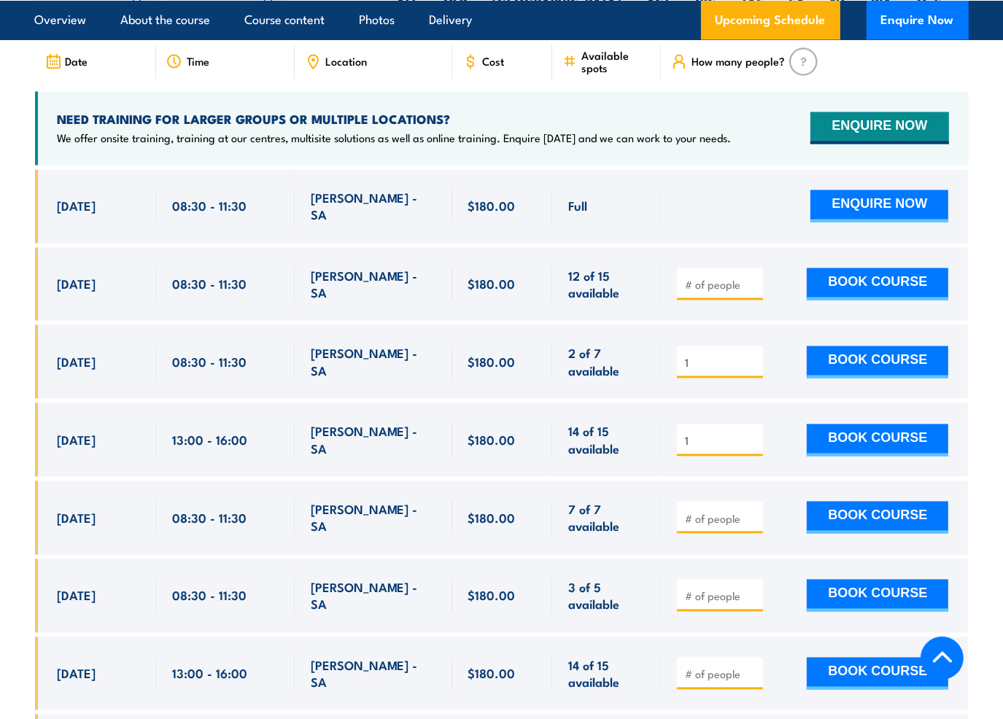
click at [752, 356] on input "1" at bounding box center [721, 363] width 73 height 15
drag, startPoint x: 694, startPoint y: 418, endPoint x: 666, endPoint y: 419, distance: 28.4
click at [666, 419] on div "1 BOOK COURSE" at bounding box center [814, 440] width 307 height 74
type input "0"
click at [857, 346] on button "BOOK COURSE" at bounding box center [876, 362] width 141 height 32
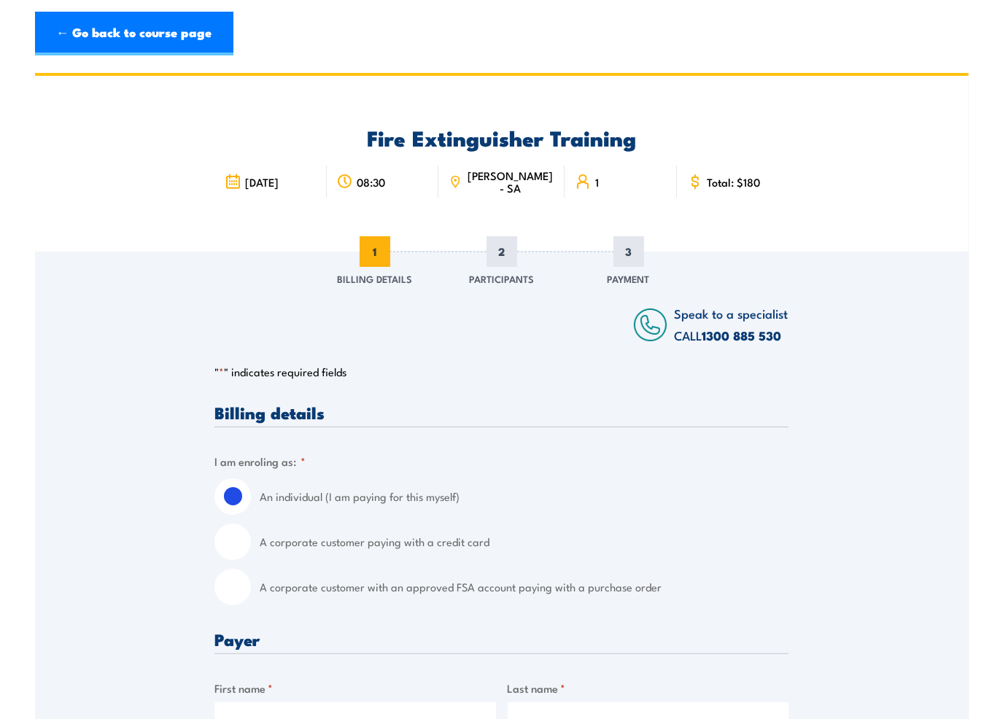
click at [232, 597] on input "A corporate customer with an approved FSA account paying with a purchase order" at bounding box center [232, 587] width 36 height 36
radio input "true"
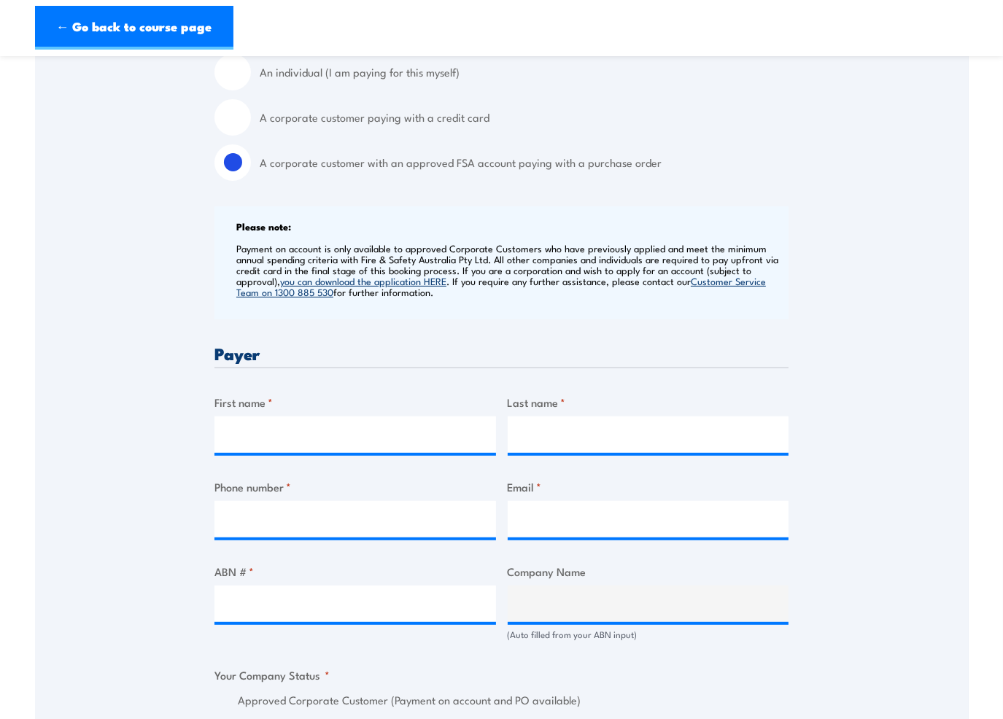
scroll to position [437, 0]
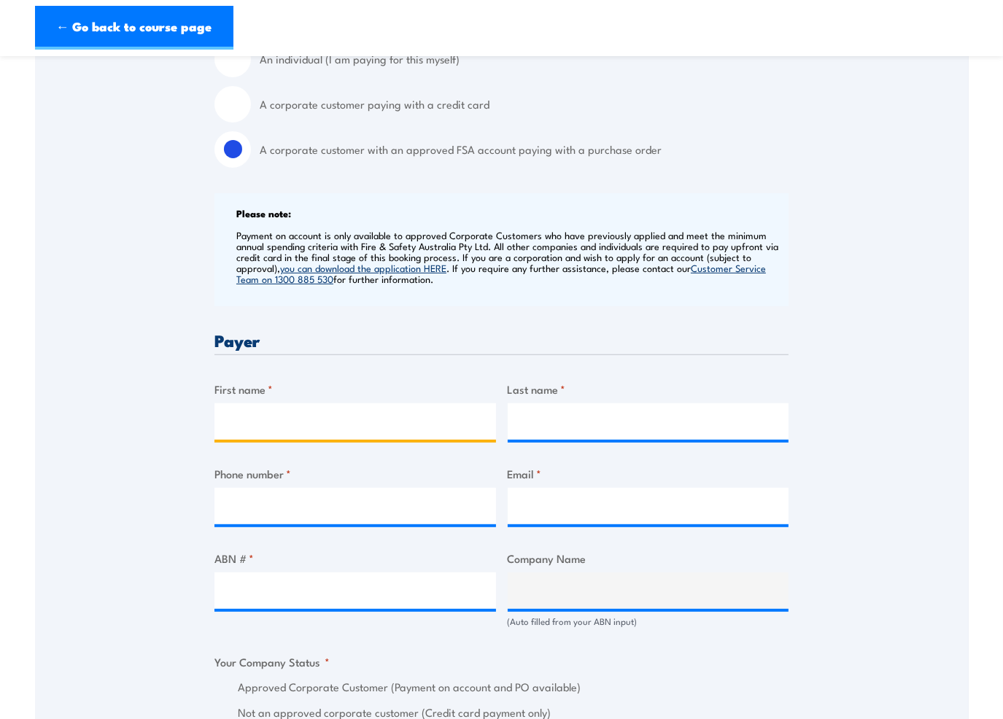
click at [249, 425] on input "First name *" at bounding box center [354, 421] width 281 height 36
type input "[PERSON_NAME]"
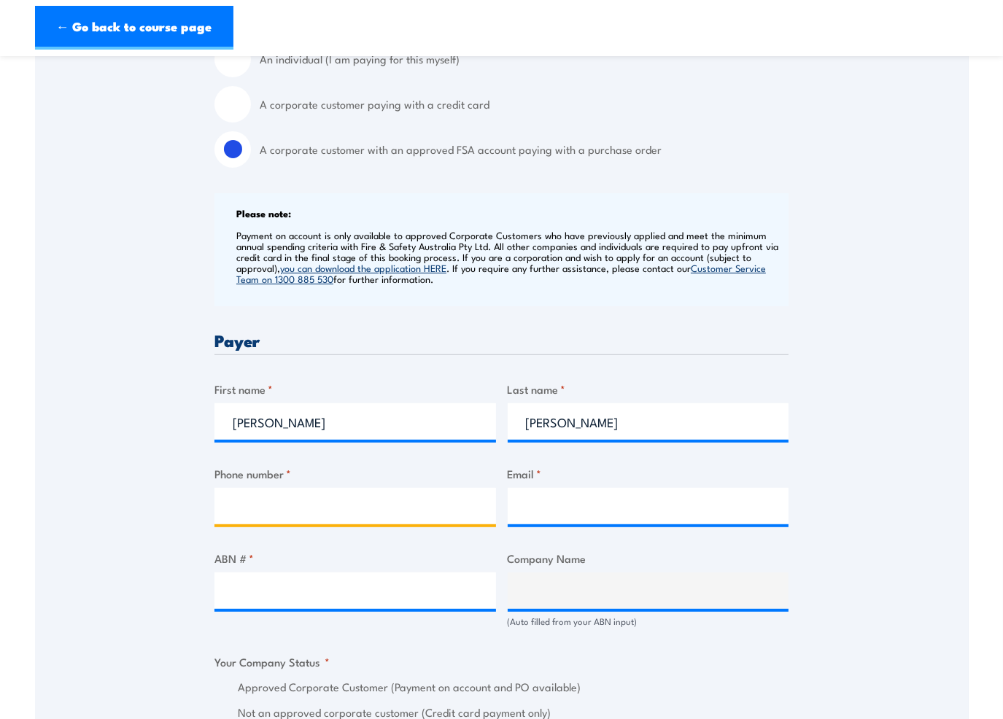
type input "0882690800"
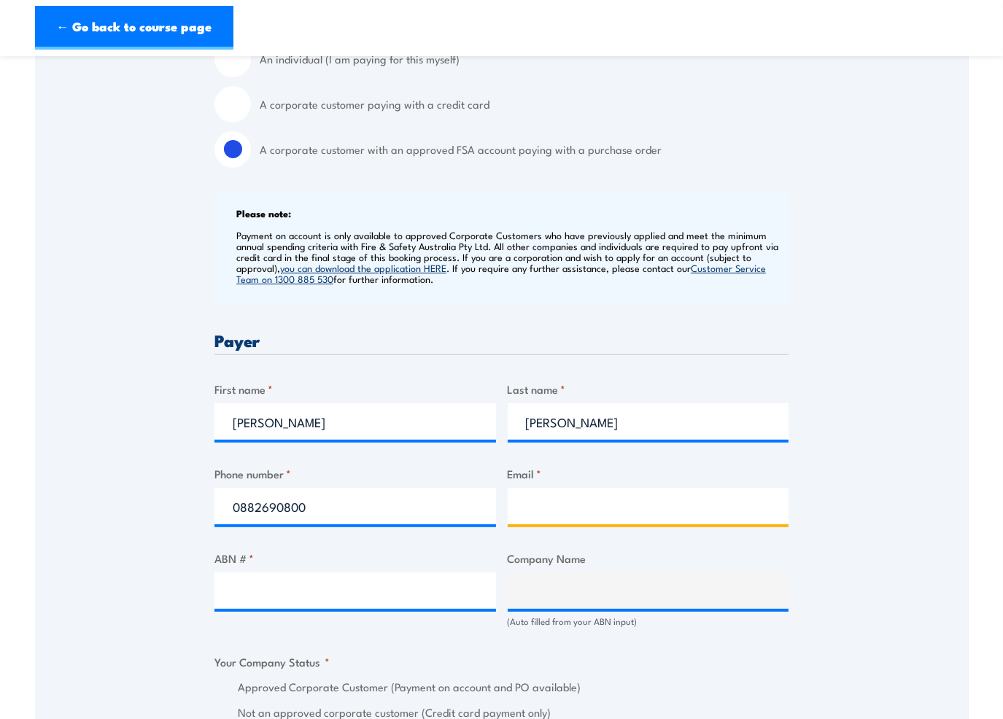
type input "prospectsit@bunnings.com.au"
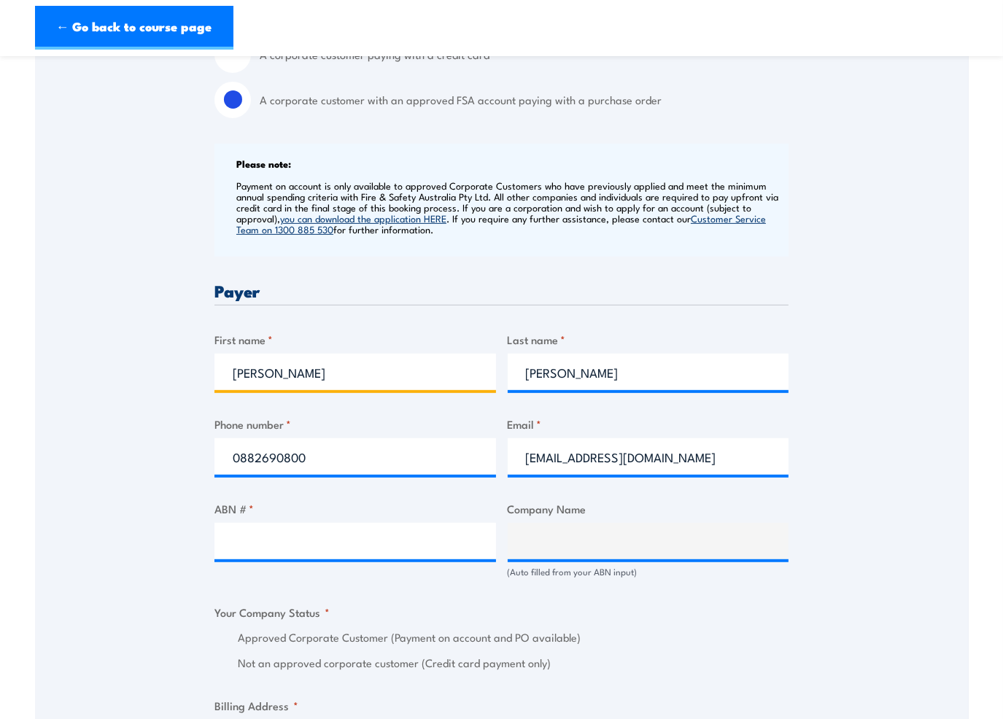
scroll to position [729, 0]
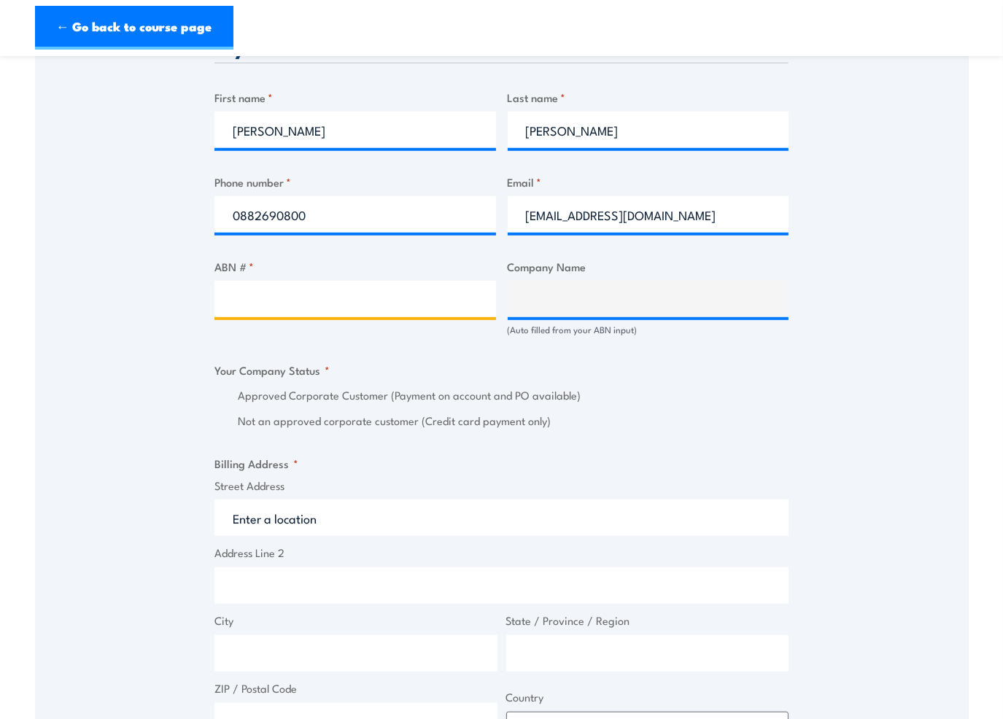
click at [224, 300] on input "ABN # *" at bounding box center [354, 299] width 281 height 36
type input "26008672179"
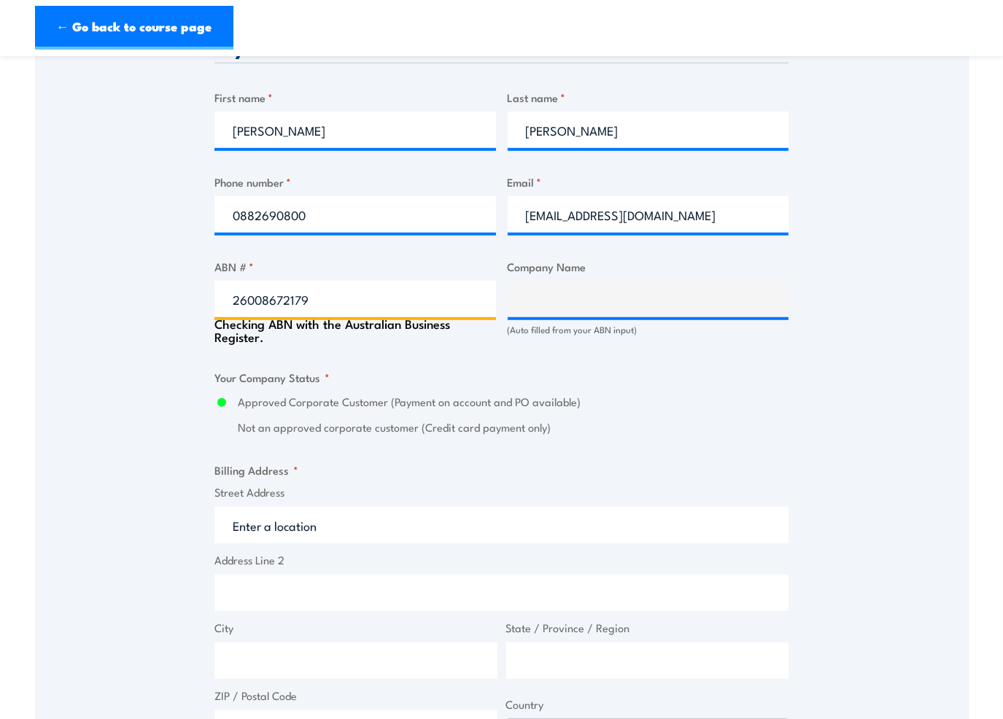
type input "BUNNINGS GROUP LIMITED"
radio input "true"
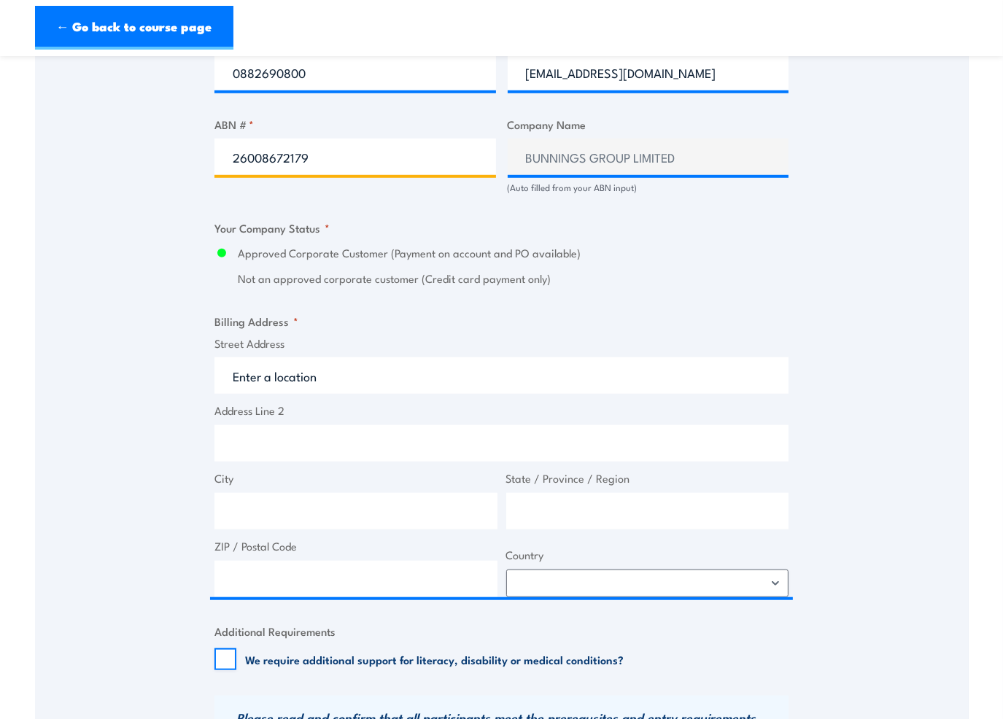
scroll to position [875, 0]
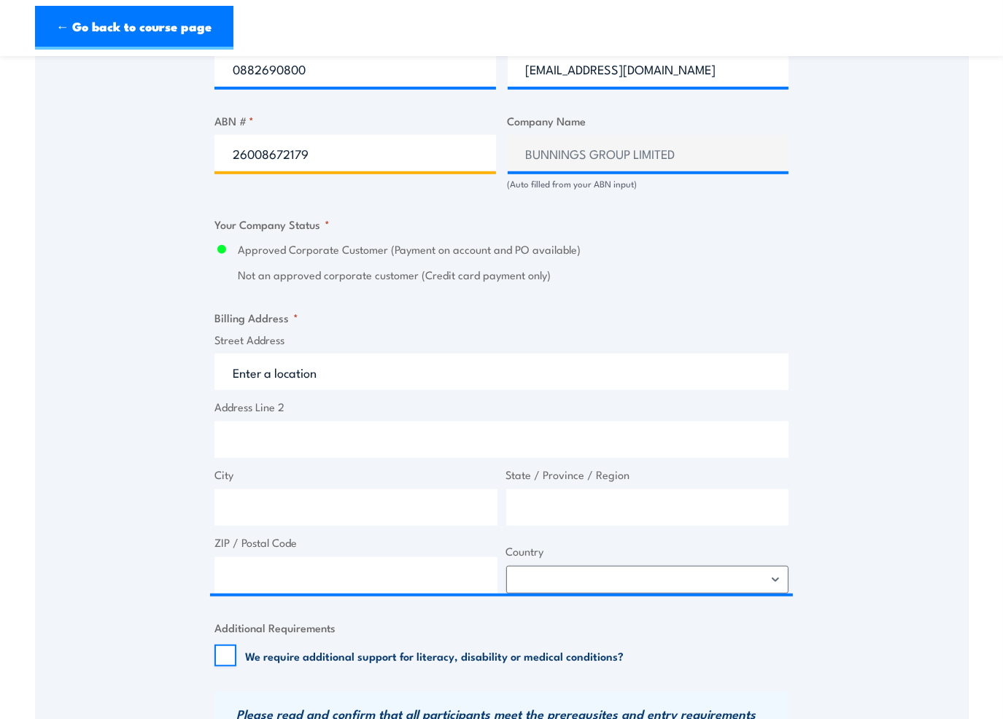
type input "26008672179"
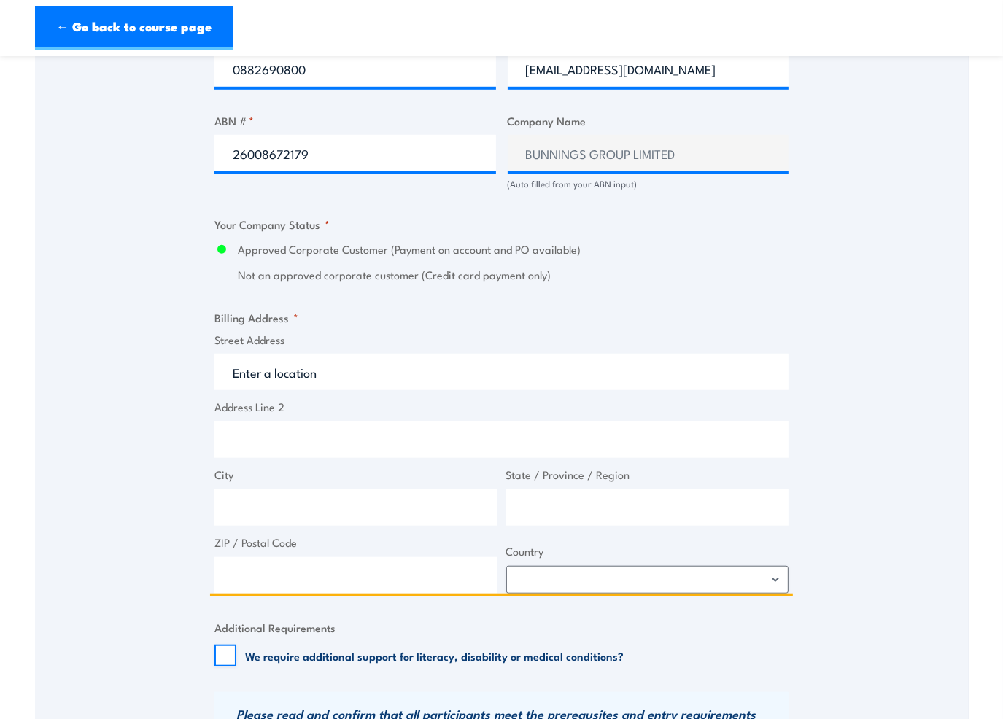
click at [300, 376] on input "Street Address" at bounding box center [501, 372] width 574 height 36
type input "252 Churchill Rd"
type input "Prospect"
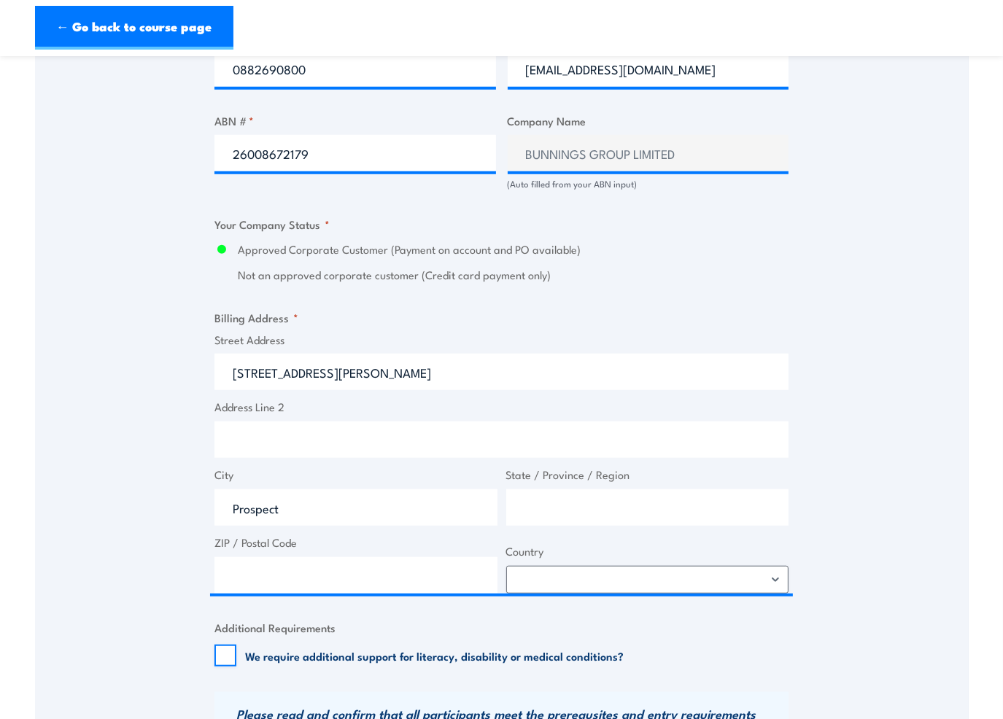
type input "South Australia"
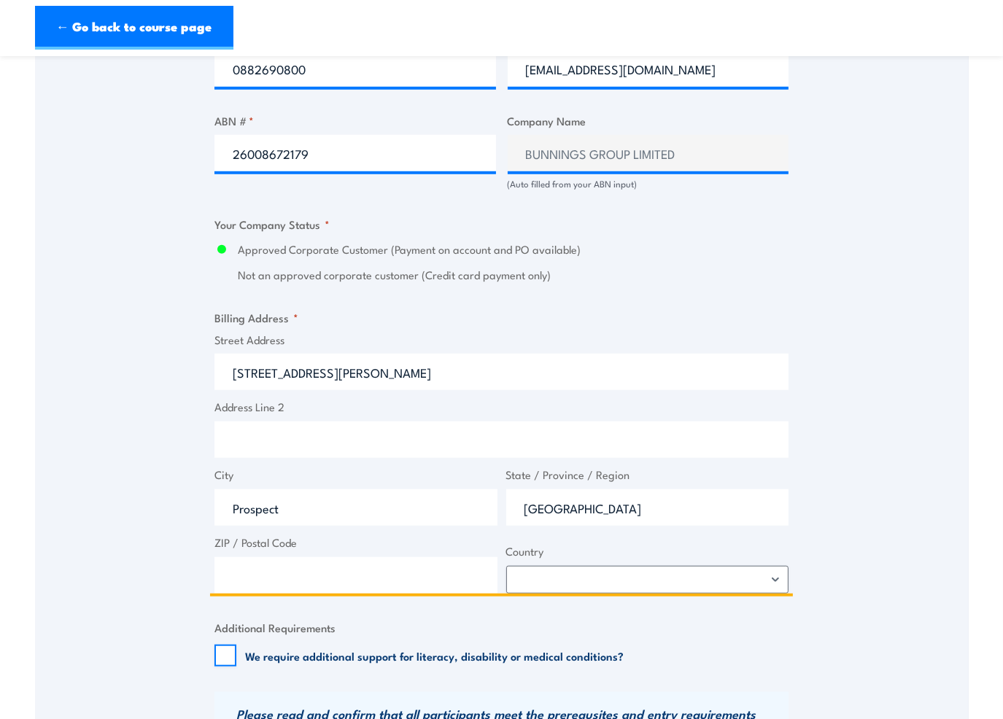
type input "5082"
select select "Australia"
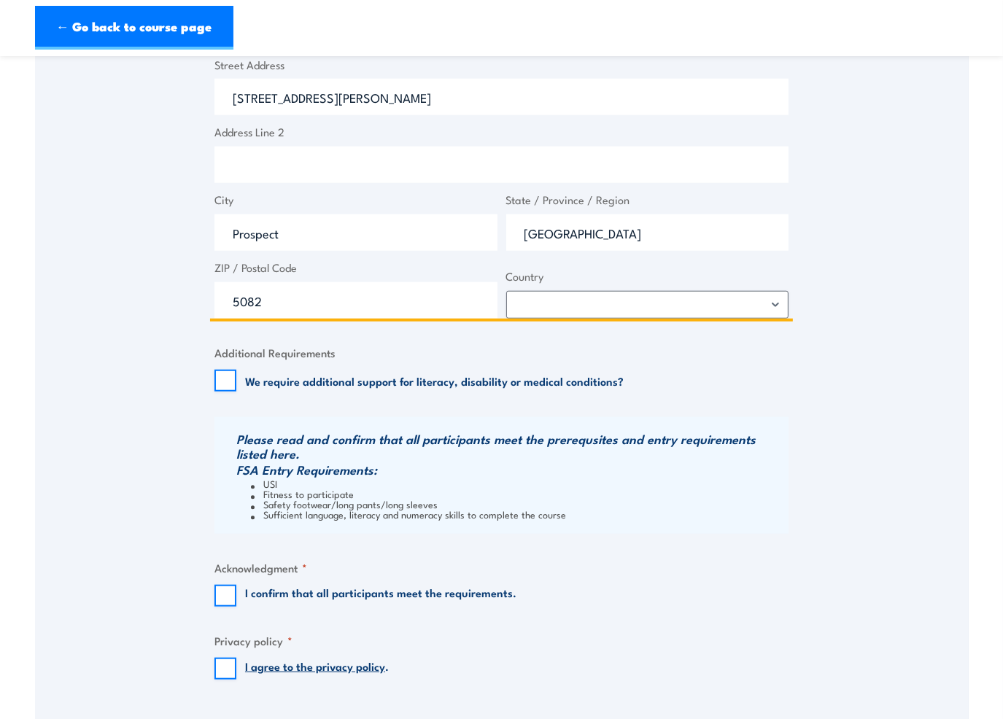
scroll to position [1167, 0]
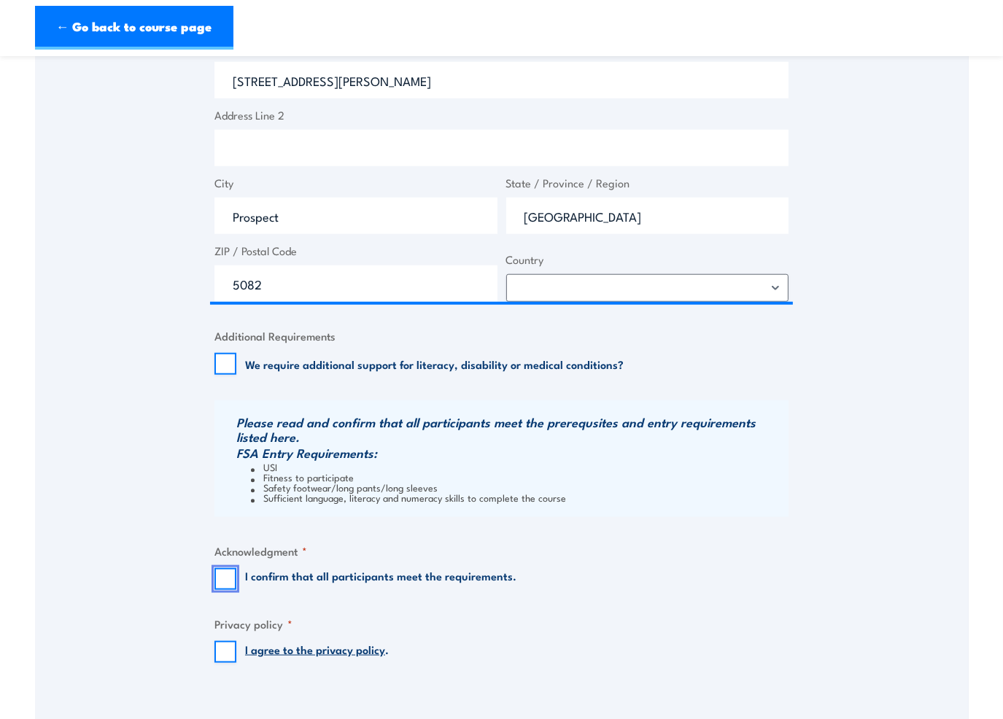
click at [227, 573] on input "I confirm that all participants meet the requirements." at bounding box center [225, 579] width 22 height 22
checkbox input "true"
click at [226, 653] on input "I agree to the privacy policy ." at bounding box center [225, 652] width 22 height 22
checkbox input "true"
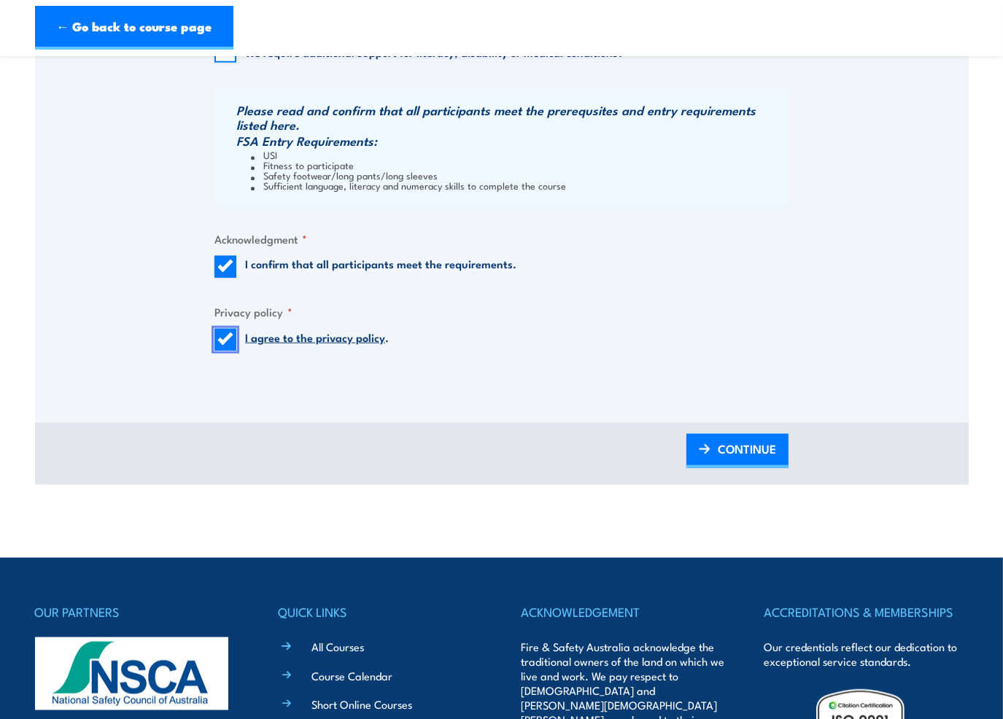
scroll to position [1531, 0]
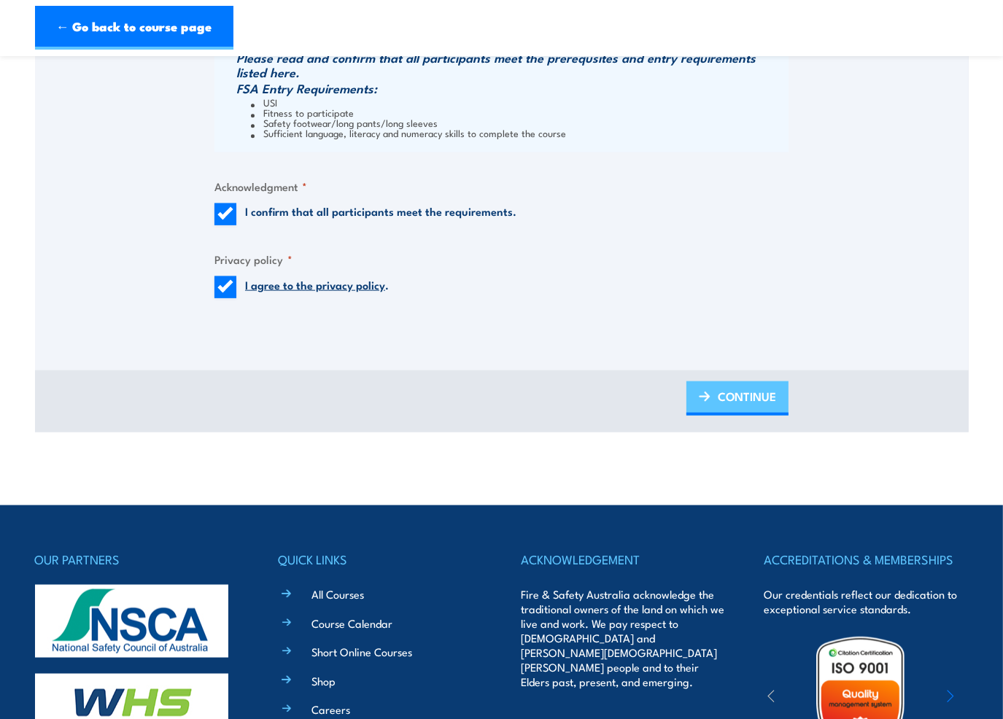
click at [763, 403] on span "CONTINUE" at bounding box center [746, 396] width 58 height 39
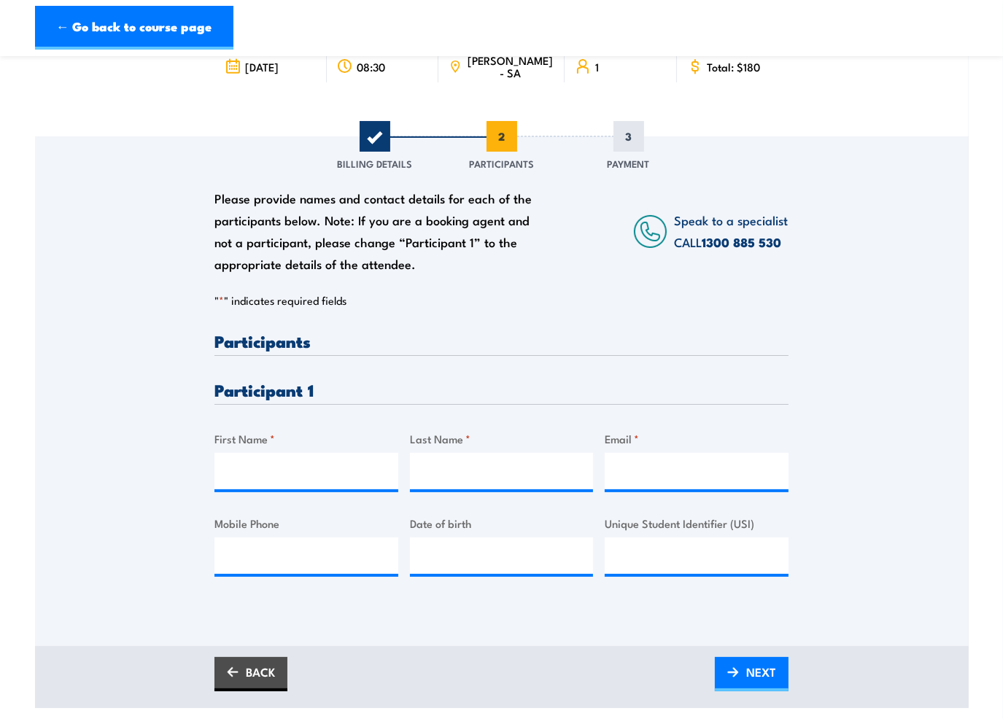
scroll to position [0, 0]
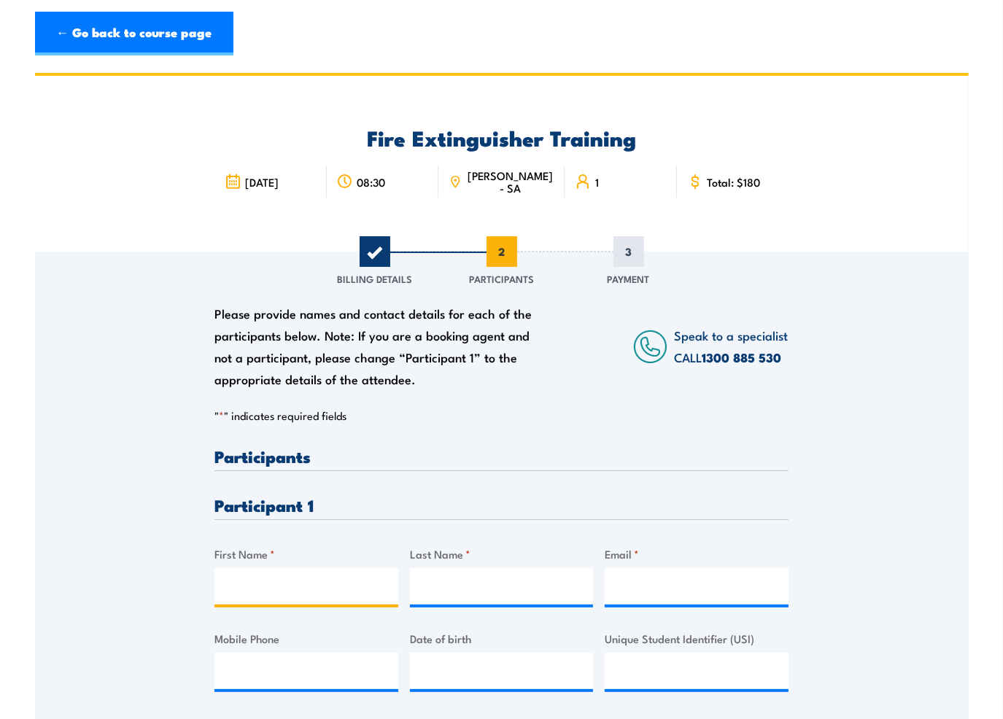
click at [246, 579] on input "First Name *" at bounding box center [306, 586] width 184 height 36
type input "Myrrhn"
click at [520, 585] on input "Last Name *" at bounding box center [502, 586] width 184 height 36
type input "Milton-Hutchison"
click at [639, 580] on input "Email *" at bounding box center [696, 586] width 184 height 36
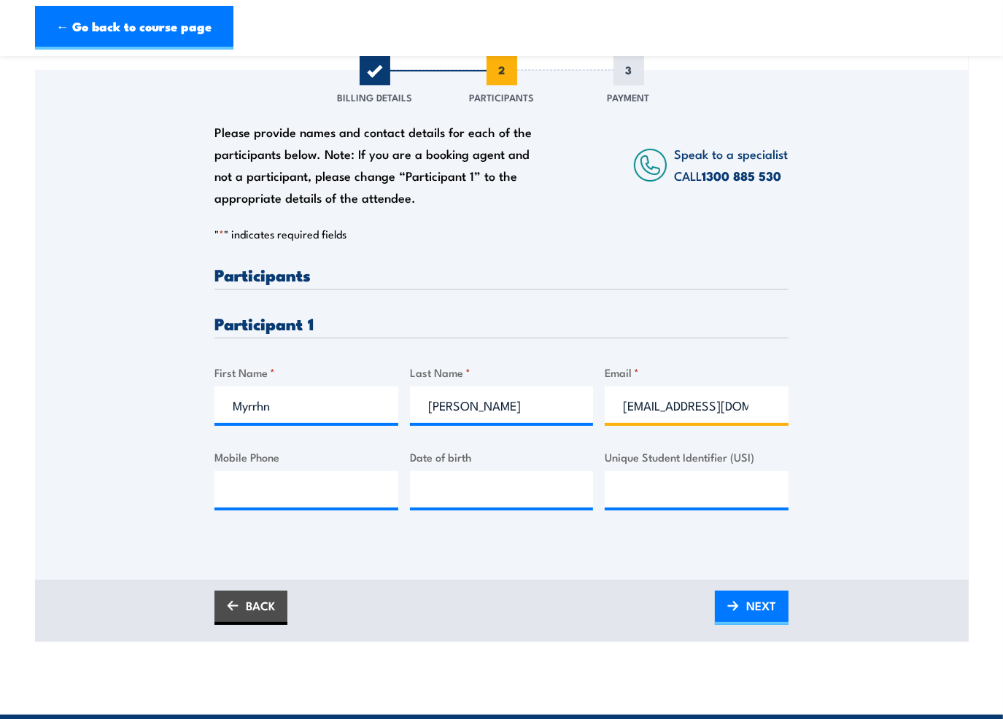
scroll to position [219, 0]
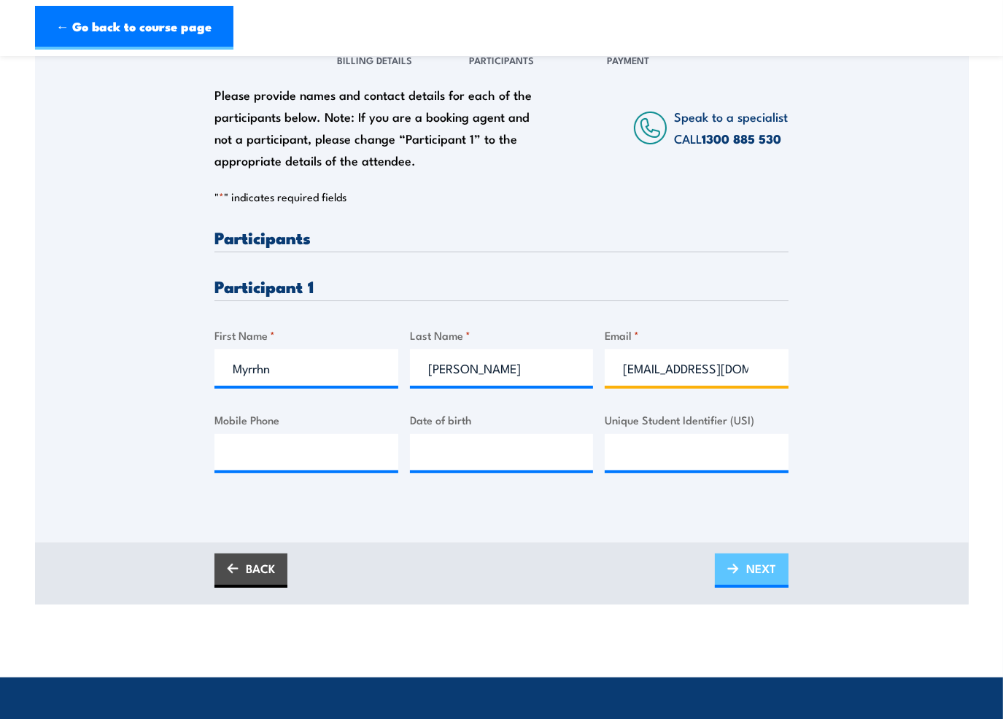
type input "myrrhn6@gmail.com"
click at [746, 574] on span "NEXT" at bounding box center [761, 568] width 30 height 39
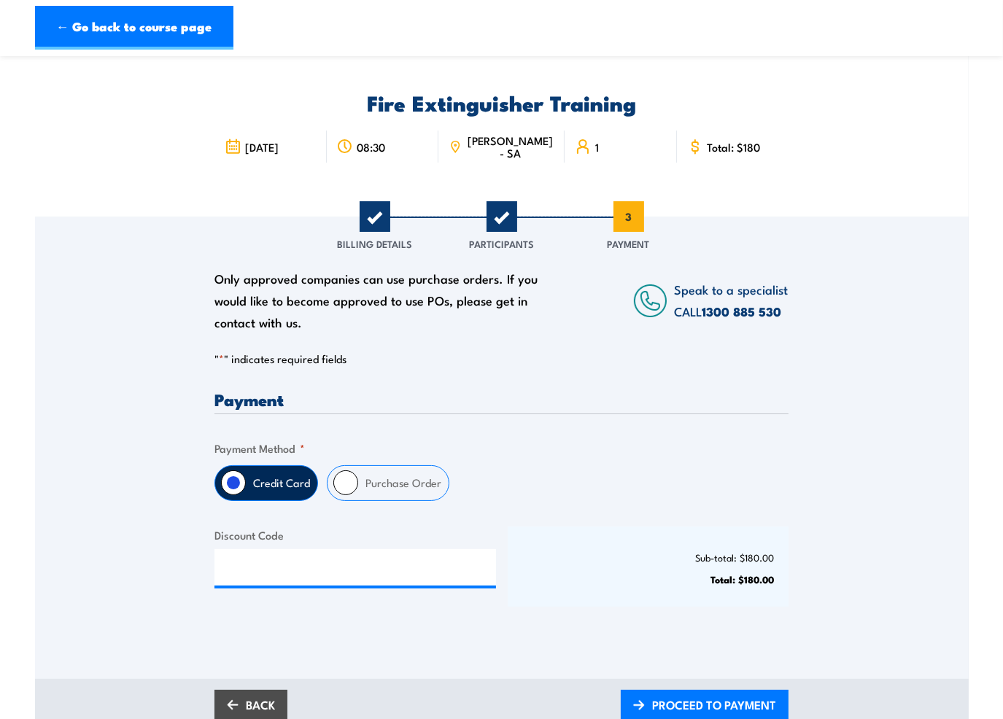
scroll to position [0, 0]
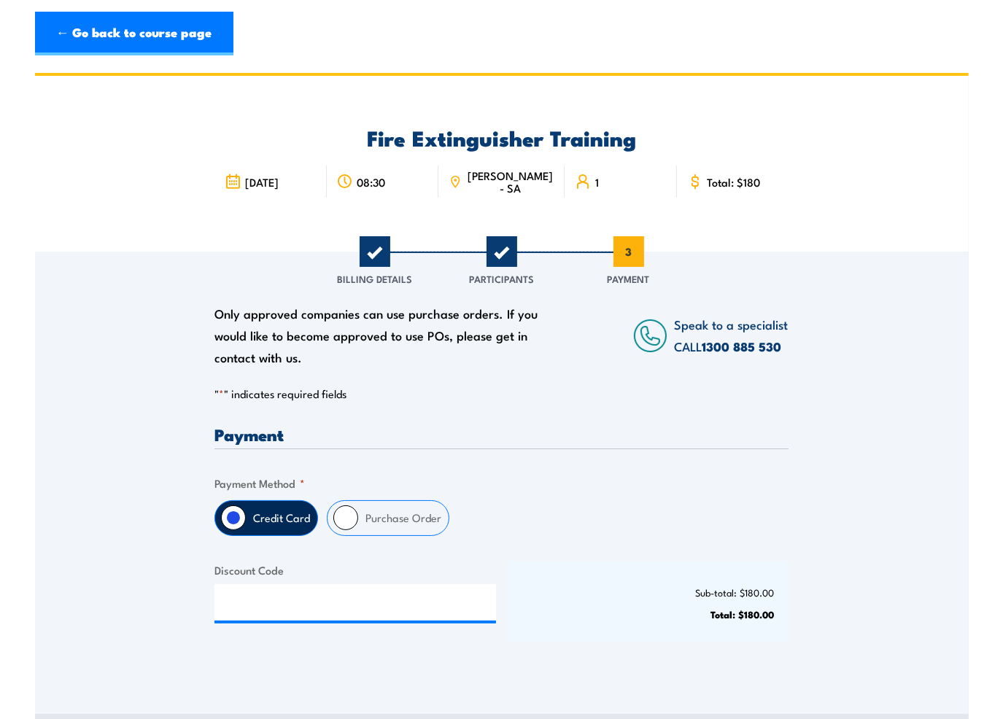
click at [349, 523] on input "Purchase Order" at bounding box center [345, 517] width 25 height 25
radio input "true"
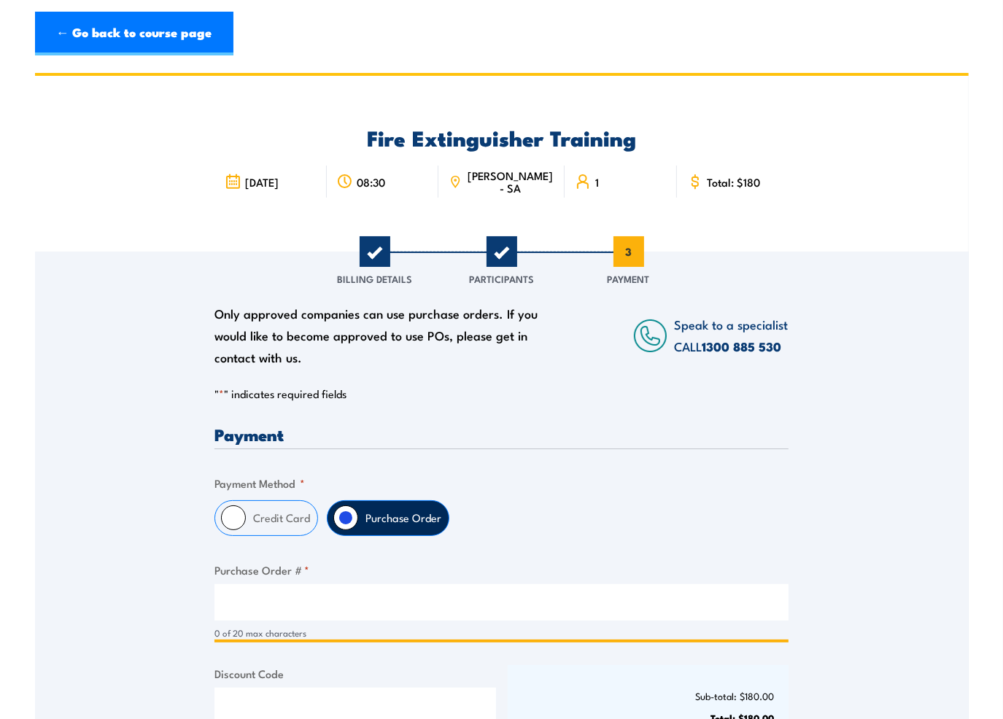
click at [350, 603] on input "Purchase Order # *" at bounding box center [501, 602] width 574 height 36
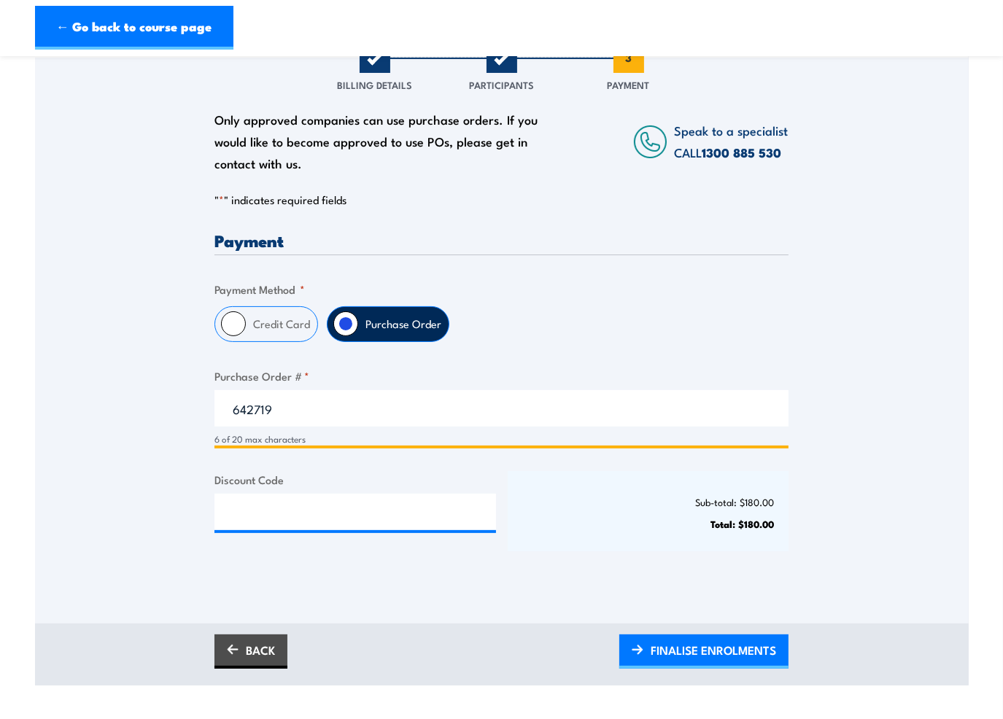
scroll to position [219, 0]
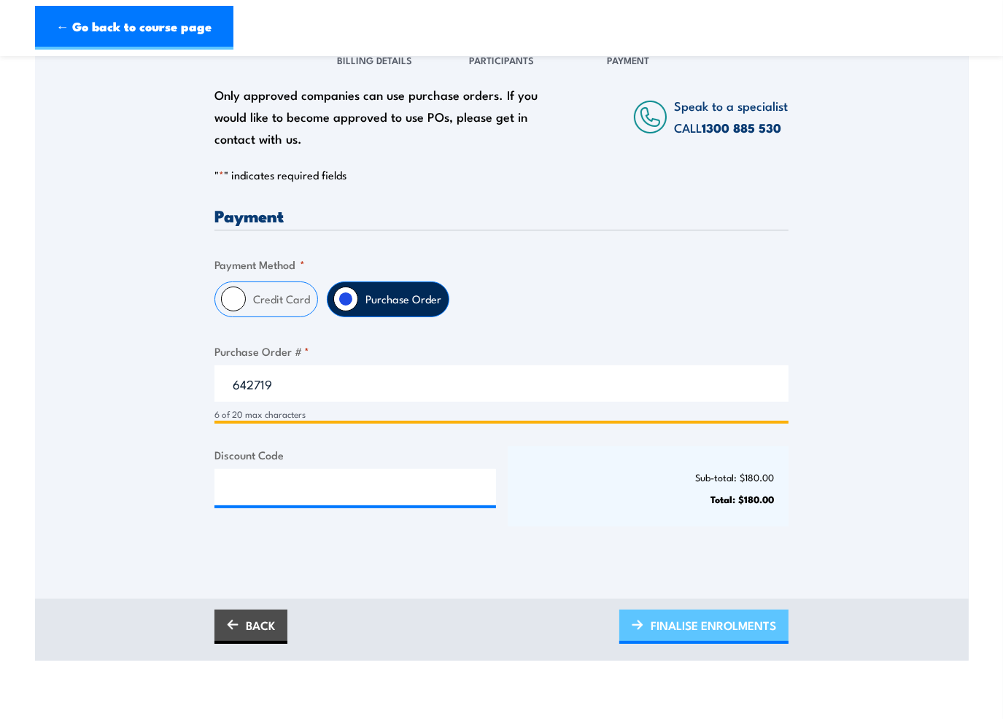
type input "642719"
click at [702, 634] on span "FINALISE ENROLMENTS" at bounding box center [712, 625] width 125 height 39
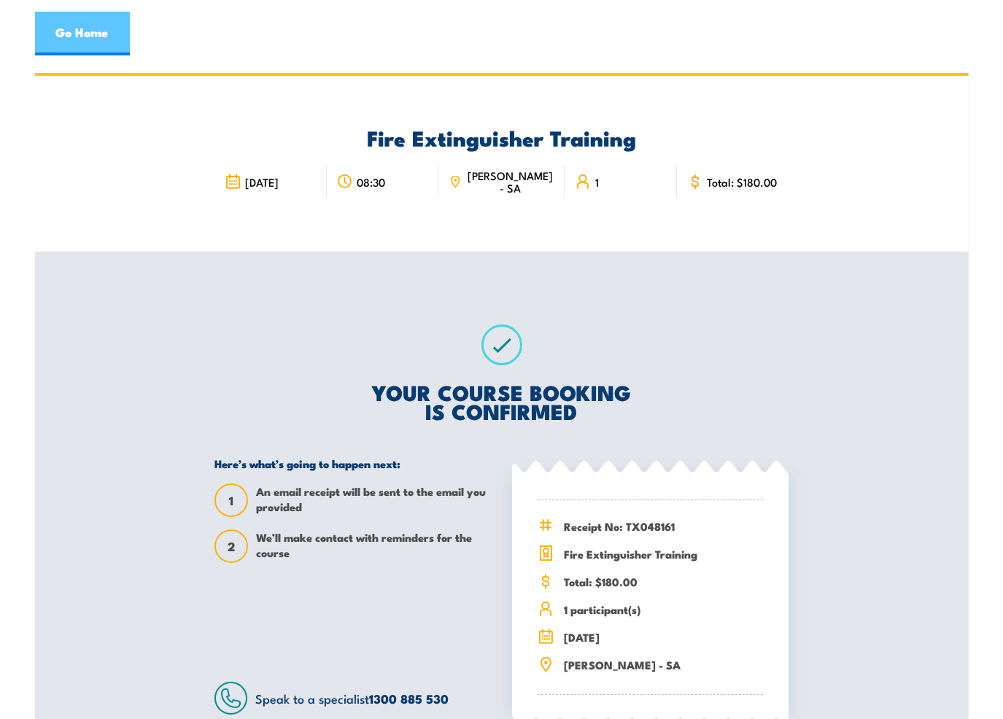
click at [104, 32] on link "Go Home" at bounding box center [82, 34] width 95 height 44
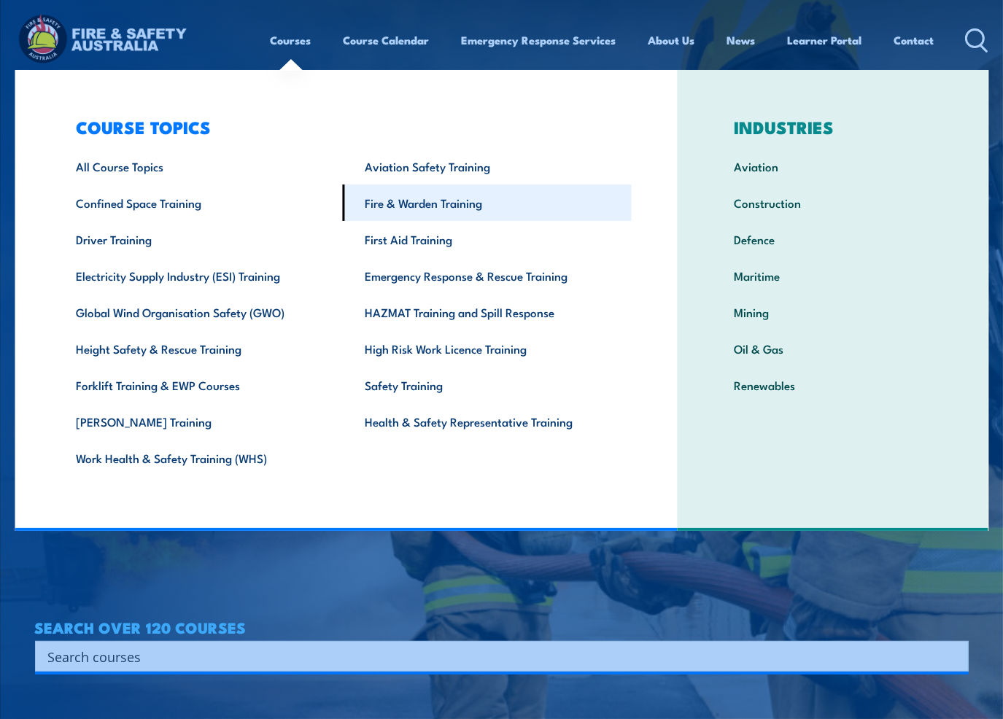
click at [414, 202] on link "Fire & Warden Training" at bounding box center [486, 202] width 289 height 36
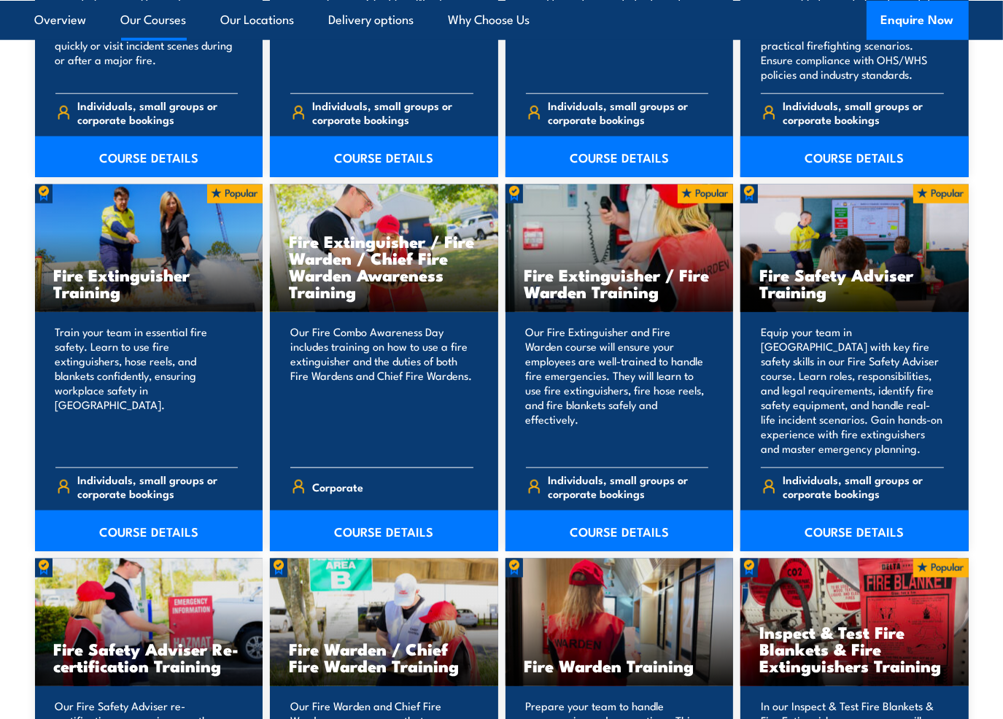
scroll to position [1385, 0]
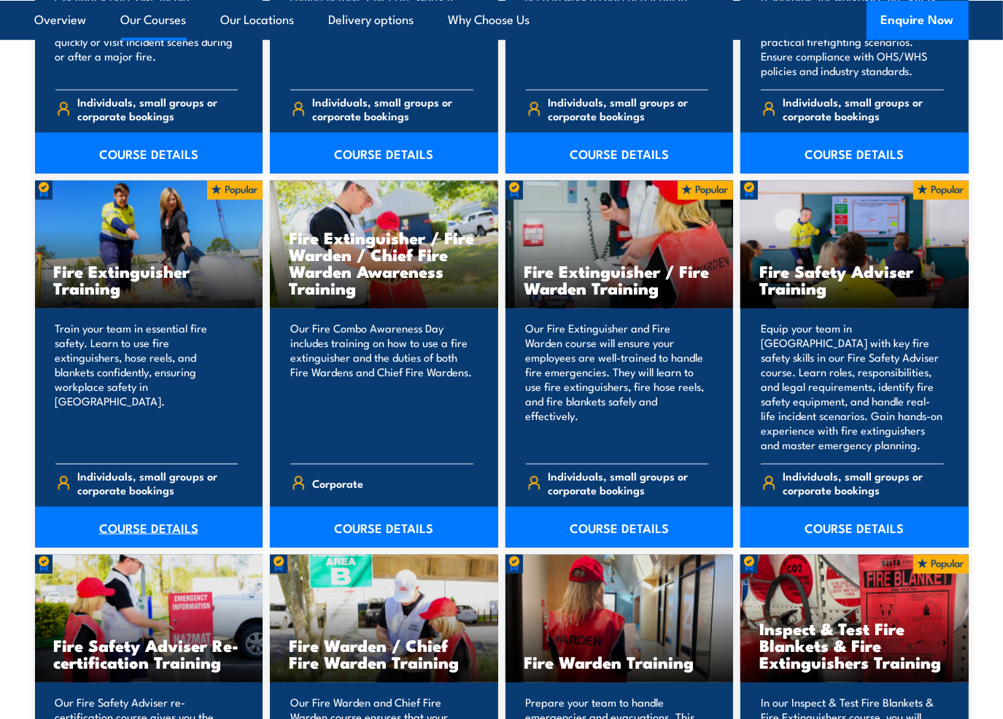
click at [146, 538] on link "COURSE DETAILS" at bounding box center [149, 527] width 228 height 41
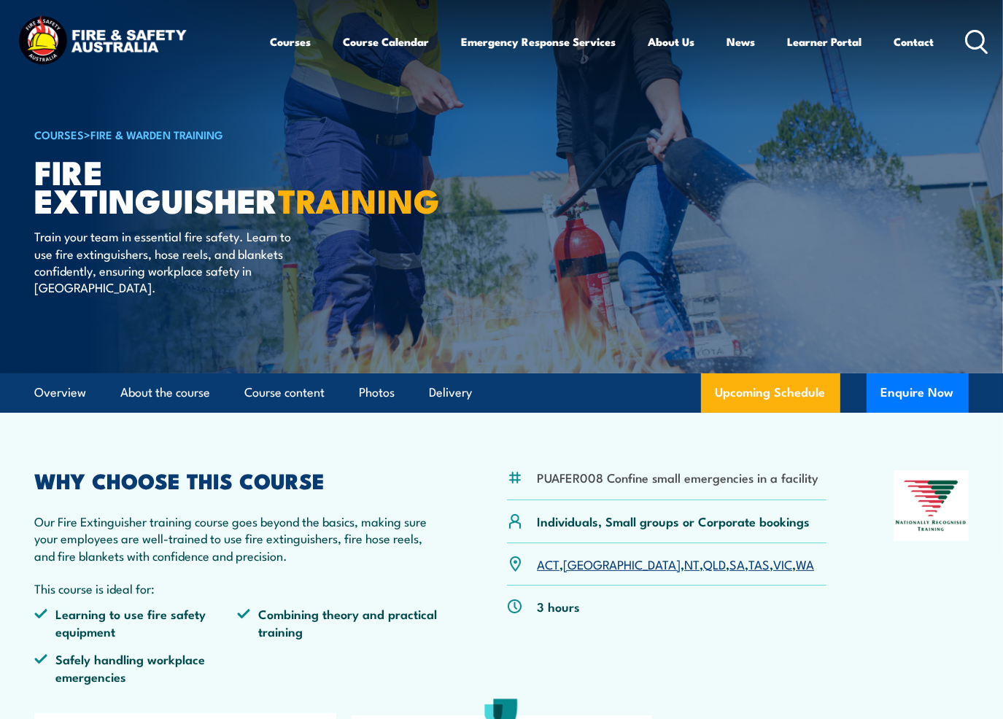
click at [729, 568] on link "SA" at bounding box center [736, 563] width 15 height 17
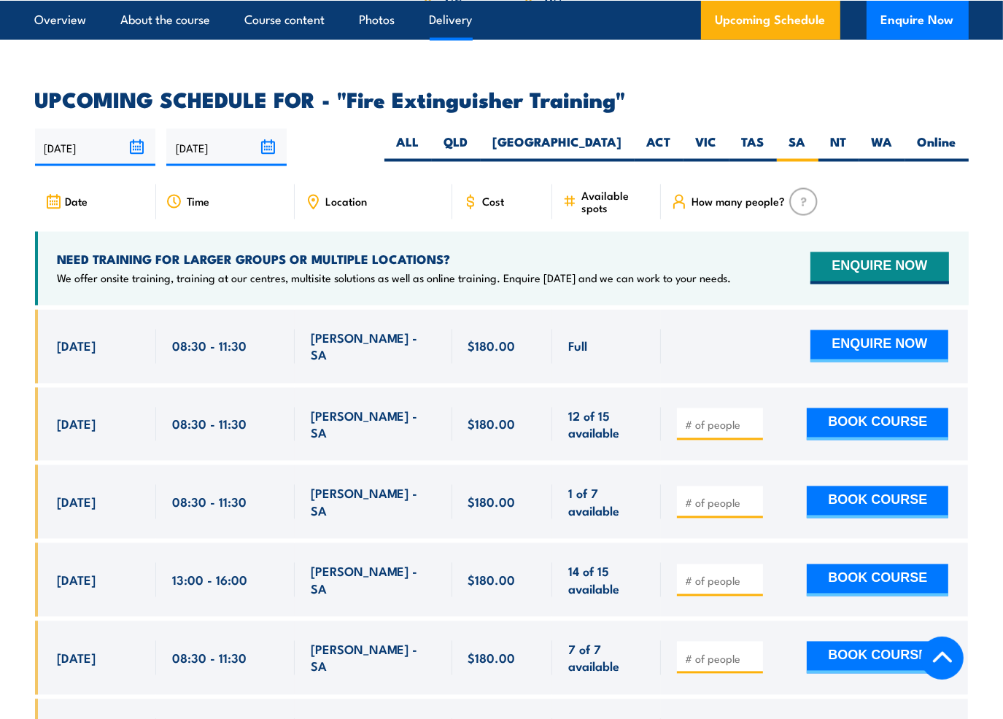
scroll to position [2380, 0]
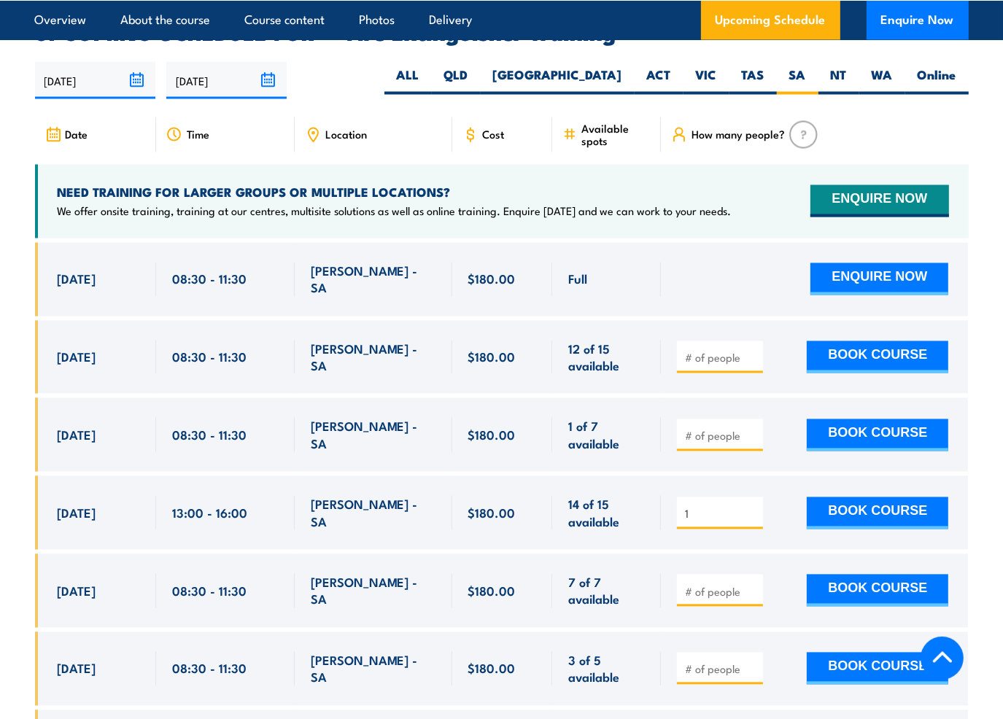
click at [750, 507] on input "1" at bounding box center [721, 514] width 73 height 15
type input "2"
click at [750, 507] on input "2" at bounding box center [721, 514] width 73 height 15
click at [847, 497] on button "BOOK COURSE" at bounding box center [876, 513] width 141 height 32
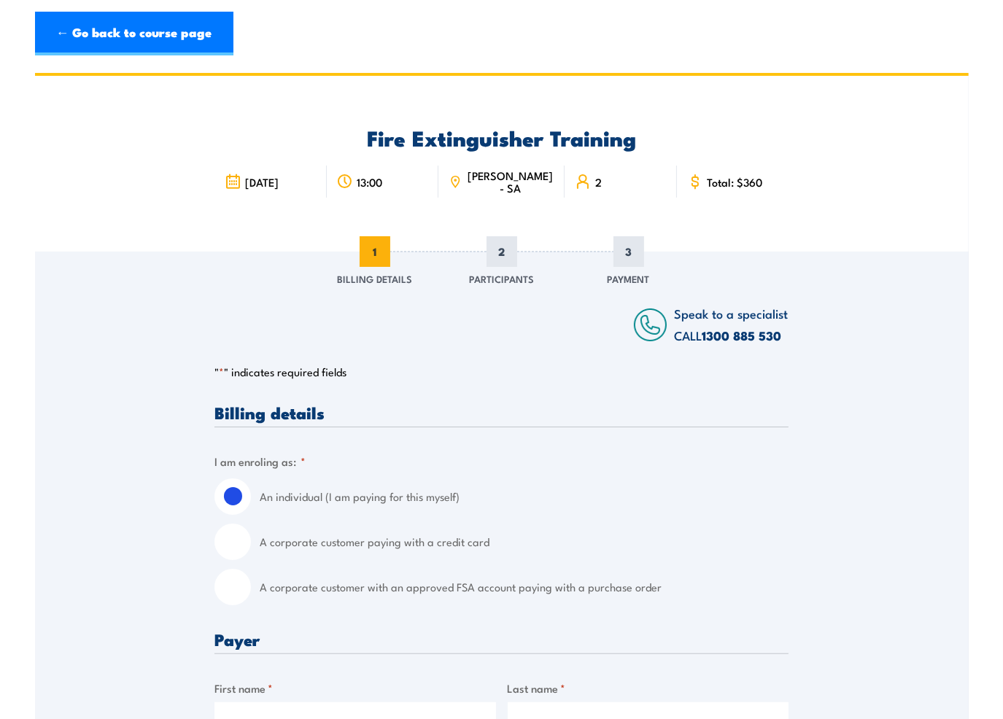
click at [227, 581] on input "A corporate customer with an approved FSA account paying with a purchase order" at bounding box center [232, 587] width 36 height 36
radio input "true"
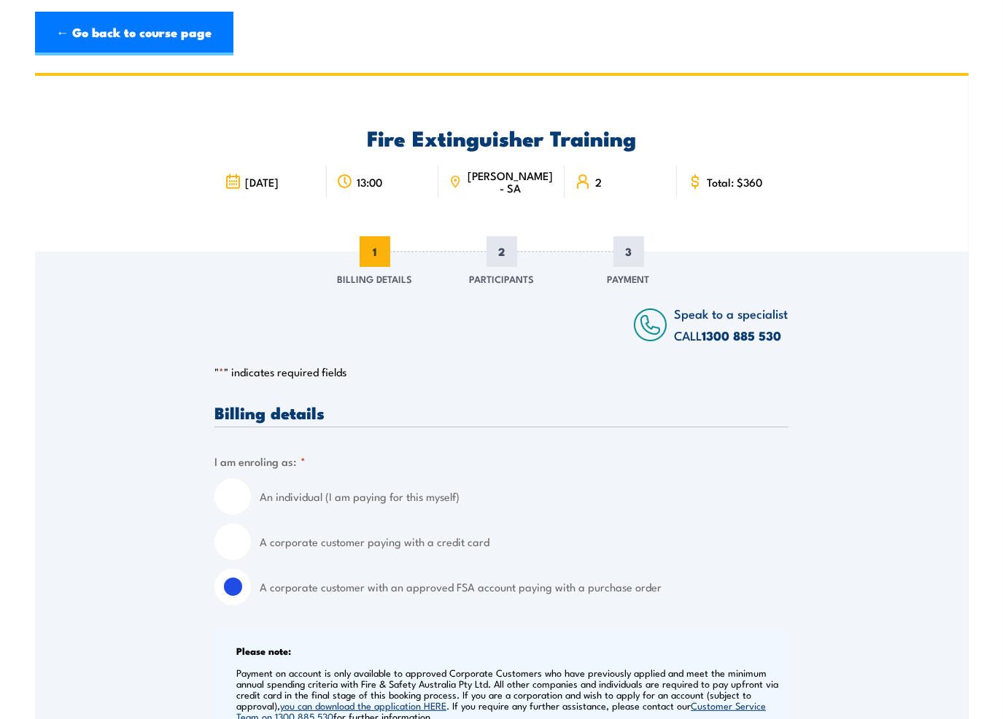
scroll to position [510, 0]
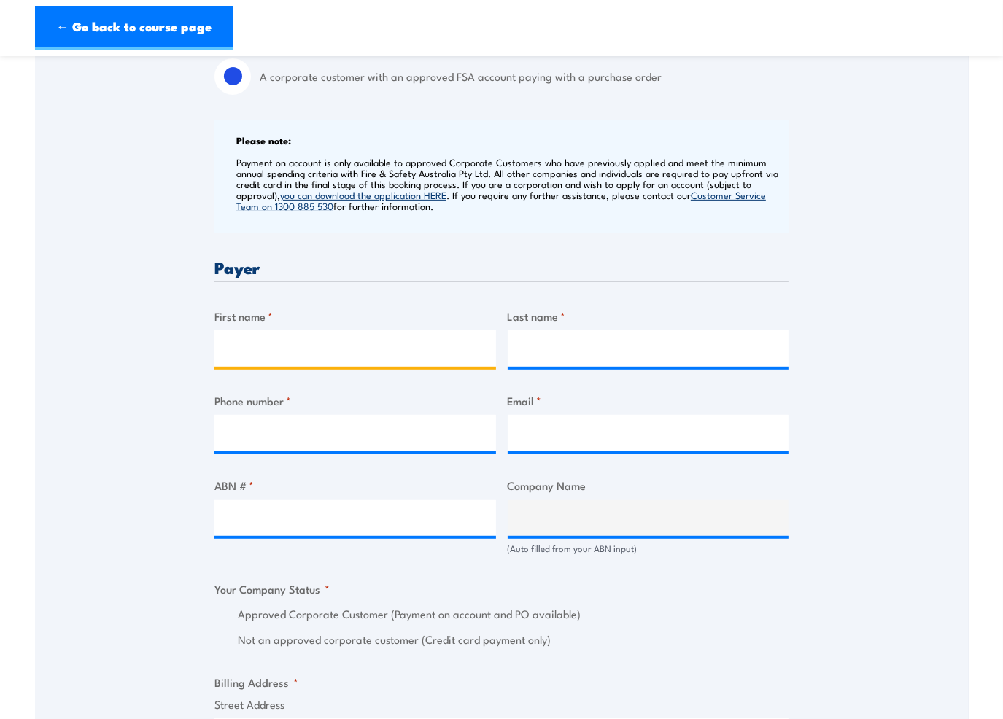
click at [246, 351] on input "First name *" at bounding box center [354, 348] width 281 height 36
type input "[PERSON_NAME]"
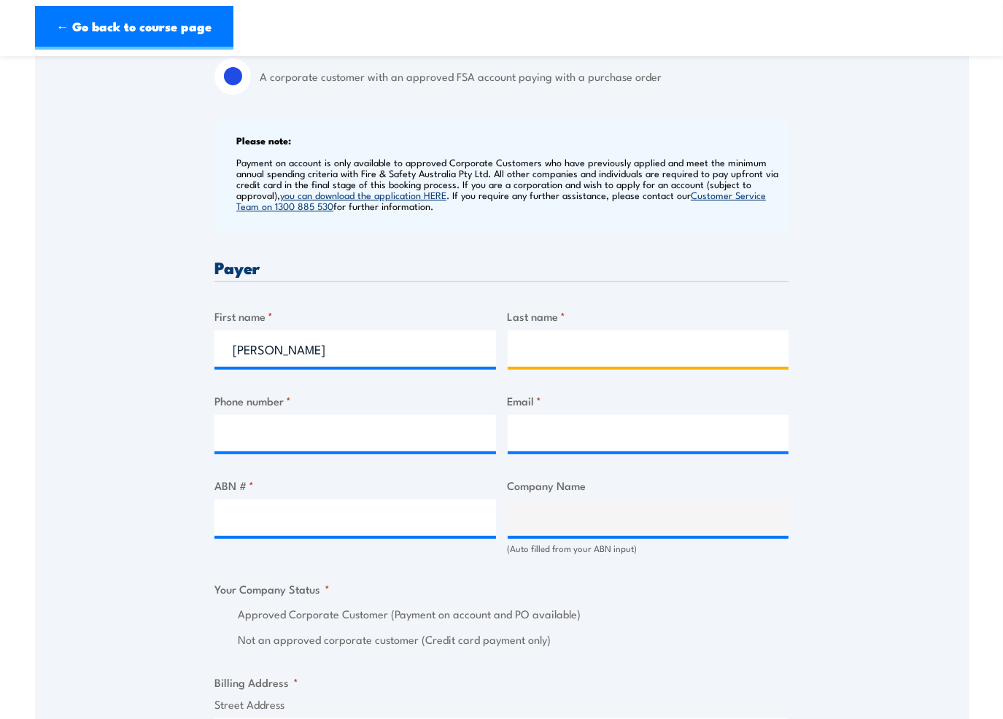
type input "[PERSON_NAME]"
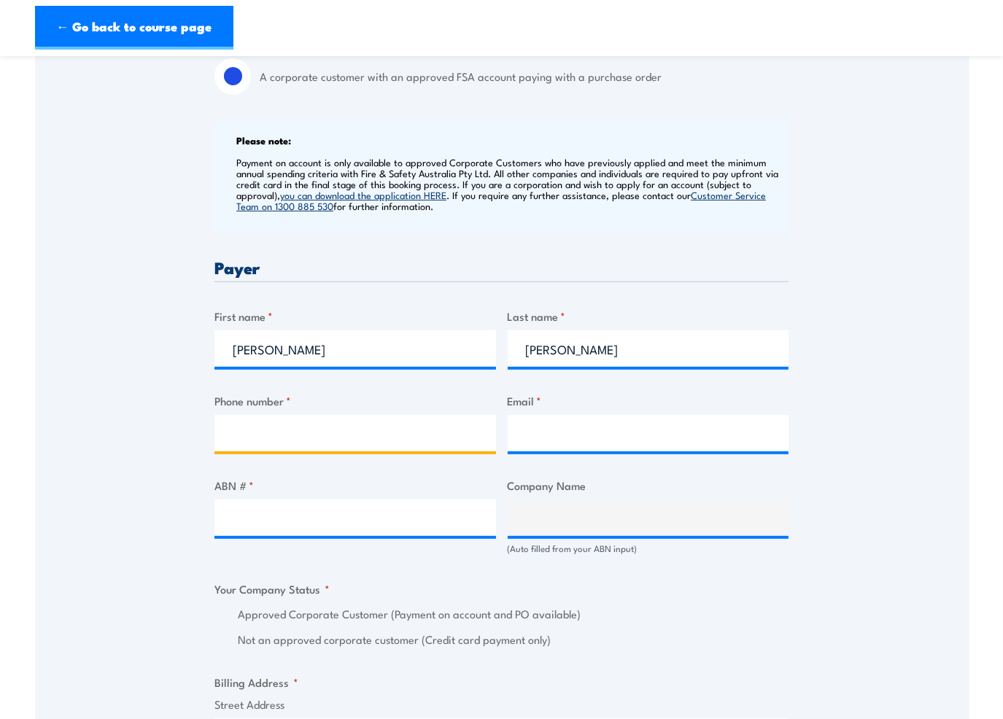
type input "0882690800"
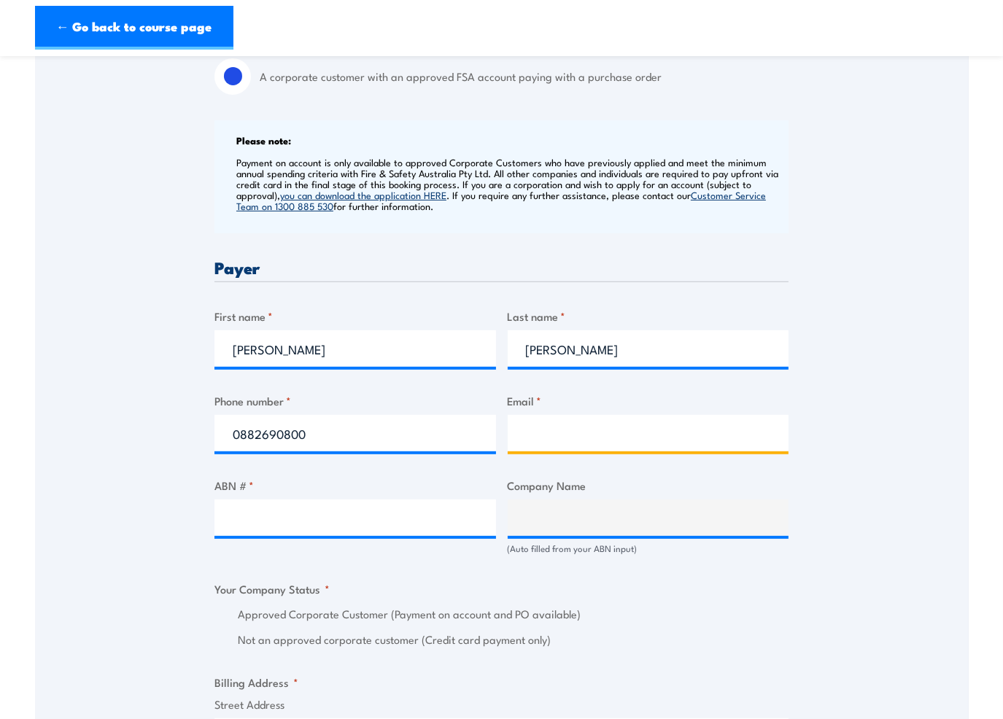
type input "[EMAIL_ADDRESS][DOMAIN_NAME]"
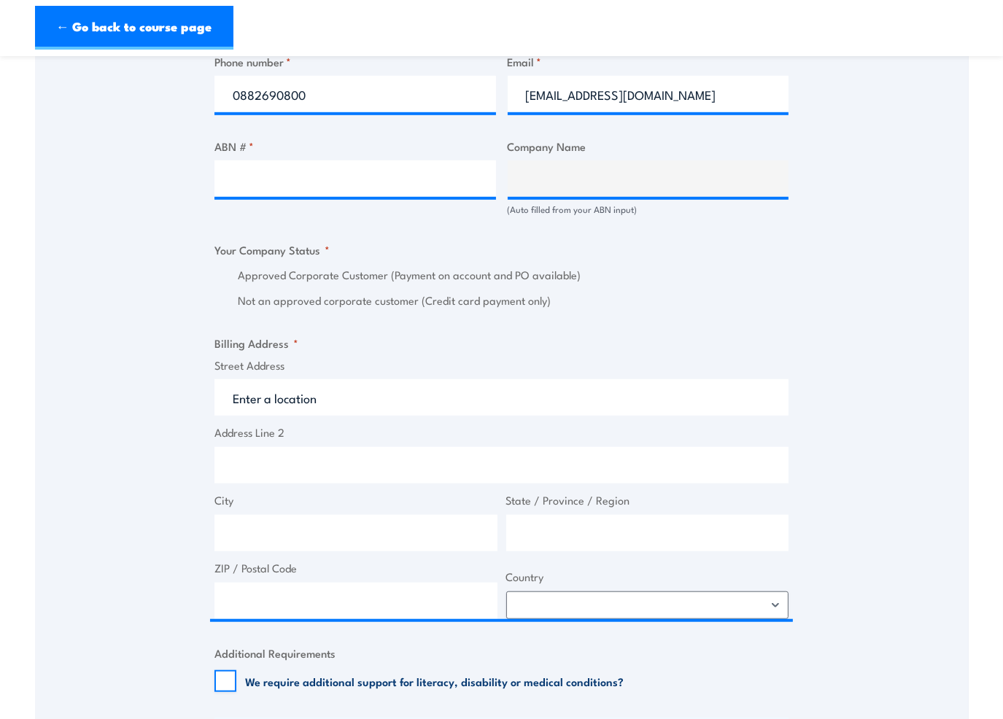
scroll to position [875, 0]
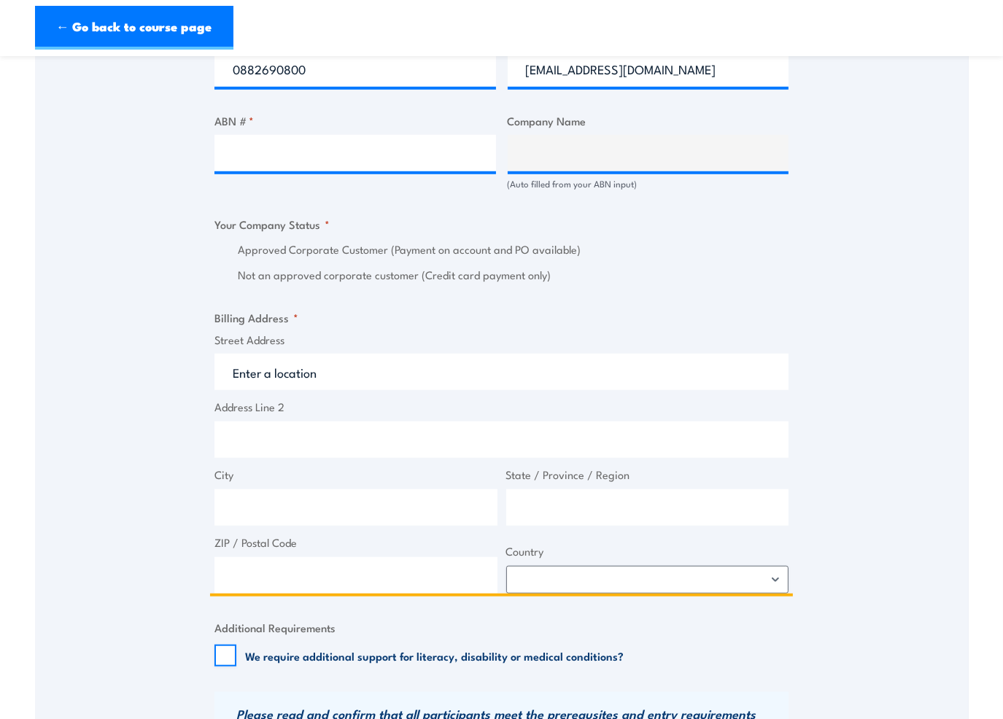
click at [281, 367] on input "Street Address" at bounding box center [501, 372] width 574 height 36
click at [280, 376] on input "Street Address" at bounding box center [501, 372] width 574 height 36
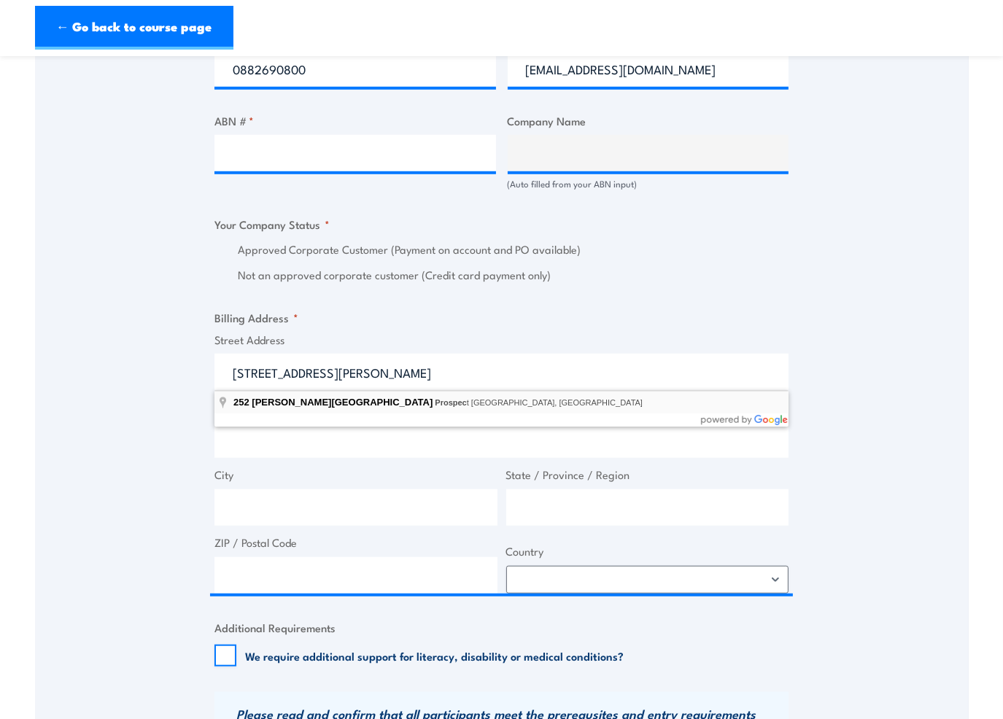
type input "[STREET_ADDRESS][PERSON_NAME]"
type input "Prospect"
type input "[GEOGRAPHIC_DATA]"
type input "5082"
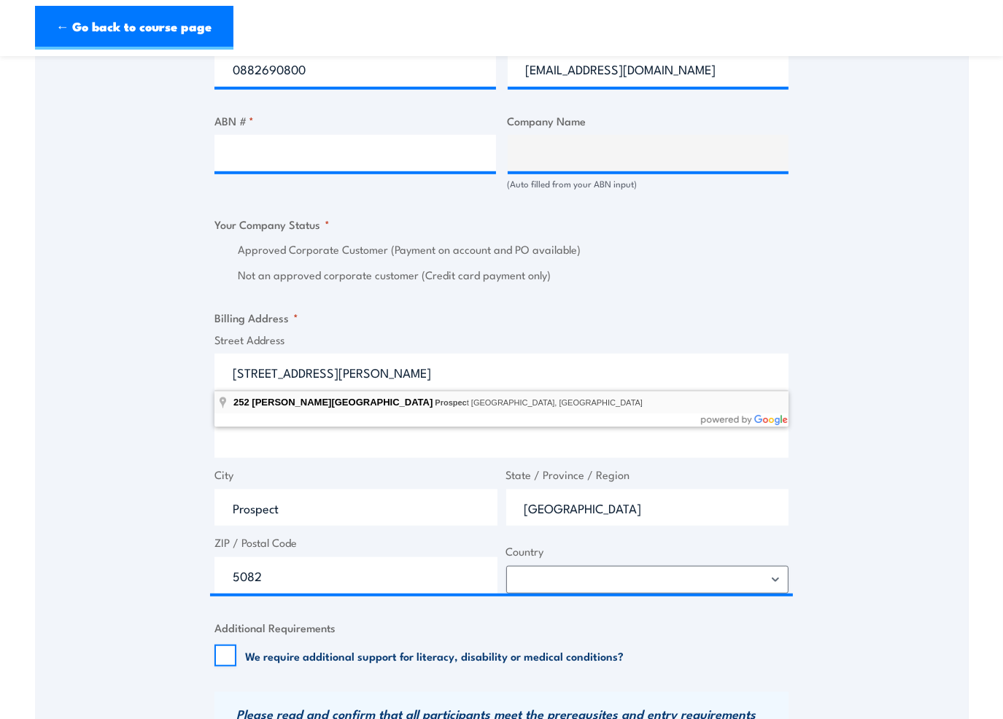
select select "[GEOGRAPHIC_DATA]"
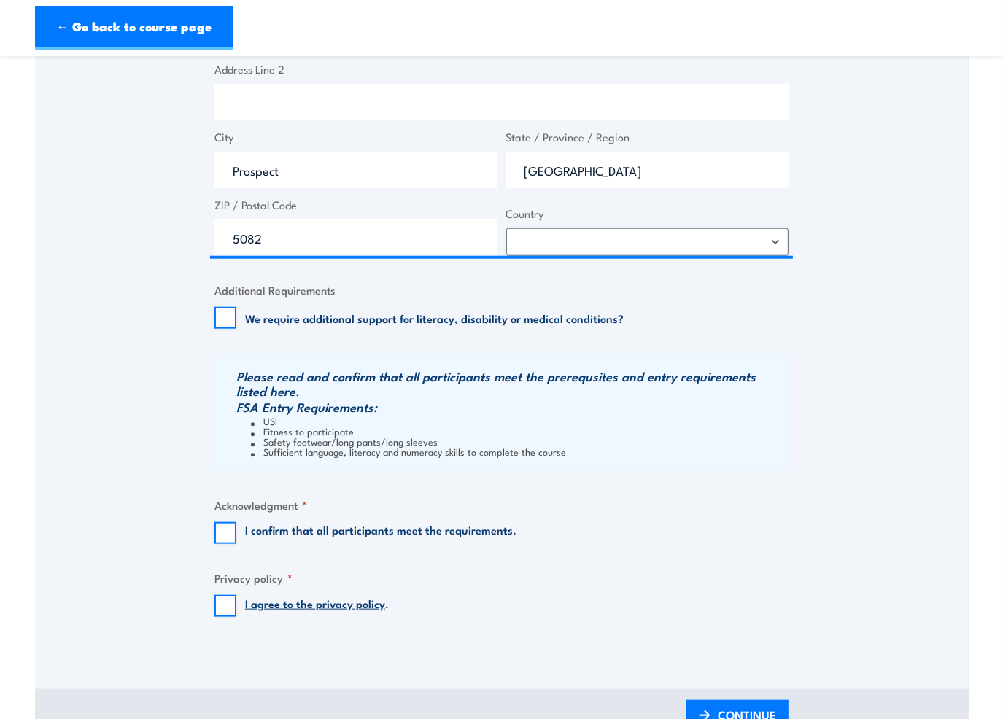
scroll to position [1240, 0]
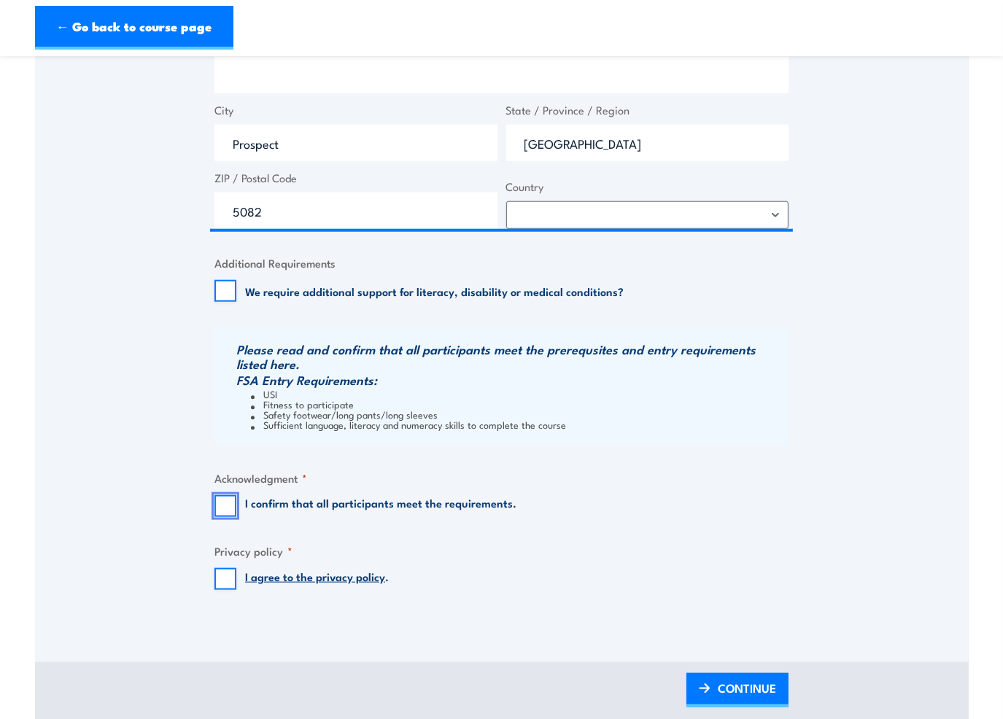
click at [225, 495] on input "I confirm that all participants meet the requirements." at bounding box center [225, 506] width 22 height 22
checkbox input "true"
click at [228, 579] on input "I agree to the privacy policy ." at bounding box center [225, 579] width 22 height 22
checkbox input "true"
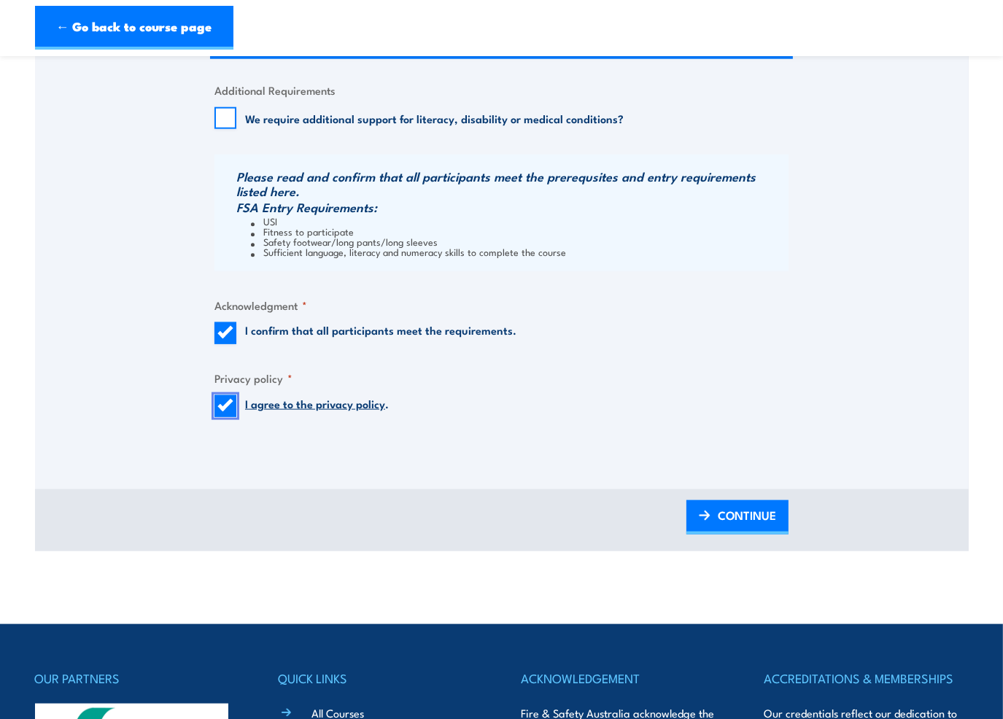
scroll to position [1604, 0]
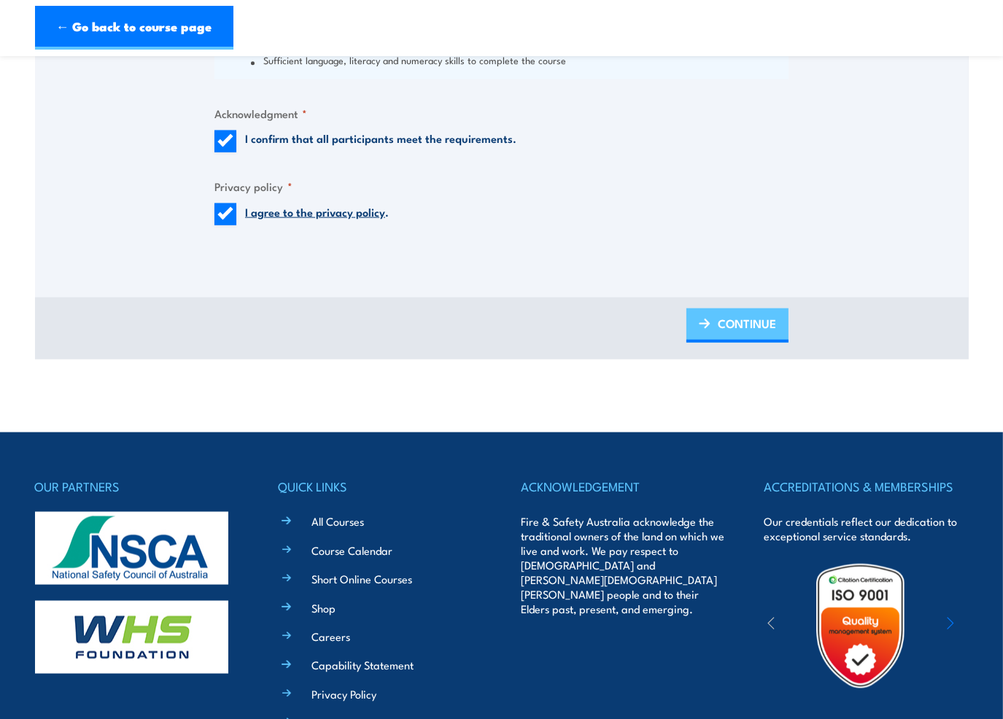
click at [727, 316] on span "CONTINUE" at bounding box center [746, 323] width 58 height 39
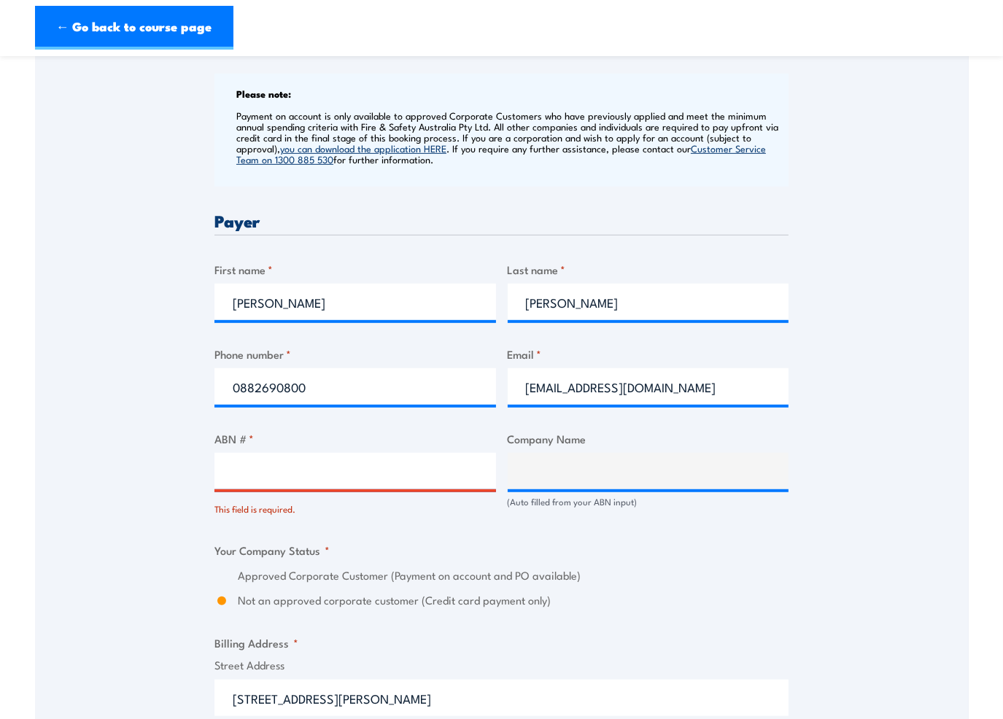
scroll to position [678, 0]
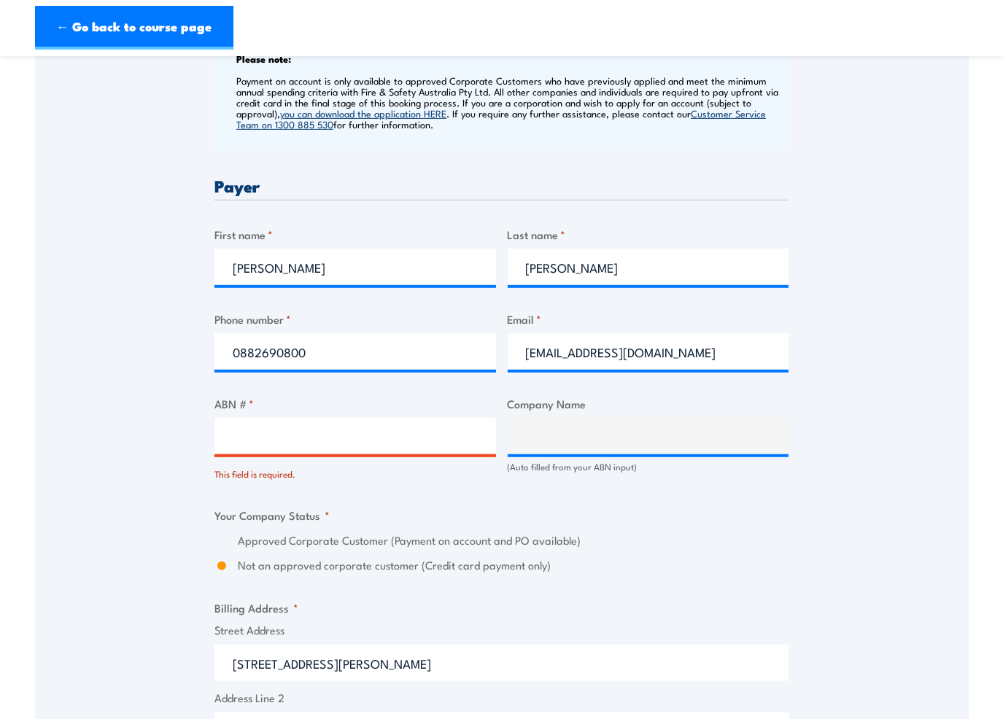
click at [318, 446] on input "ABN # *" at bounding box center [354, 436] width 281 height 36
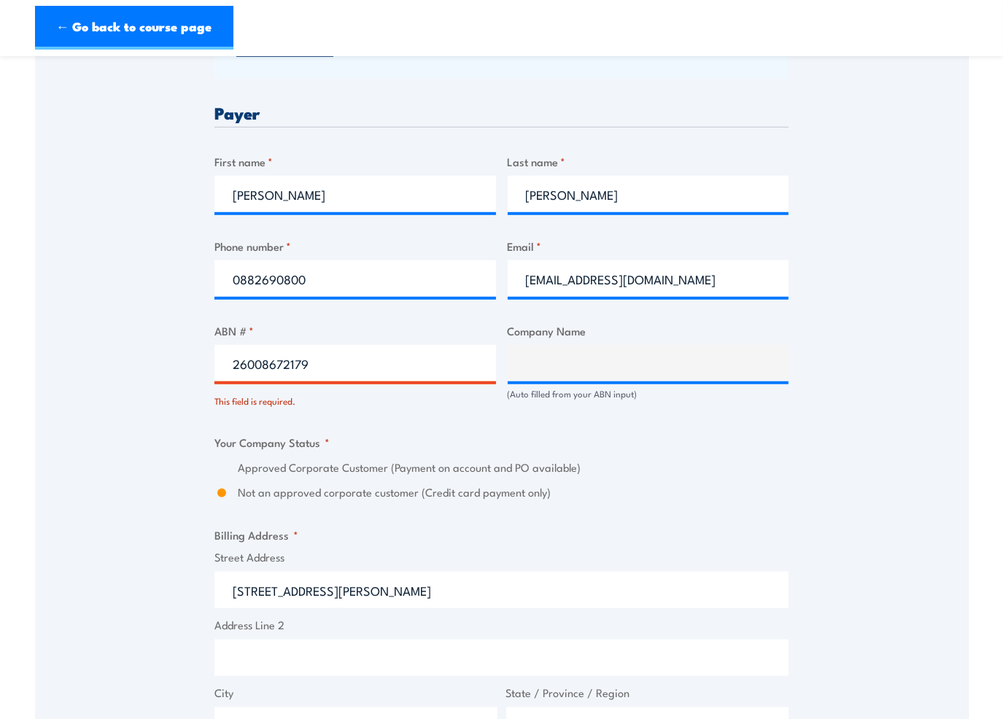
type input "26008672179"
type input "BUNNINGS GROUP LIMITED"
radio input "true"
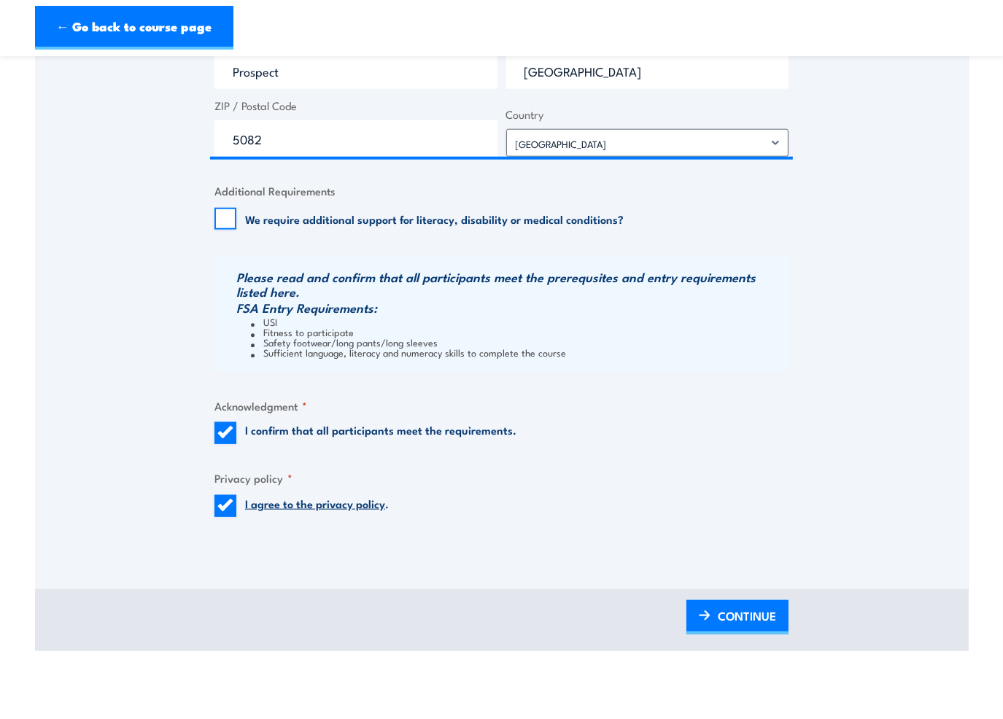
scroll to position [1407, 0]
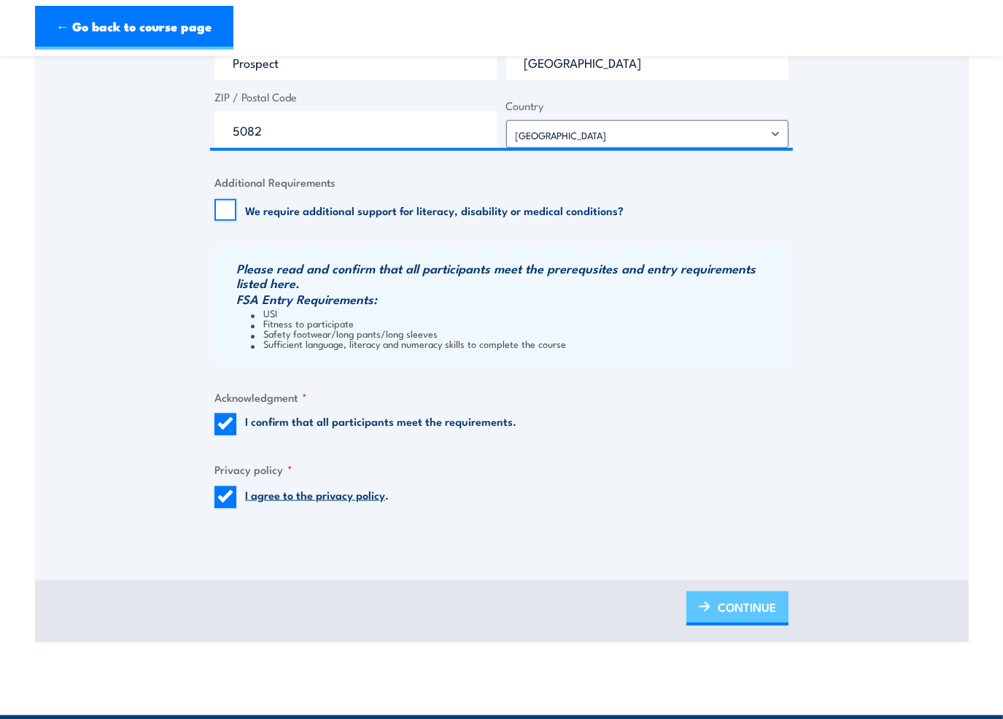
click at [735, 604] on span "CONTINUE" at bounding box center [746, 607] width 58 height 39
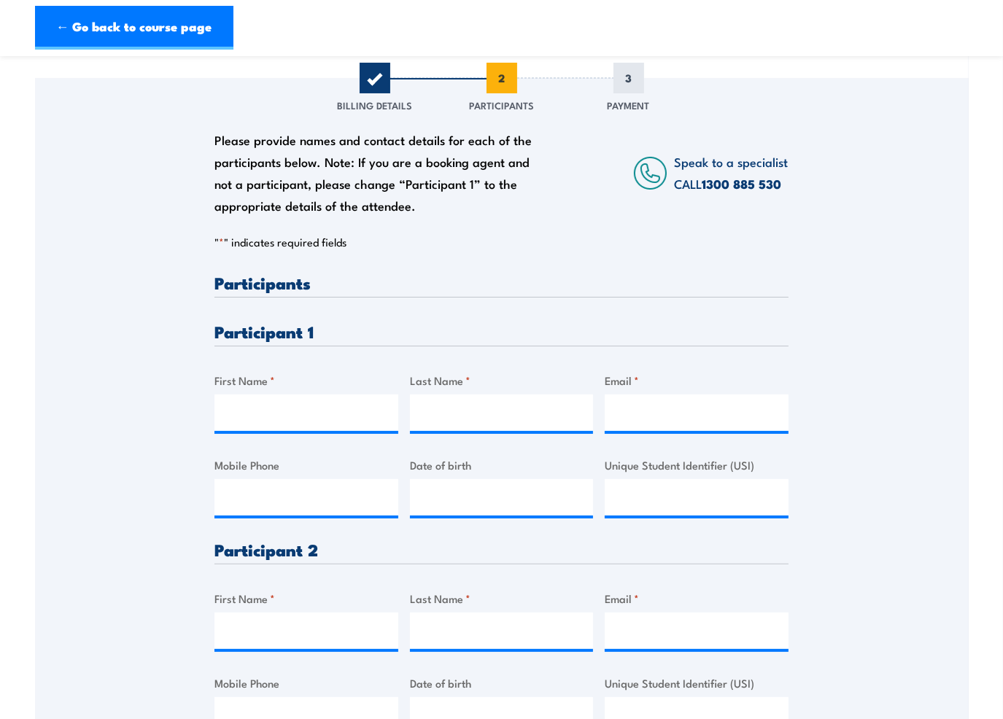
scroll to position [219, 0]
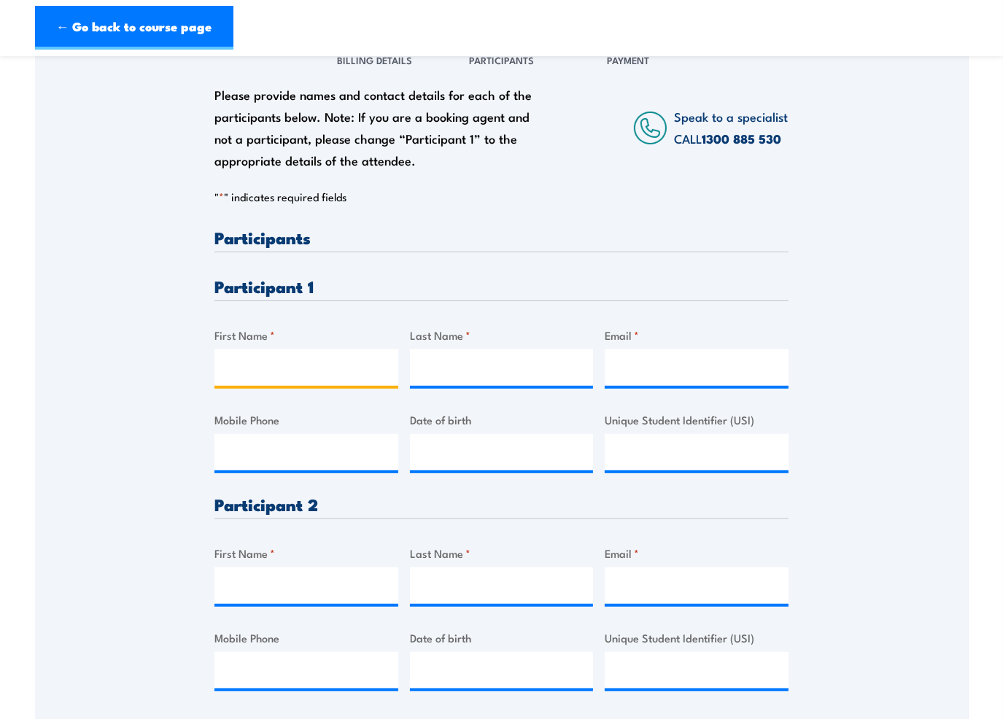
click at [233, 353] on input "First Name *" at bounding box center [306, 367] width 184 height 36
type input "[PERSON_NAME]"
type input "Bond"
type input "[EMAIL_ADDRESS][DOMAIN_NAME]"
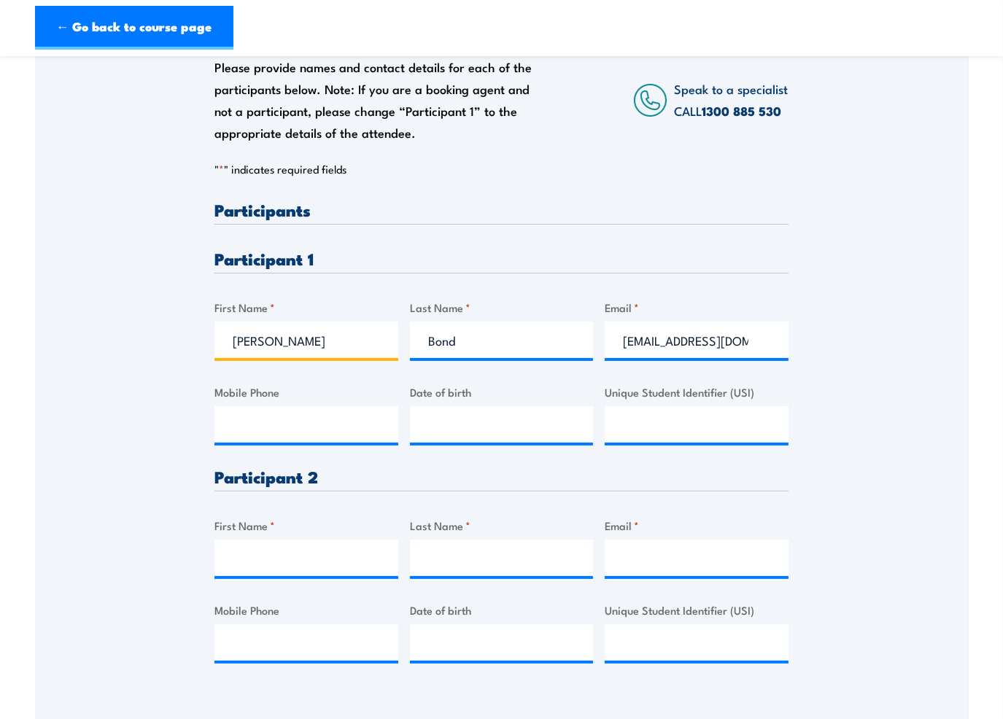
scroll to position [292, 0]
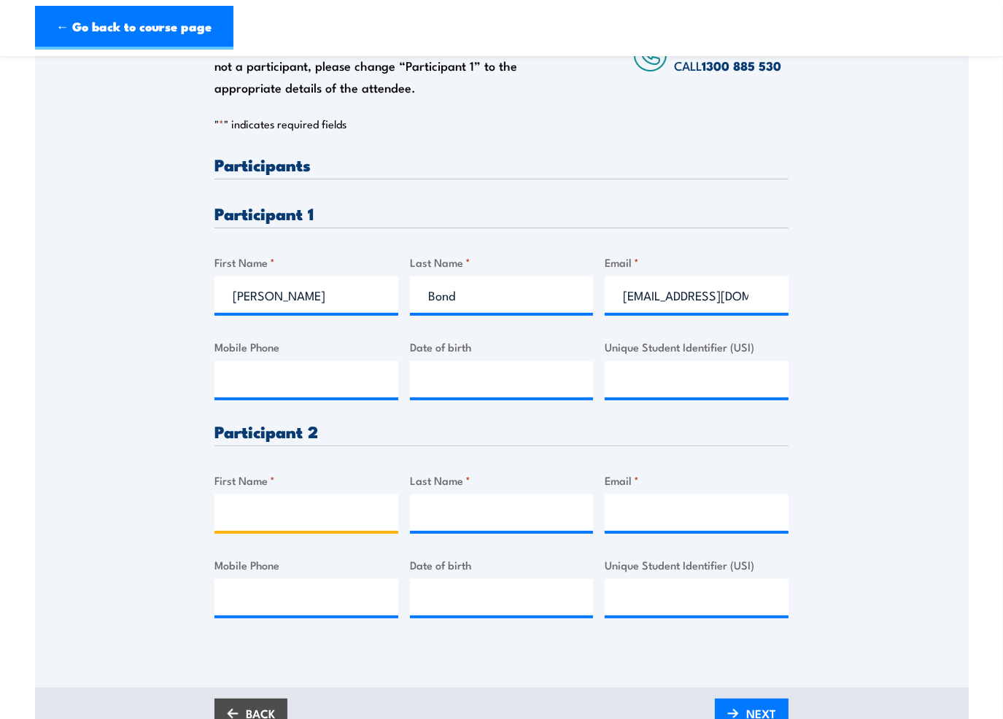
click at [252, 518] on input "First Name *" at bounding box center [306, 512] width 184 height 36
type input "Rhiley"
type input "[PERSON_NAME]"
type input "[EMAIL_ADDRESS][DOMAIN_NAME]"
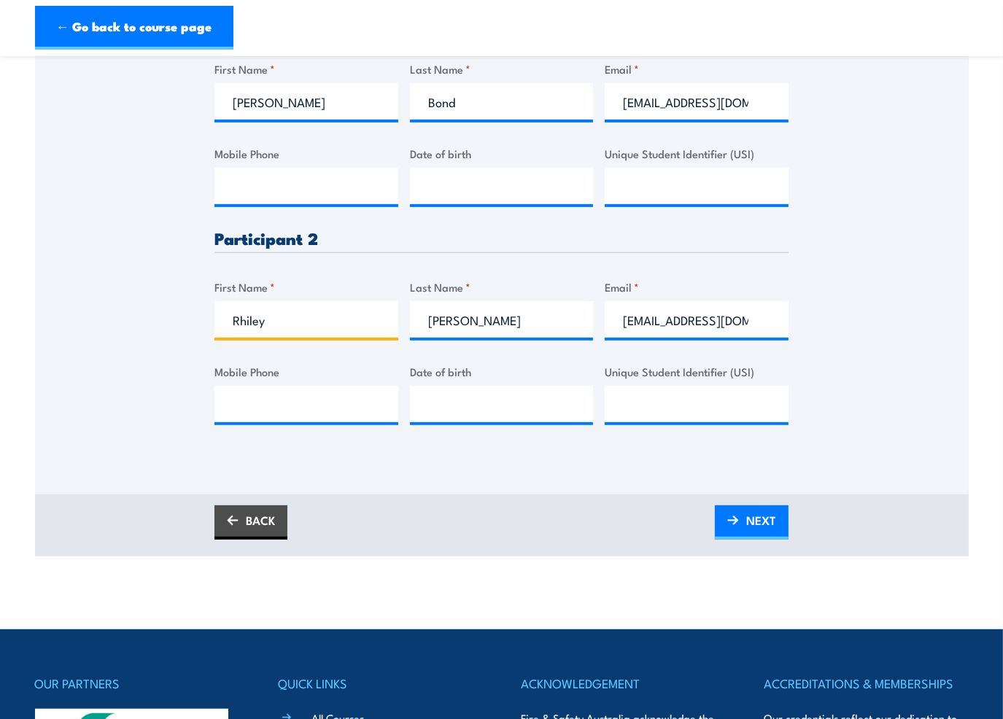
scroll to position [510, 0]
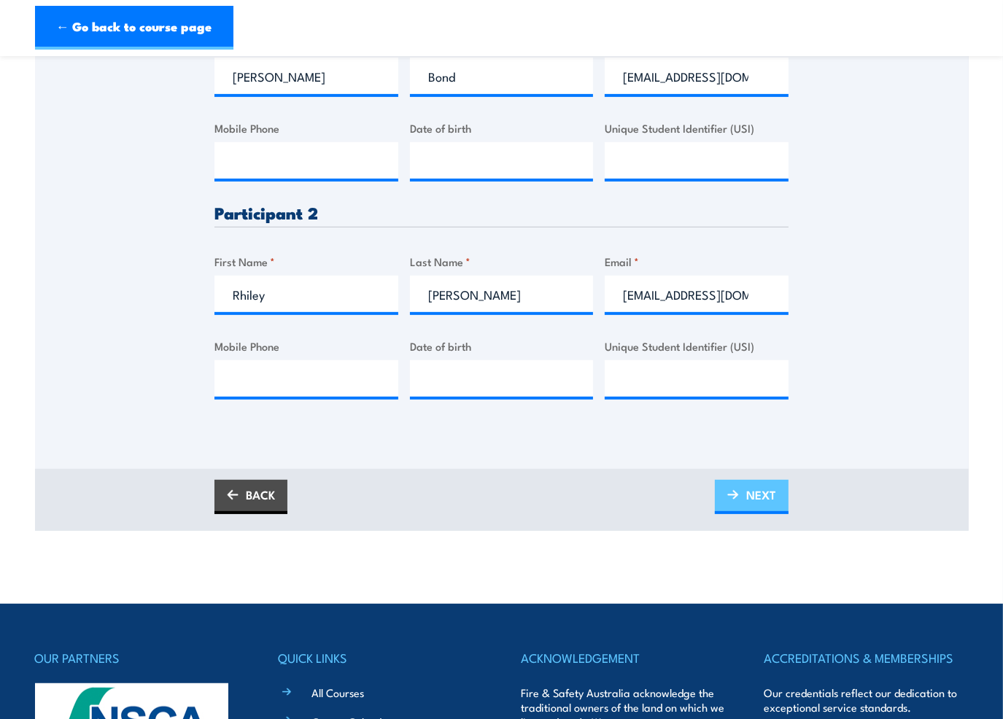
click at [738, 491] on img at bounding box center [733, 495] width 12 height 10
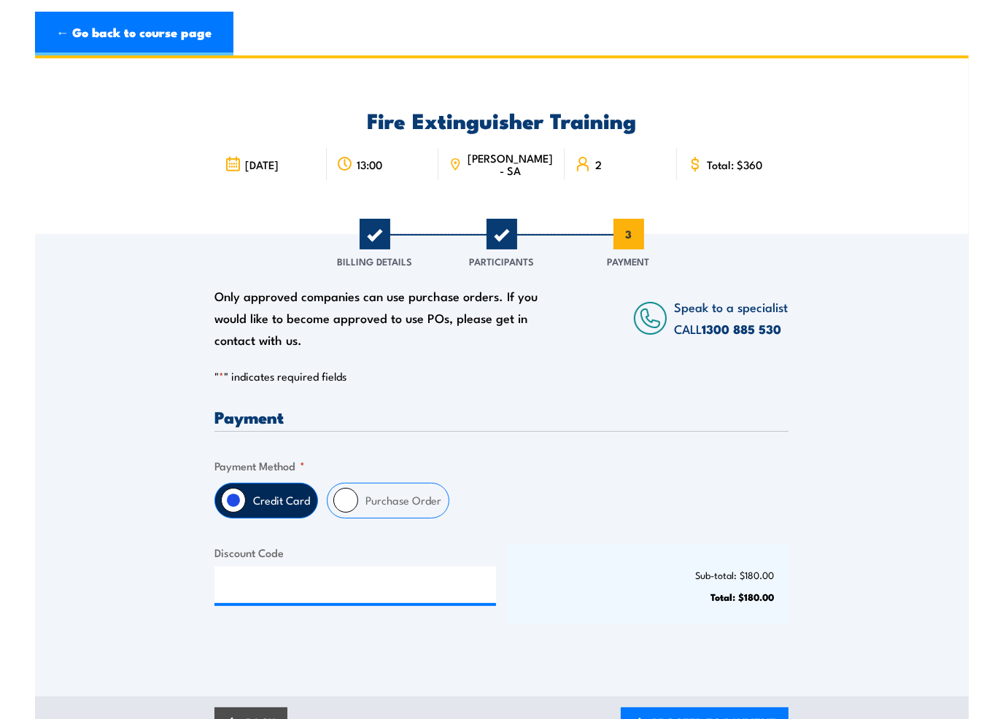
scroll to position [0, 0]
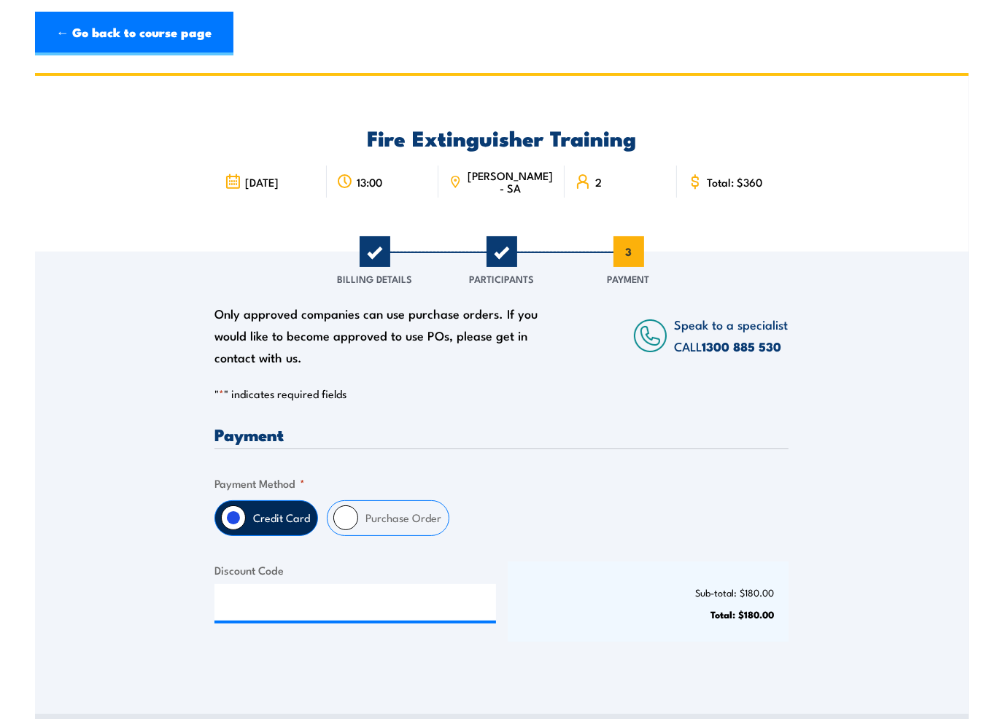
click at [347, 521] on input "Purchase Order" at bounding box center [345, 517] width 25 height 25
radio input "true"
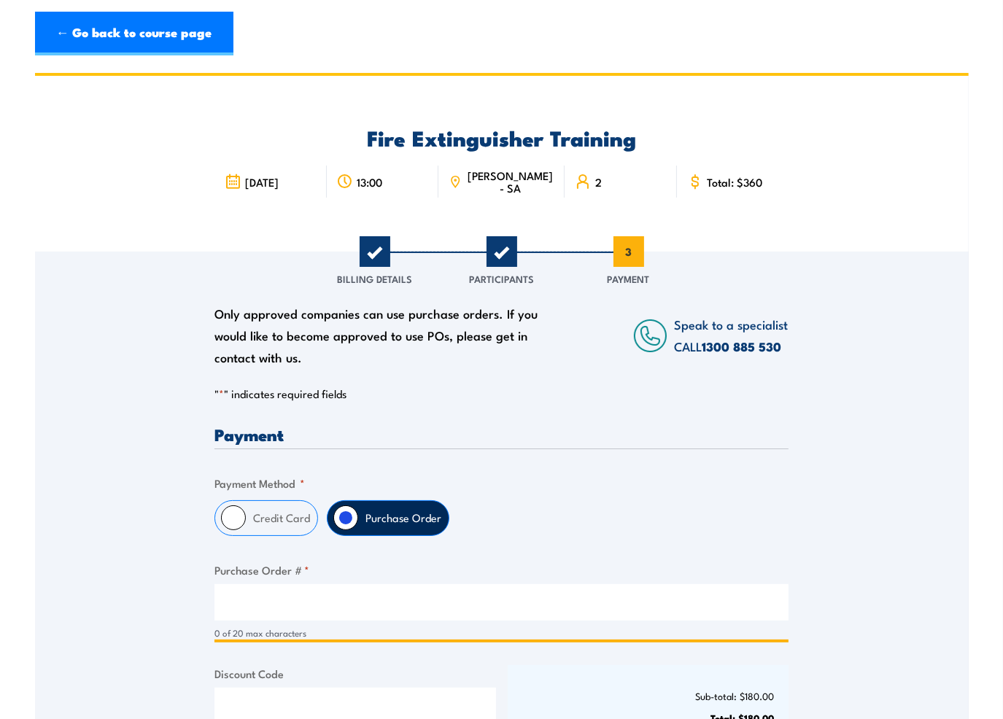
click at [239, 607] on input "Purchase Order # *" at bounding box center [501, 602] width 574 height 36
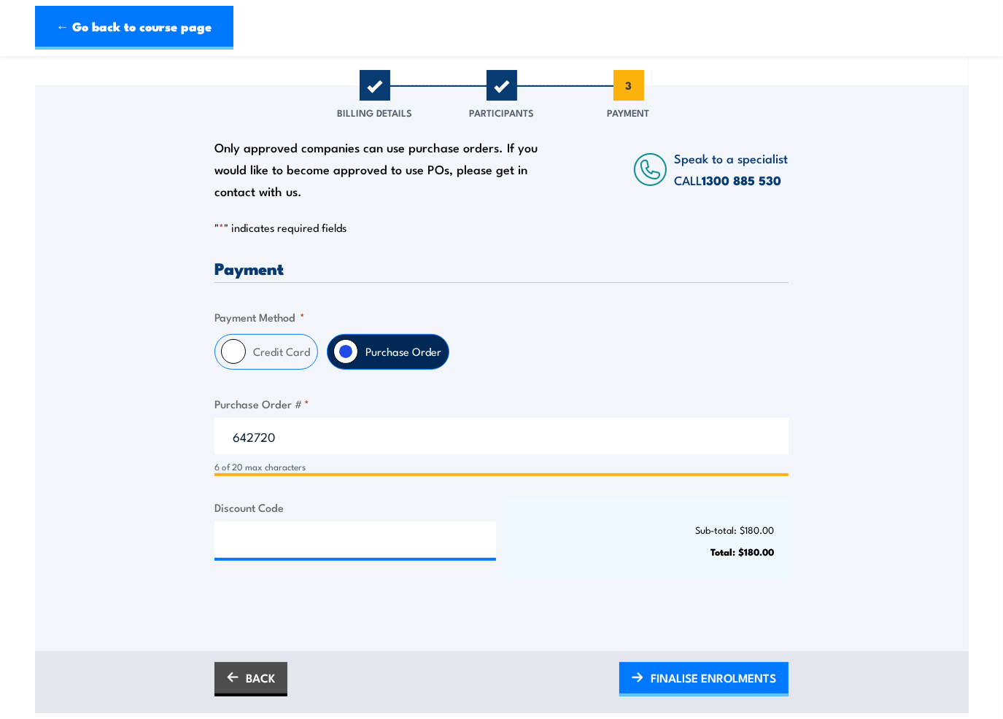
scroll to position [219, 0]
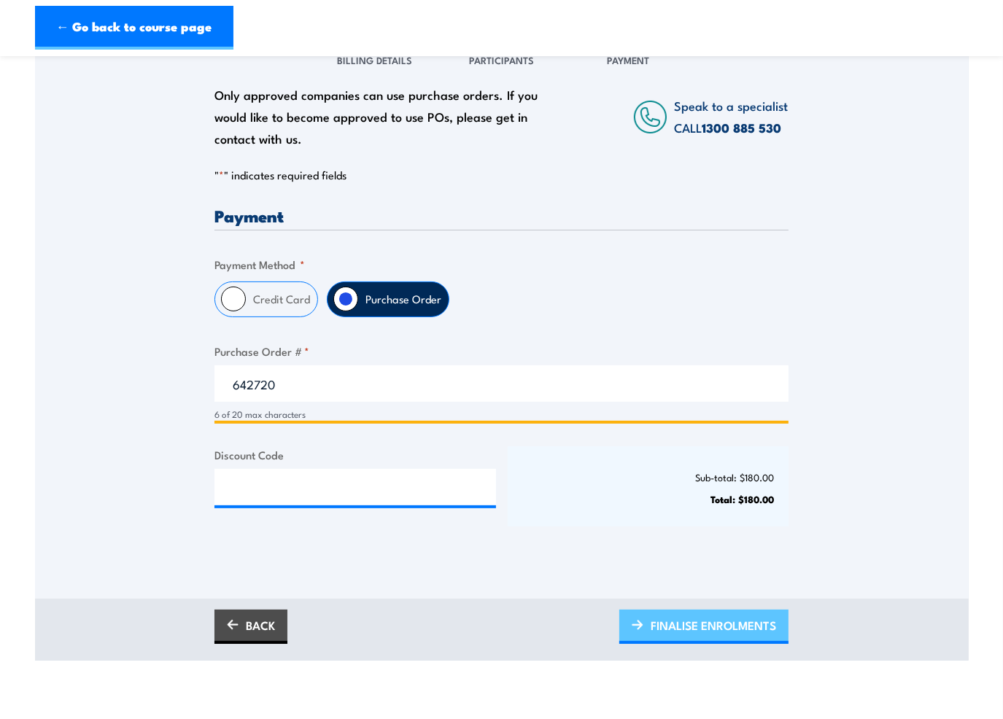
type input "642720"
click at [707, 624] on span "FINALISE ENROLMENTS" at bounding box center [712, 625] width 125 height 39
